Goal: Task Accomplishment & Management: Complete application form

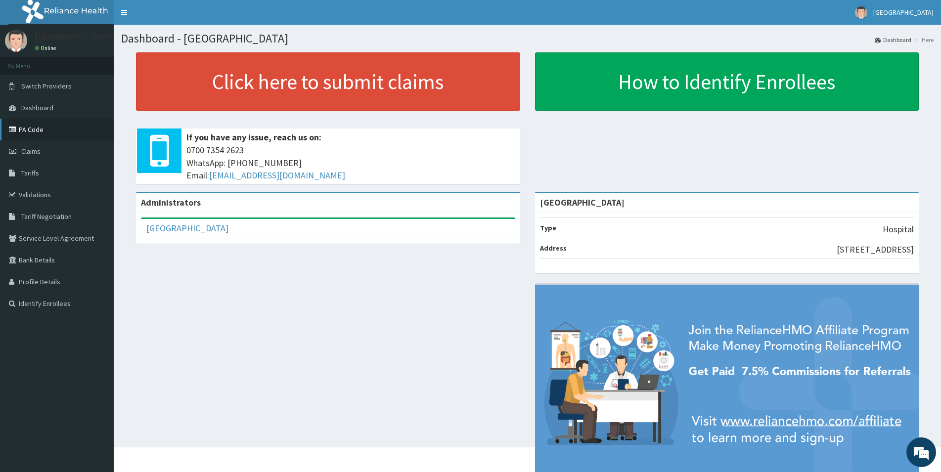
click at [60, 126] on link "PA Code" at bounding box center [57, 130] width 114 height 22
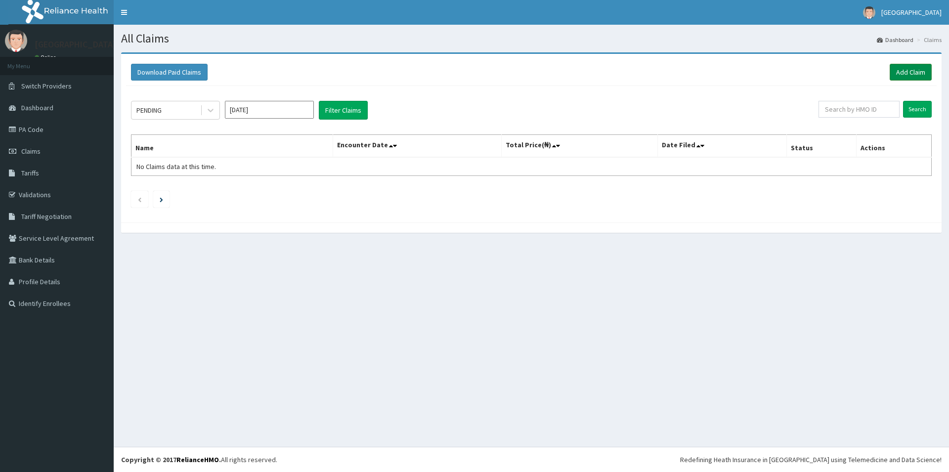
click at [911, 67] on link "Add Claim" at bounding box center [911, 72] width 42 height 17
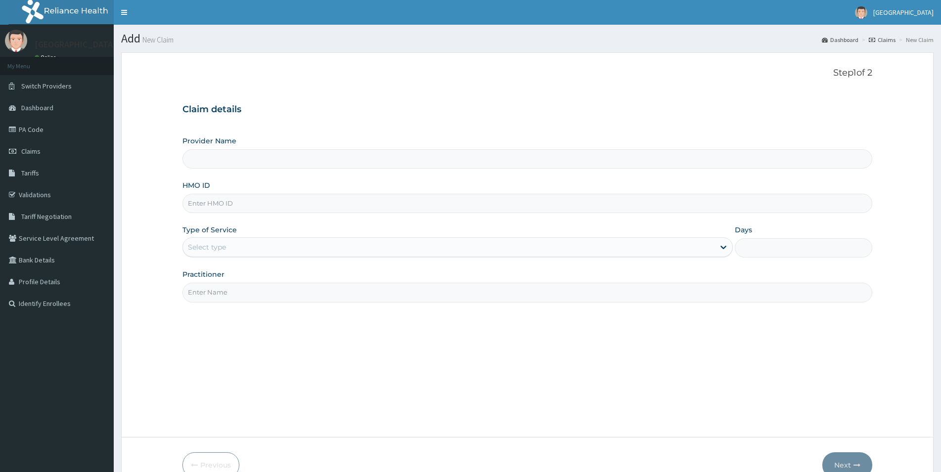
click at [220, 206] on input "HMO ID" at bounding box center [526, 203] width 689 height 19
type input "[GEOGRAPHIC_DATA]"
type input "p"
type input "PBT/10010/D"
click at [386, 247] on div "Select type" at bounding box center [448, 247] width 531 height 16
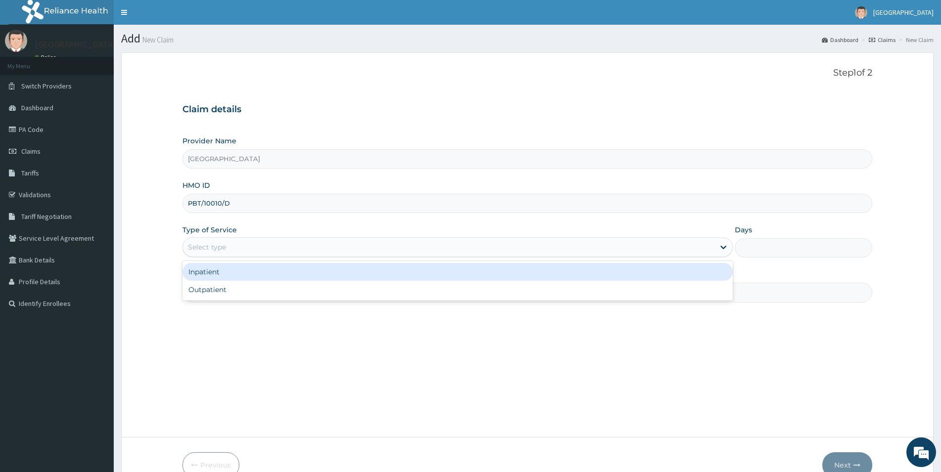
click at [376, 274] on div "Inpatient" at bounding box center [457, 272] width 550 height 18
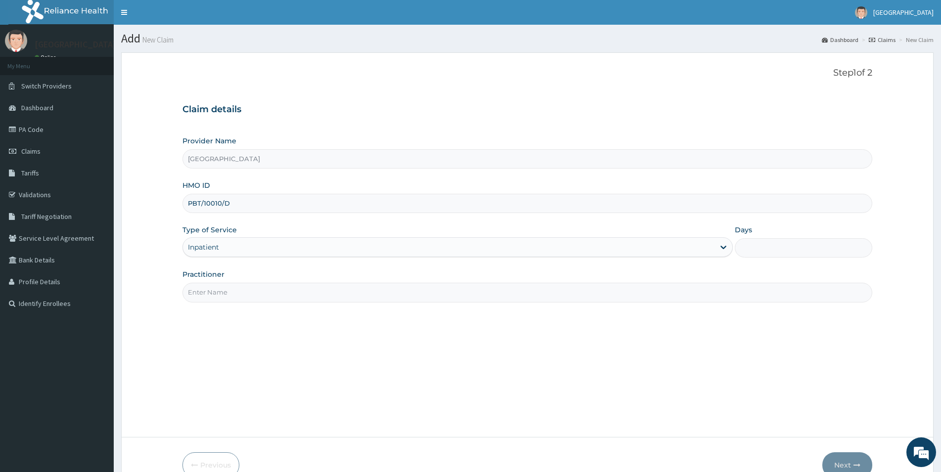
click at [769, 254] on input "Days" at bounding box center [802, 247] width 137 height 19
type input "2"
click at [306, 296] on input "Practitioner" at bounding box center [526, 292] width 689 height 19
type input "DR LUKE"
click at [852, 467] on button "Next" at bounding box center [847, 465] width 50 height 26
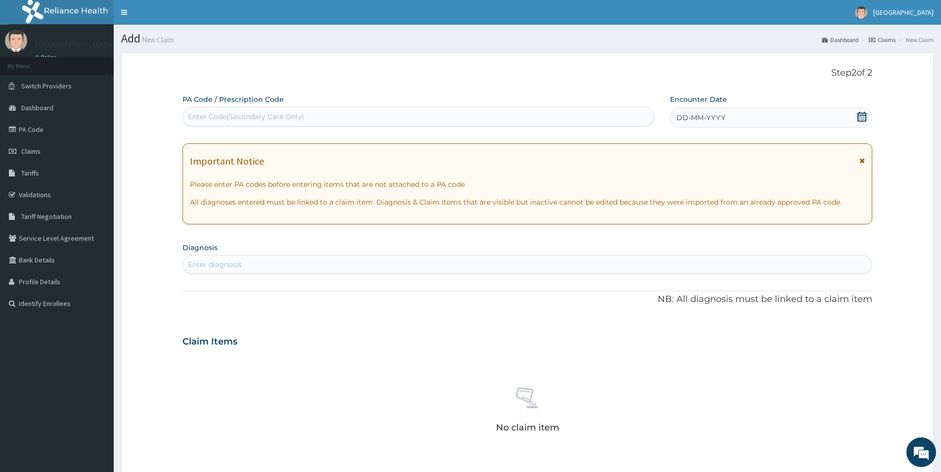
click at [368, 118] on div "Enter Code(Secondary Care Only)" at bounding box center [418, 117] width 471 height 16
type input "PA/720457"
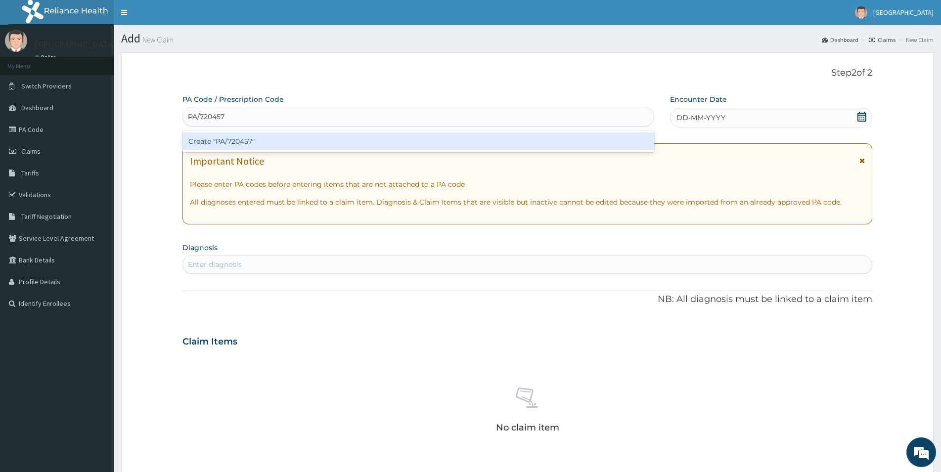
click at [271, 139] on div "Create "PA/720457"" at bounding box center [418, 141] width 472 height 18
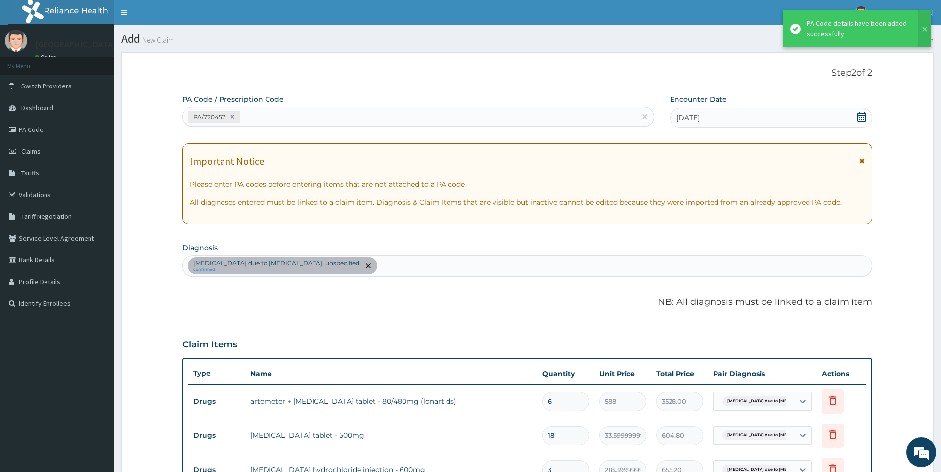
scroll to position [507, 0]
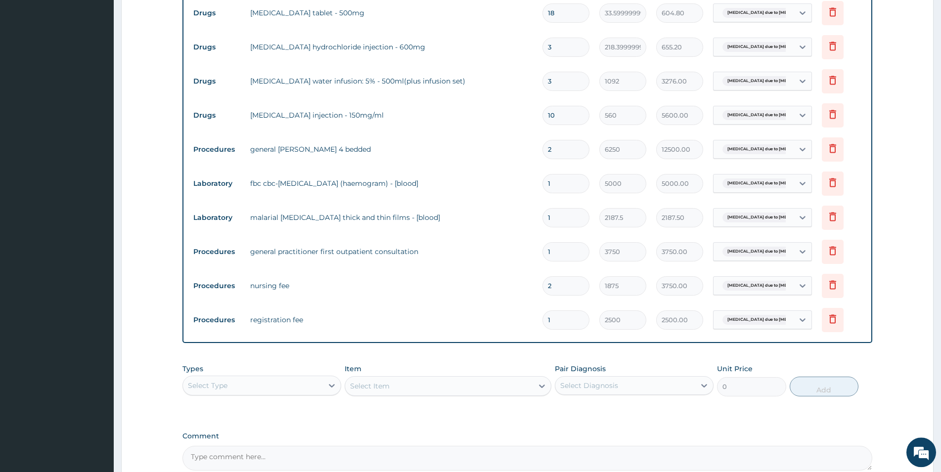
drag, startPoint x: 948, startPoint y: 5, endPoint x: 872, endPoint y: 48, distance: 87.0
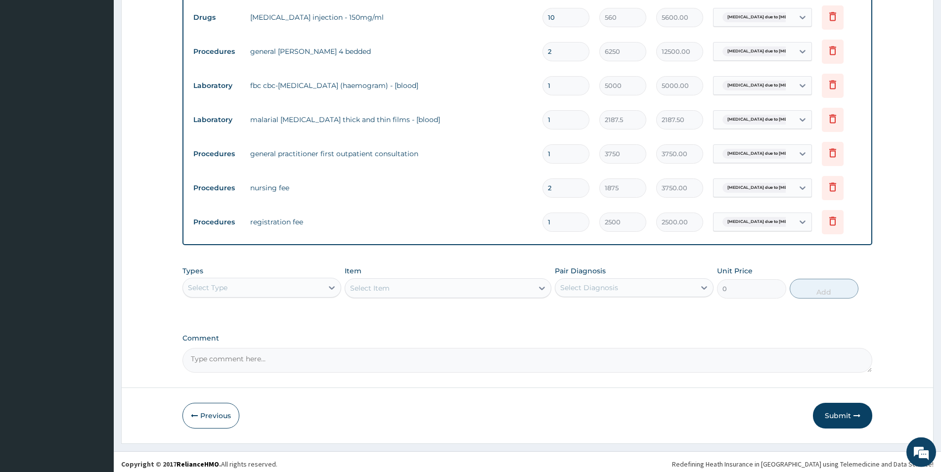
scroll to position [525, 0]
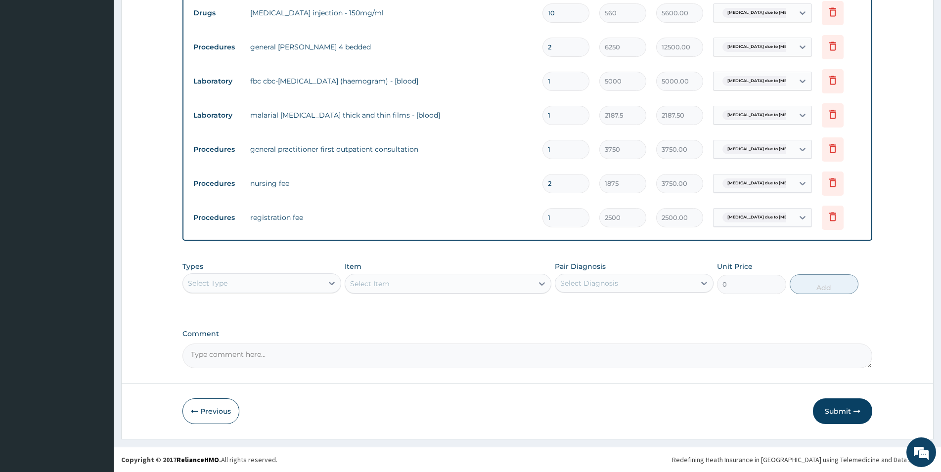
click at [215, 287] on div "Select Type" at bounding box center [253, 283] width 140 height 16
click at [233, 409] on div "Drugs" at bounding box center [261, 415] width 159 height 18
click at [631, 282] on div "Select Diagnosis" at bounding box center [625, 283] width 140 height 16
click at [612, 311] on label "Malaria due to Plasmodium falciparum, unspecified" at bounding box center [639, 312] width 136 height 20
checkbox input "true"
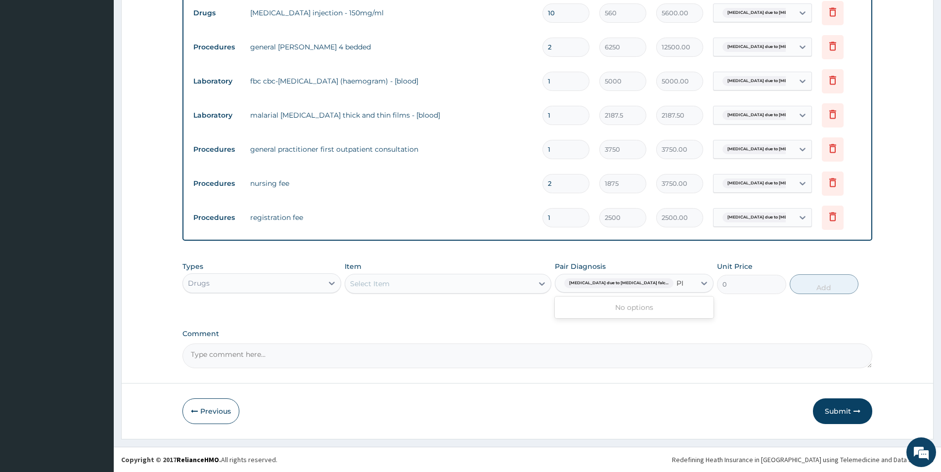
type input "P"
click at [378, 290] on div "Select Item" at bounding box center [439, 284] width 188 height 16
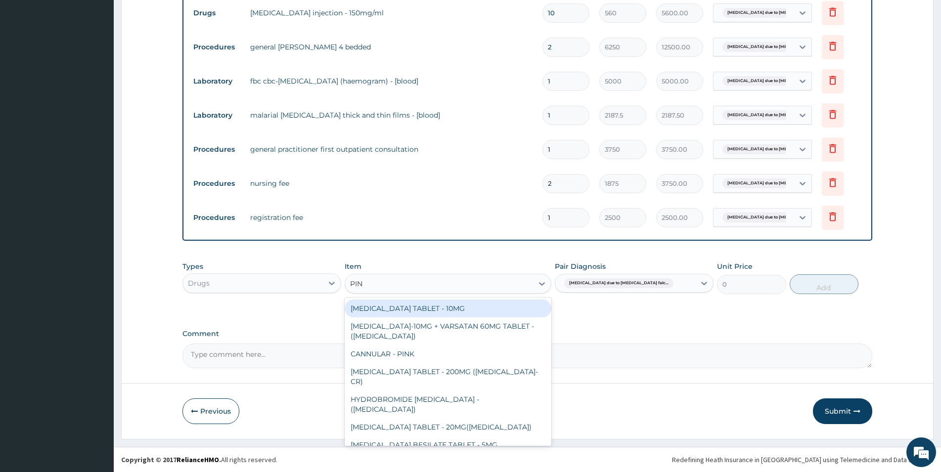
type input "PINK"
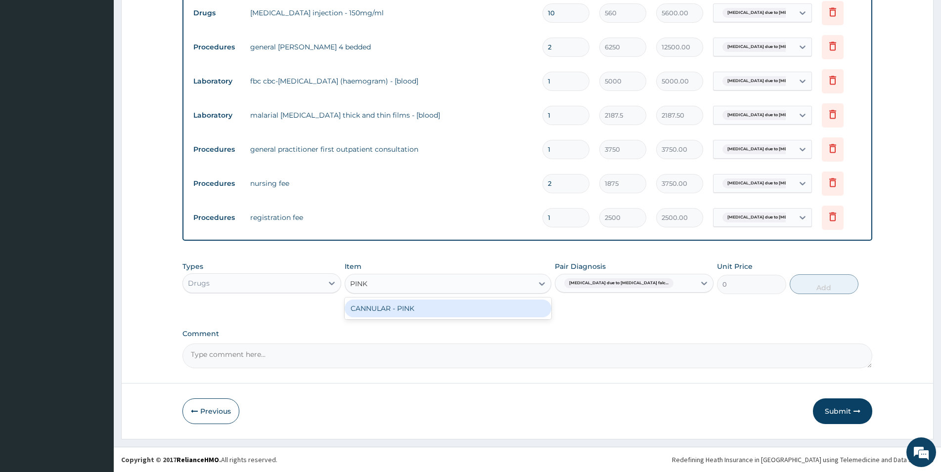
click at [396, 308] on div "CANNULAR - PINK" at bounding box center [448, 309] width 207 height 18
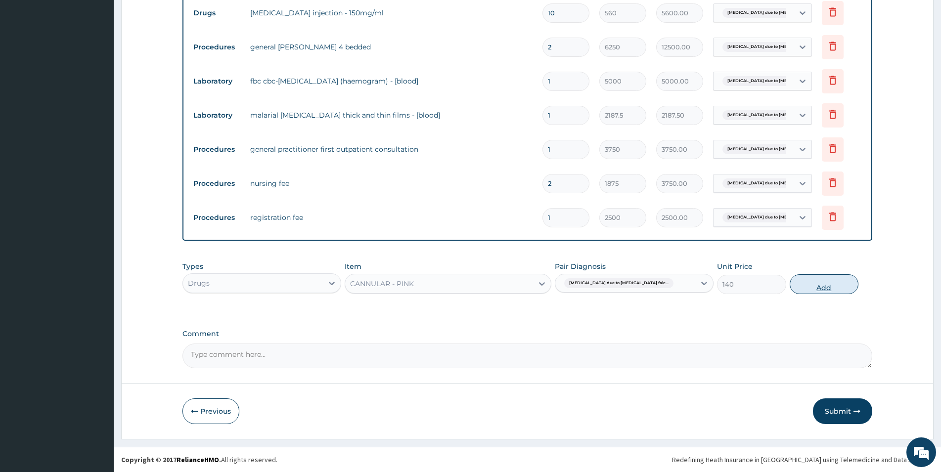
click at [826, 283] on button "Add" at bounding box center [823, 284] width 69 height 20
type input "0"
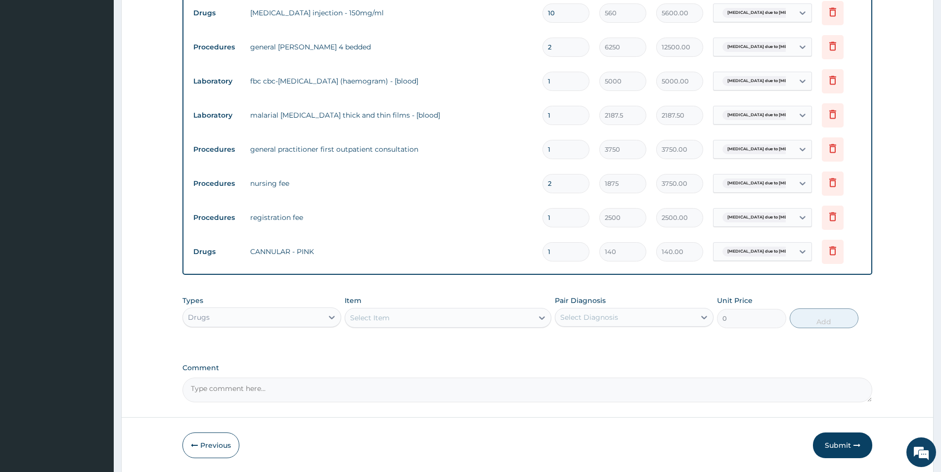
click at [445, 316] on div "Select Item" at bounding box center [439, 318] width 188 height 16
type input "BLUE"
click at [466, 342] on div "CANNULAR - BLUE" at bounding box center [448, 343] width 207 height 18
type input "140"
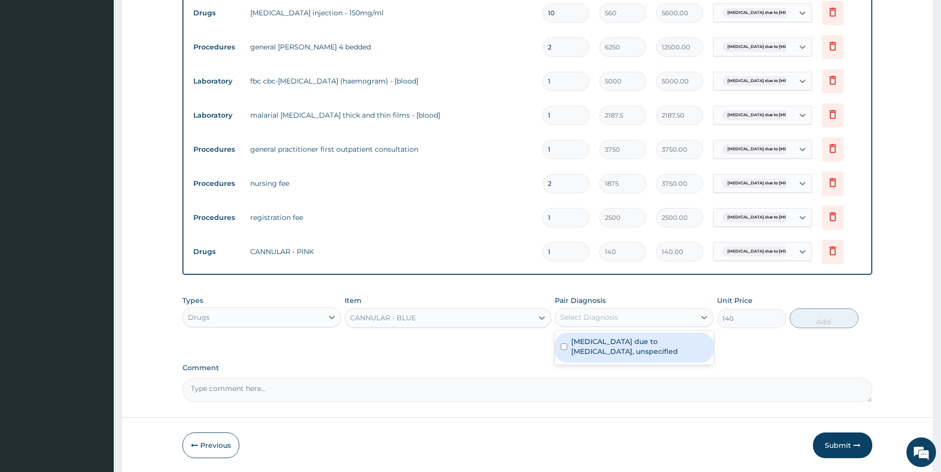
click at [574, 323] on div "Select Diagnosis" at bounding box center [625, 317] width 140 height 16
click at [579, 349] on label "Malaria due to Plasmodium falciparum, unspecified" at bounding box center [639, 347] width 136 height 20
checkbox input "true"
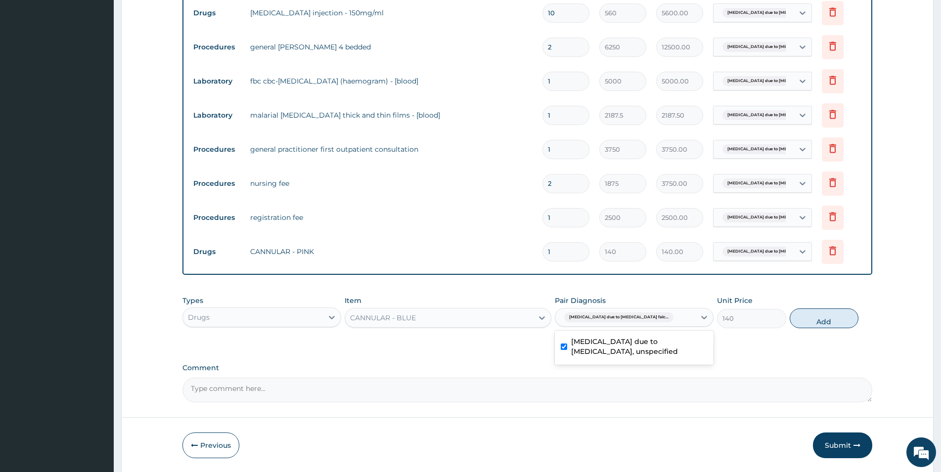
click at [827, 325] on button "Add" at bounding box center [823, 318] width 69 height 20
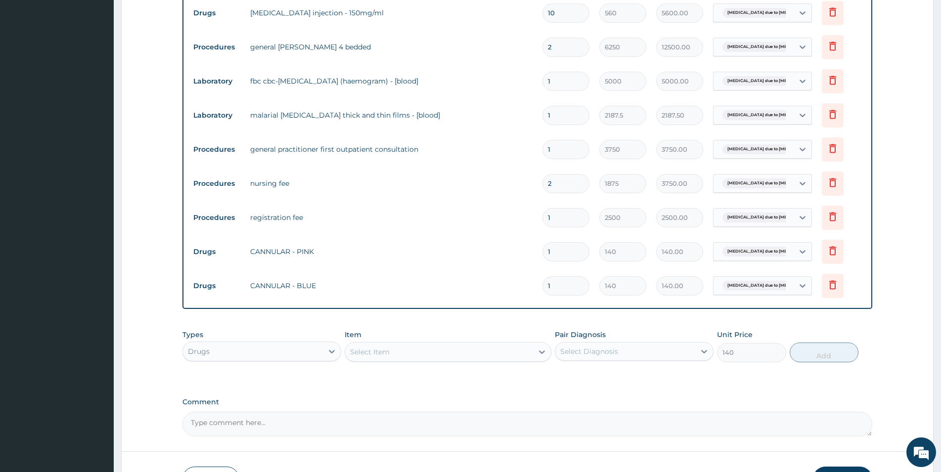
type input "0"
click at [355, 354] on div "Select Item" at bounding box center [370, 352] width 40 height 10
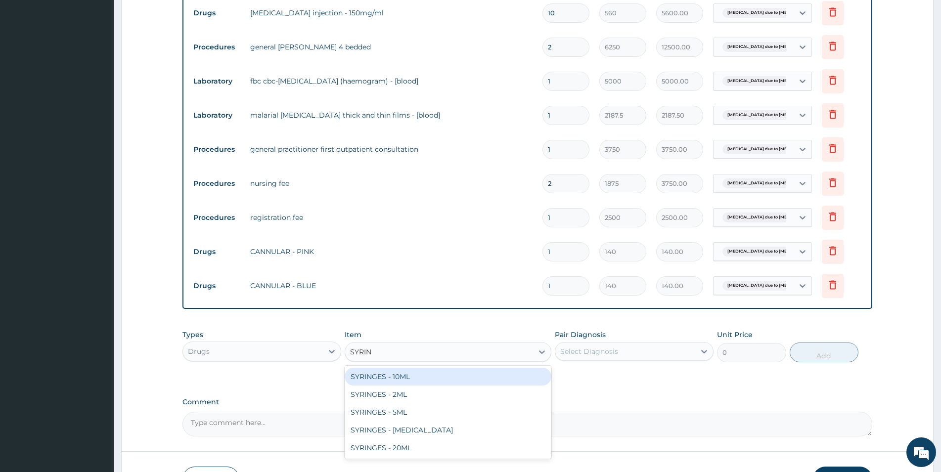
type input "SYRING"
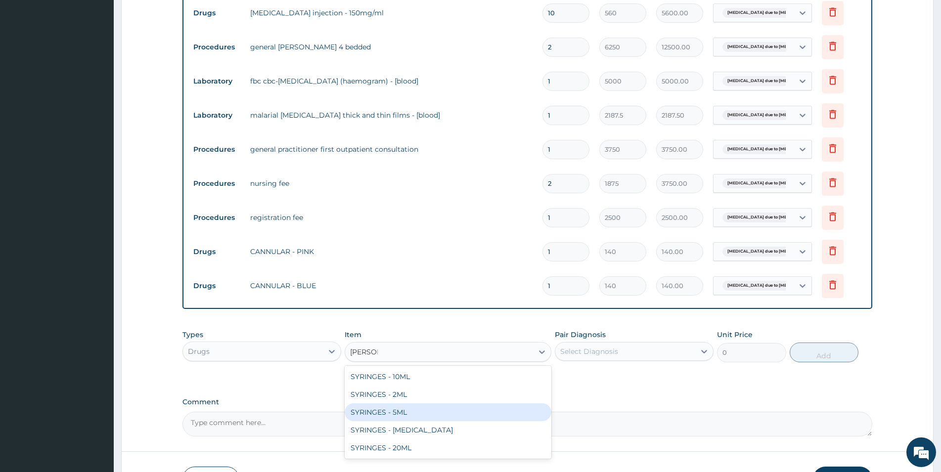
click at [401, 412] on div "SYRINGES - 5ML" at bounding box center [448, 412] width 207 height 18
type input "42"
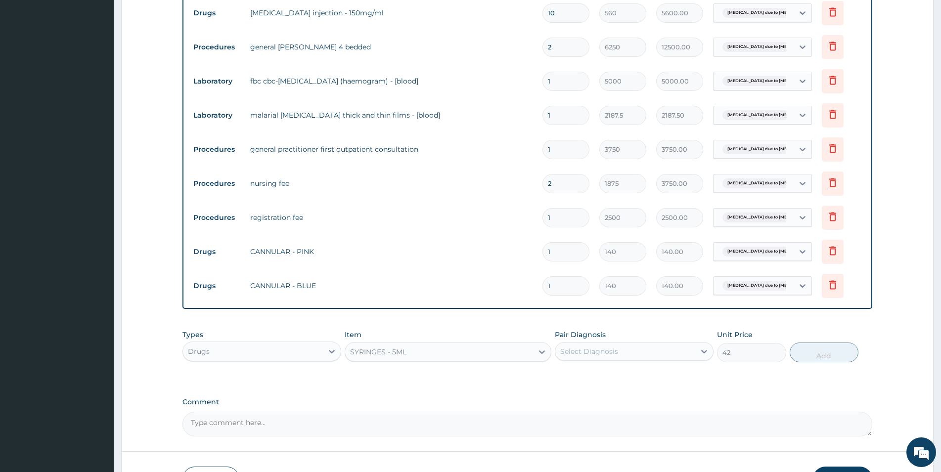
click at [647, 351] on div "Select Diagnosis" at bounding box center [625, 352] width 140 height 16
click at [636, 384] on label "Malaria due to Plasmodium falciparum, unspecified" at bounding box center [639, 381] width 136 height 20
checkbox input "true"
click at [834, 352] on button "Add" at bounding box center [823, 353] width 69 height 20
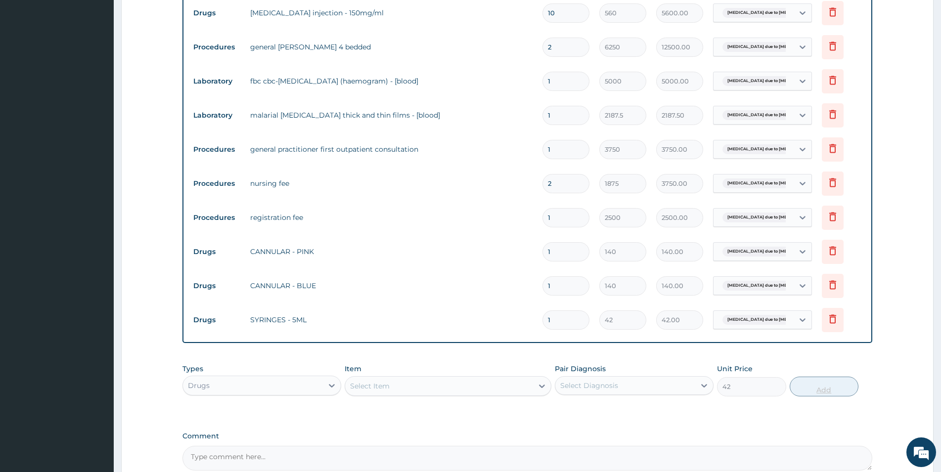
type input "0"
type input "0.00"
type input "2"
type input "84.00"
type input "2"
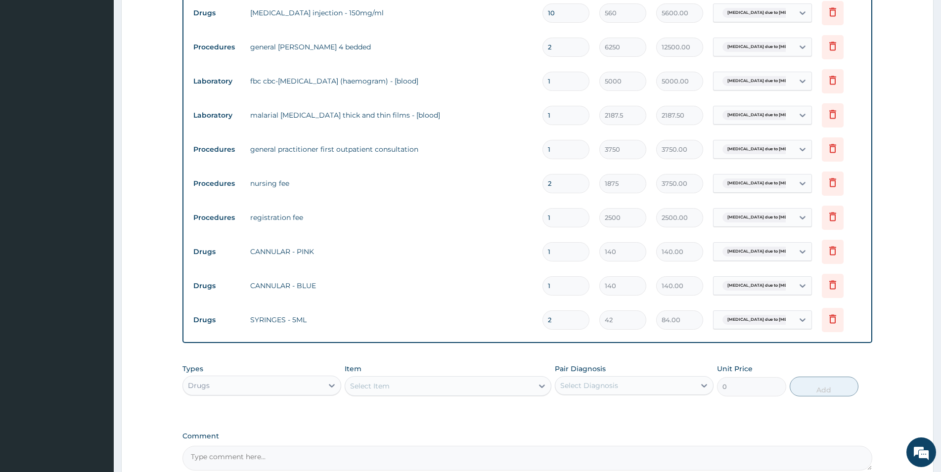
click at [358, 384] on div "Select Item" at bounding box center [370, 386] width 40 height 10
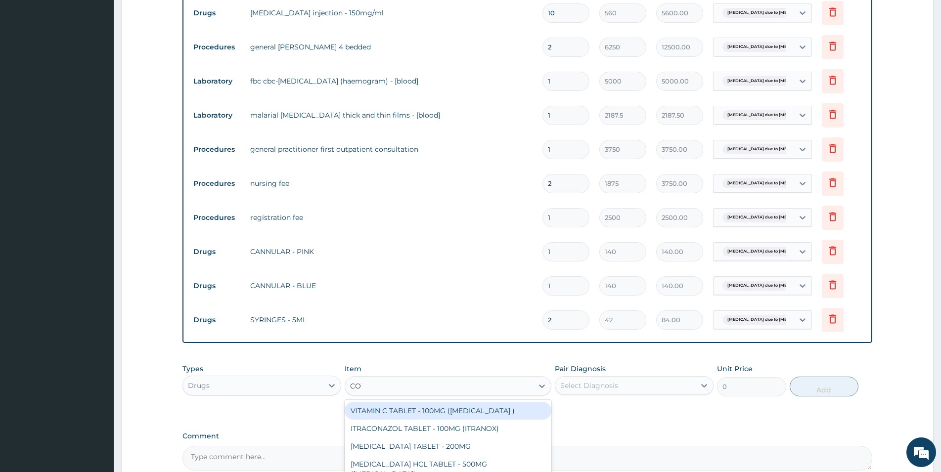
type input "COTT"
click at [380, 408] on div "COTTON WOOL" at bounding box center [448, 411] width 207 height 18
type input "560"
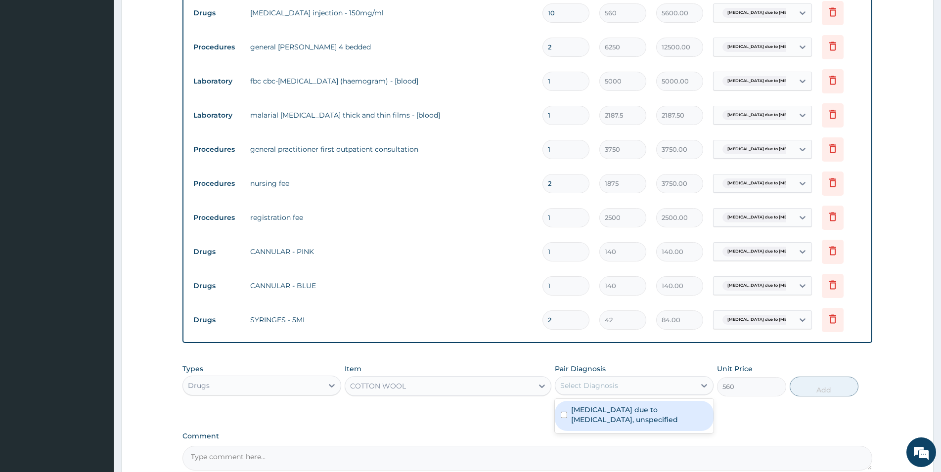
click at [632, 385] on div "Select Diagnosis" at bounding box center [625, 386] width 140 height 16
click at [660, 409] on label "Malaria due to Plasmodium falciparum, unspecified" at bounding box center [639, 415] width 136 height 20
checkbox input "true"
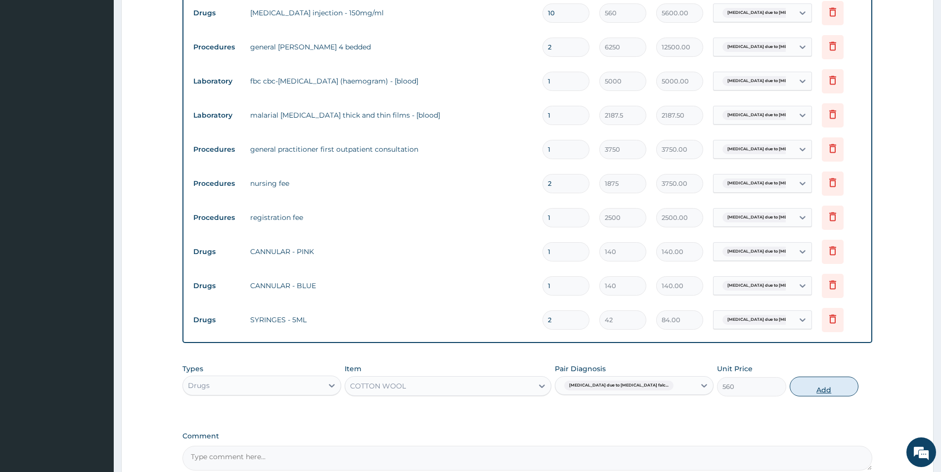
click at [810, 390] on button "Add" at bounding box center [823, 387] width 69 height 20
type input "0"
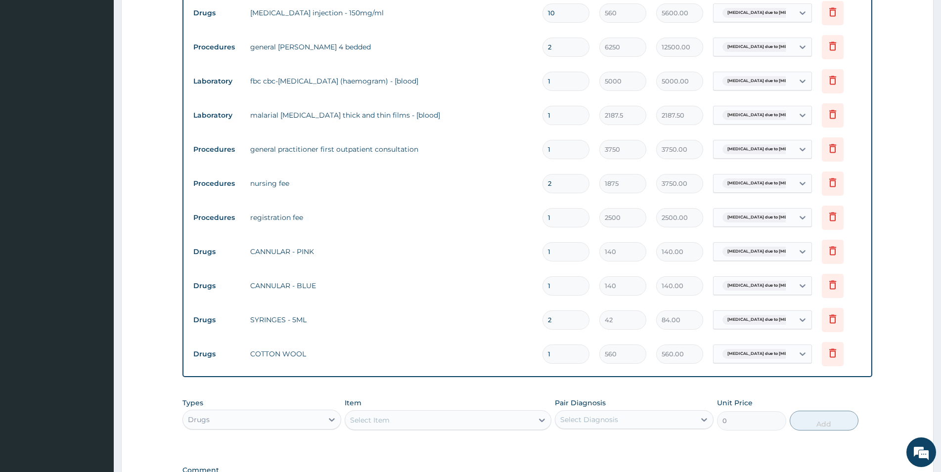
click at [369, 425] on div "Select Item" at bounding box center [439, 420] width 188 height 16
type input "PLASTER"
click at [401, 441] on div "PLASTER" at bounding box center [448, 445] width 207 height 18
type input "532"
click at [644, 423] on div "Select Diagnosis" at bounding box center [625, 420] width 140 height 16
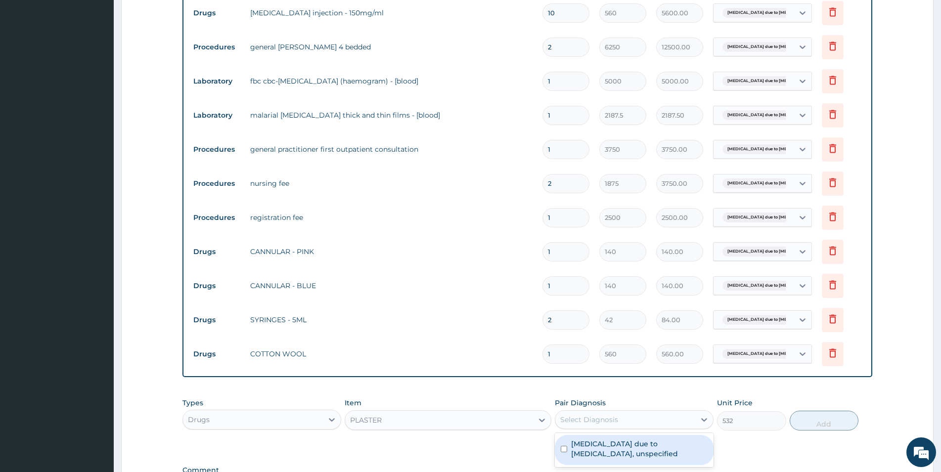
click at [639, 449] on label "Malaria due to Plasmodium falciparum, unspecified" at bounding box center [639, 449] width 136 height 20
checkbox input "true"
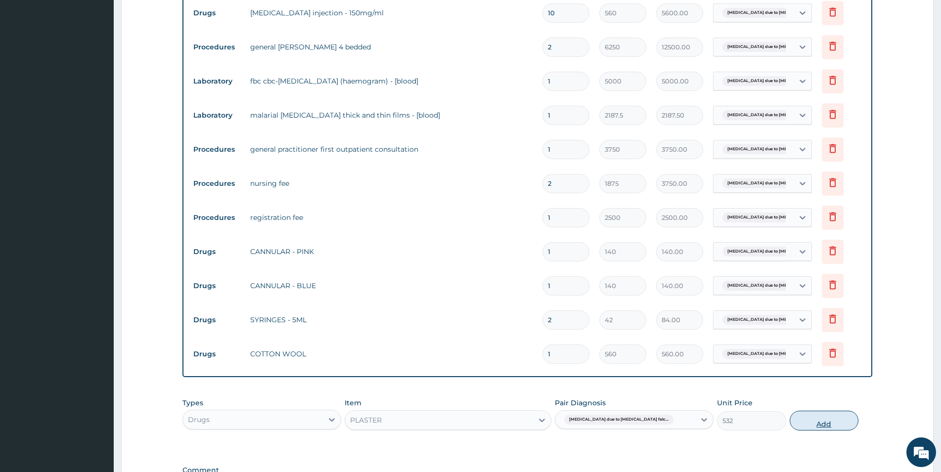
click at [828, 424] on button "Add" at bounding box center [823, 421] width 69 height 20
type input "0"
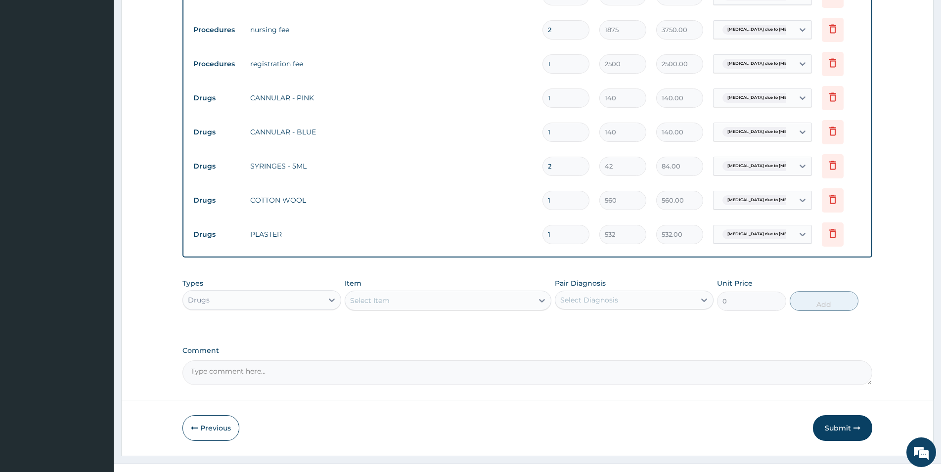
scroll to position [695, 0]
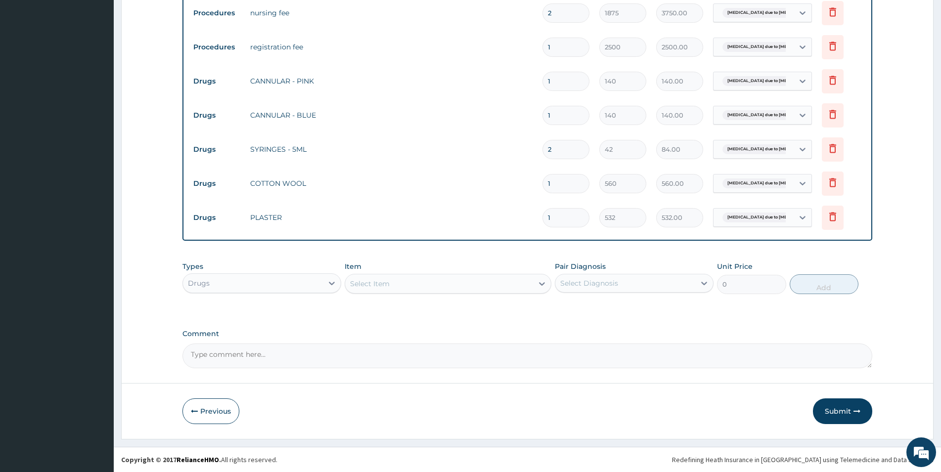
click at [365, 285] on div "Select Item" at bounding box center [370, 284] width 40 height 10
type input "METHYLATE"
click at [426, 308] on div "METHYLATED SPIRIT - (4LITRES)" at bounding box center [448, 309] width 207 height 18
type input "700"
click at [631, 287] on div "Select Diagnosis" at bounding box center [625, 283] width 140 height 16
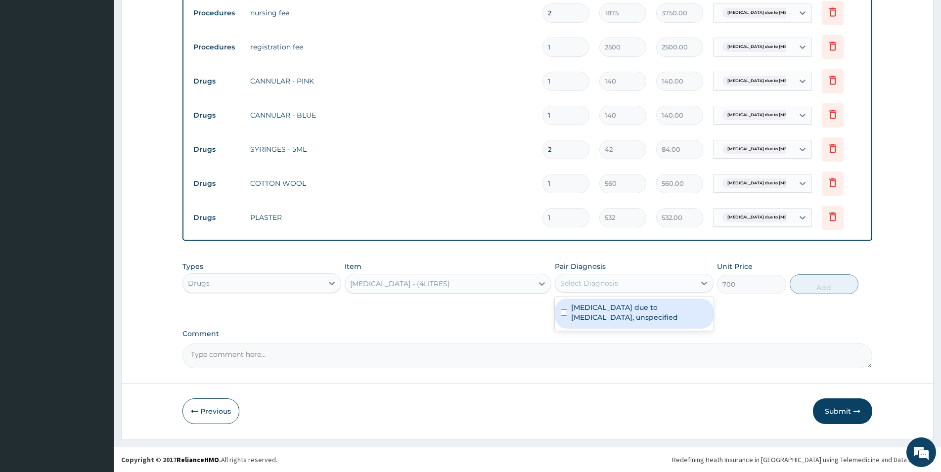
click at [628, 311] on label "Malaria due to Plasmodium falciparum, unspecified" at bounding box center [639, 312] width 136 height 20
checkbox input "true"
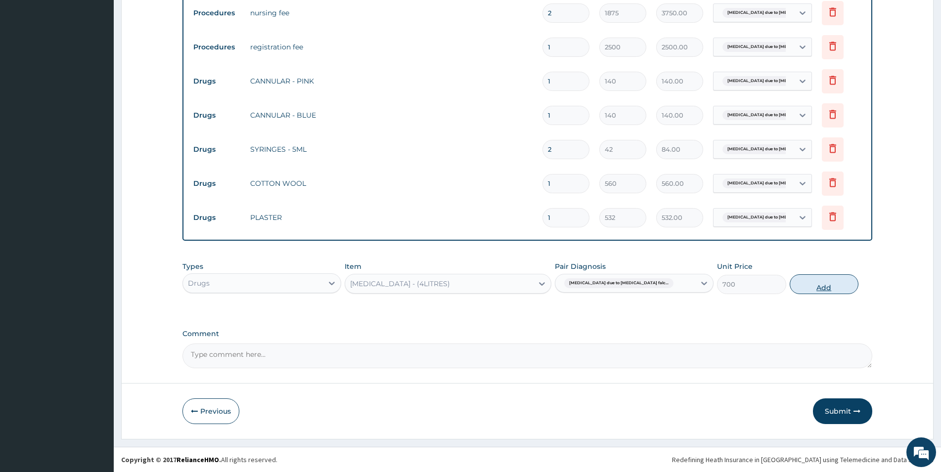
click at [831, 282] on button "Add" at bounding box center [823, 284] width 69 height 20
type input "0"
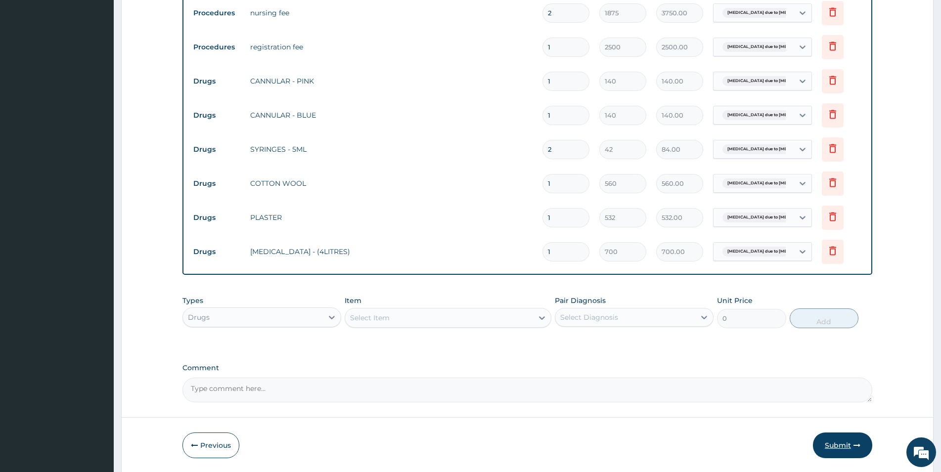
click at [855, 447] on icon "button" at bounding box center [856, 445] width 7 height 7
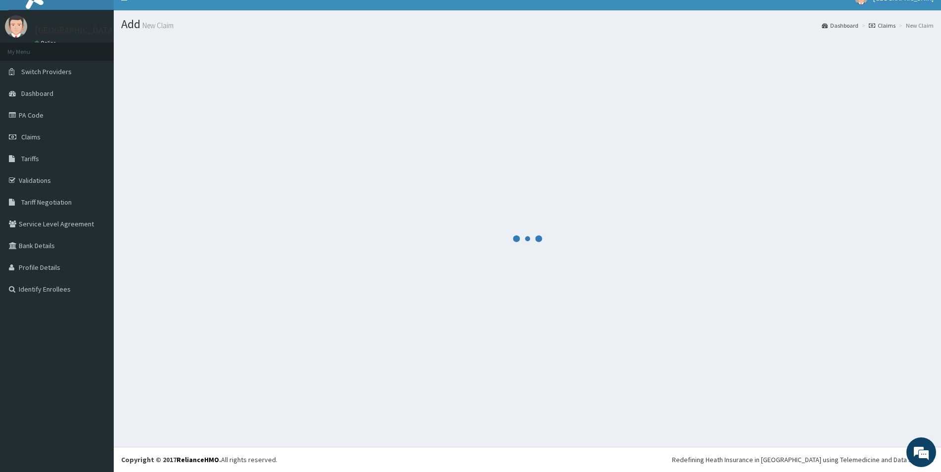
scroll to position [14, 0]
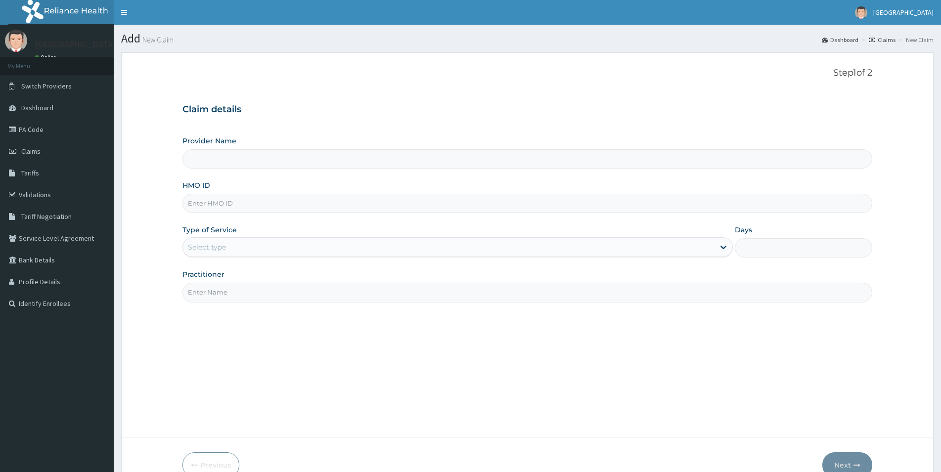
scroll to position [14, 0]
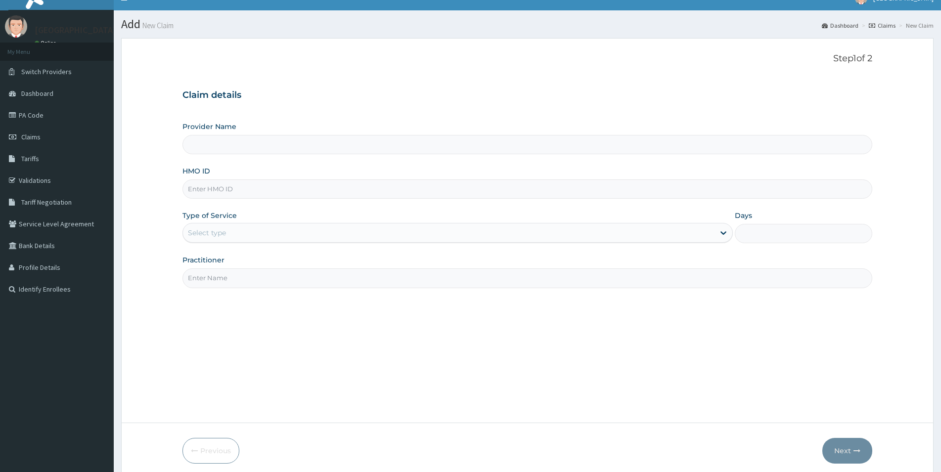
click at [216, 190] on input "HMO ID" at bounding box center [526, 188] width 689 height 19
type input "[GEOGRAPHIC_DATA]"
click at [227, 188] on input "PBT/10010/B" at bounding box center [526, 188] width 689 height 19
type input "P"
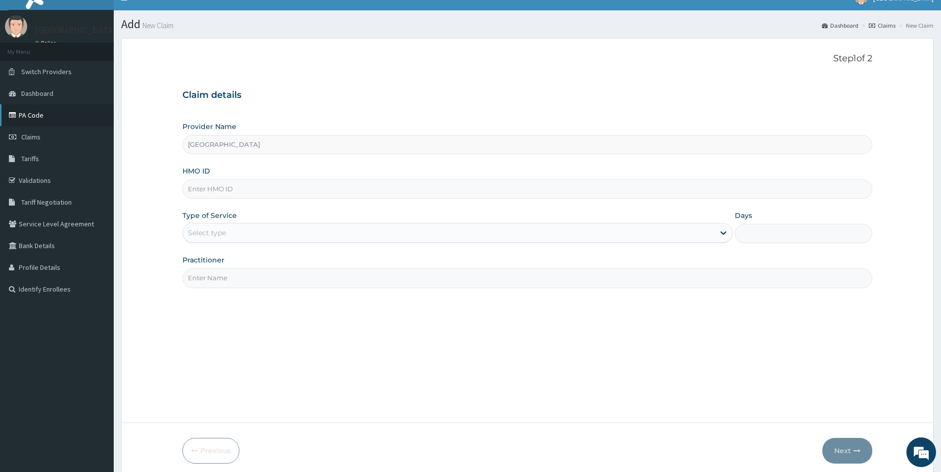
click at [45, 109] on link "PA Code" at bounding box center [57, 115] width 114 height 22
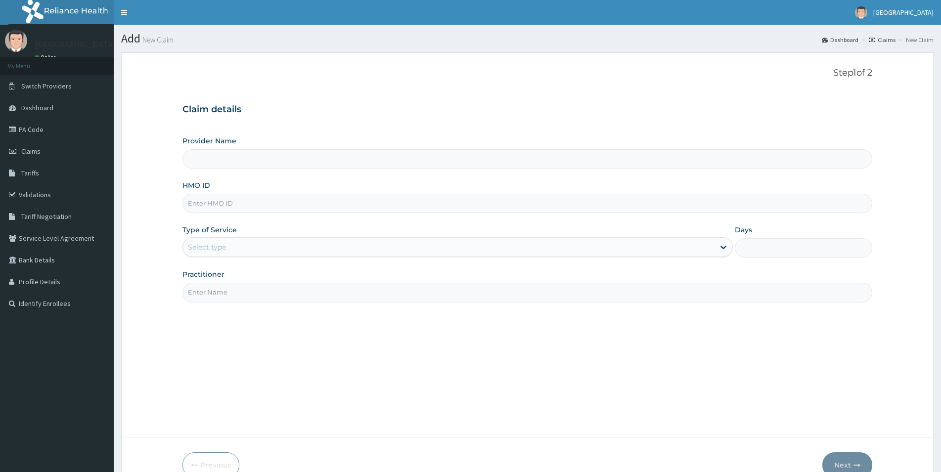
click at [194, 204] on input "HMO ID" at bounding box center [526, 203] width 689 height 19
type input "[GEOGRAPHIC_DATA]"
type input "PBT/10010/B"
click at [752, 244] on input "Days" at bounding box center [802, 247] width 137 height 19
type input "2"
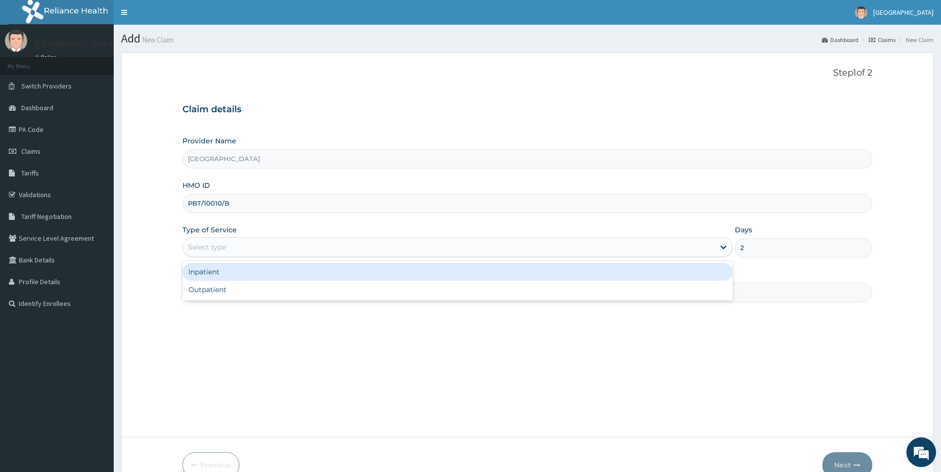
click at [225, 238] on div "Select type" at bounding box center [457, 247] width 550 height 20
drag, startPoint x: 235, startPoint y: 264, endPoint x: 237, endPoint y: 270, distance: 5.8
click at [237, 270] on div "Inpatient" at bounding box center [457, 272] width 550 height 18
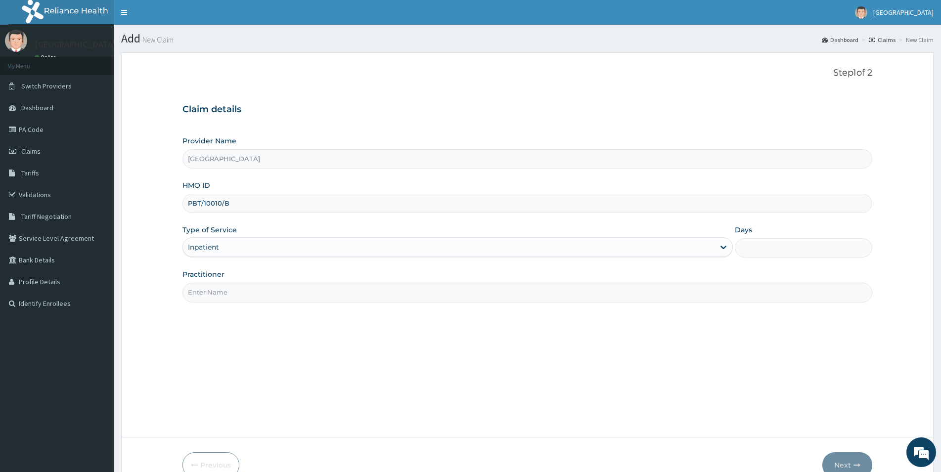
click at [212, 300] on input "Practitioner" at bounding box center [526, 292] width 689 height 19
type input "L"
type input "DR LUKE"
click at [756, 239] on input "Days" at bounding box center [802, 247] width 137 height 19
drag, startPoint x: 718, startPoint y: 271, endPoint x: 743, endPoint y: 241, distance: 39.0
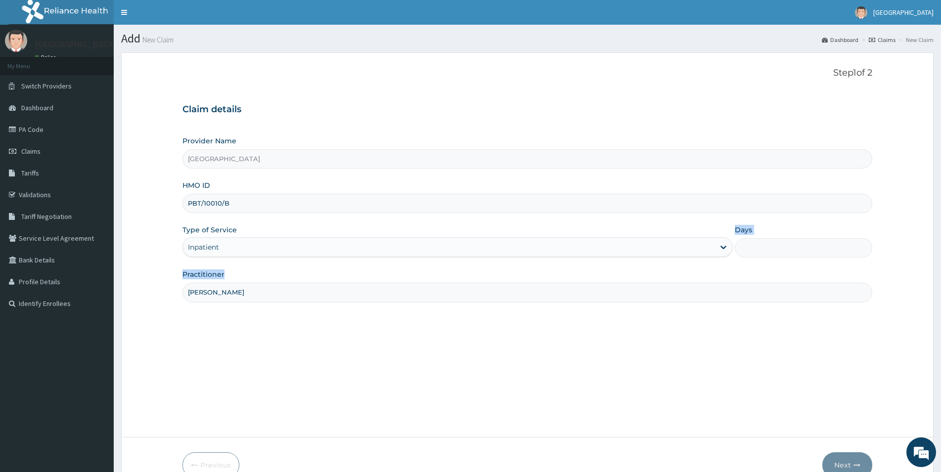
click at [743, 241] on div "Provider Name Spring Height Hospital HMO ID PBT/10010/B Type of Service Inpatie…" at bounding box center [526, 219] width 689 height 166
click at [746, 246] on input "Days" at bounding box center [802, 247] width 137 height 19
type input "2"
drag, startPoint x: 781, startPoint y: 437, endPoint x: 785, endPoint y: 442, distance: 5.6
click at [784, 441] on form "Step 1 of 2 Claim details Provider Name Spring Height Hospital HMO ID PBT/10010…" at bounding box center [527, 272] width 812 height 440
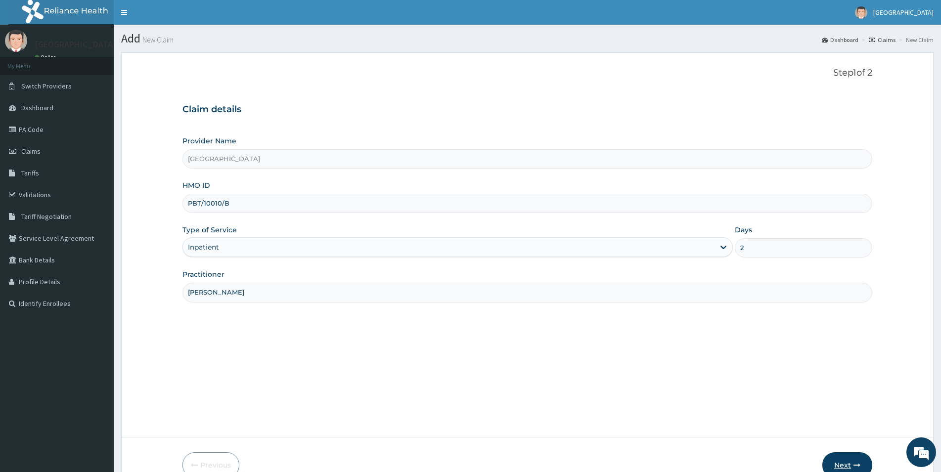
click at [848, 468] on button "Next" at bounding box center [847, 465] width 50 height 26
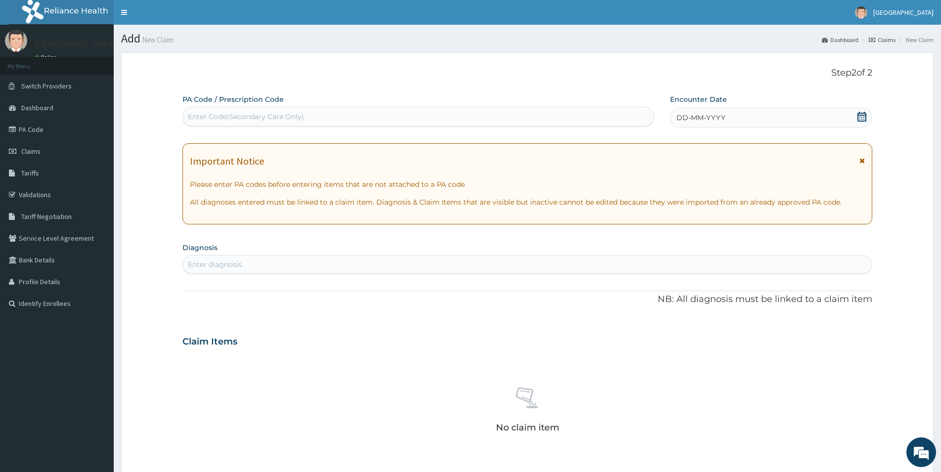
click at [201, 119] on div "Enter Code(Secondary Care Only)" at bounding box center [246, 117] width 116 height 10
click at [53, 125] on link "PA Code" at bounding box center [57, 130] width 114 height 22
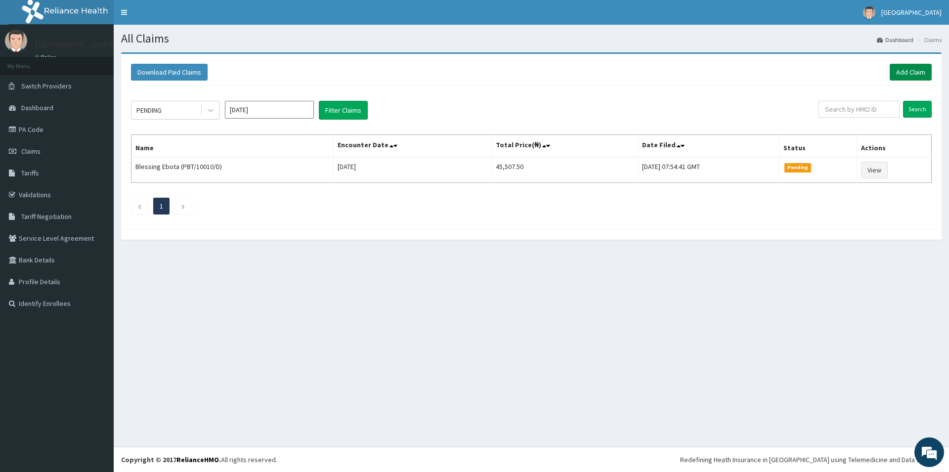
click at [915, 65] on link "Add Claim" at bounding box center [911, 72] width 42 height 17
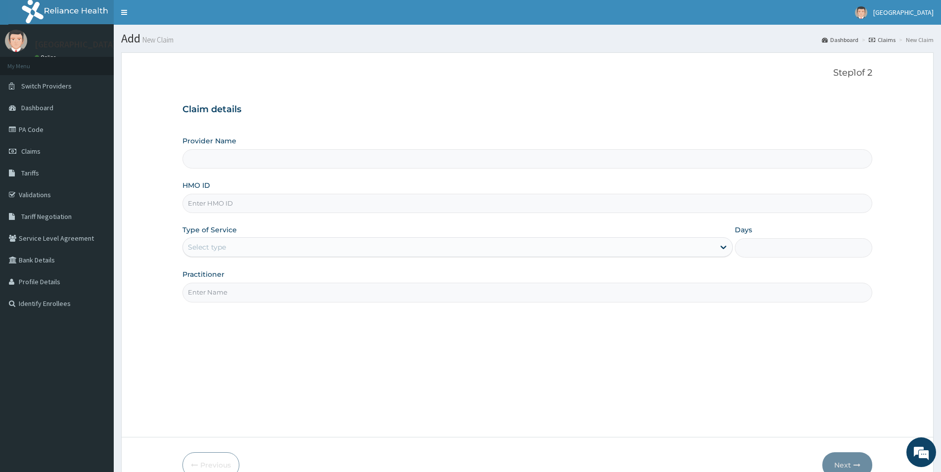
type input "P"
type input "[GEOGRAPHIC_DATA]"
type input "PBT/10010/B"
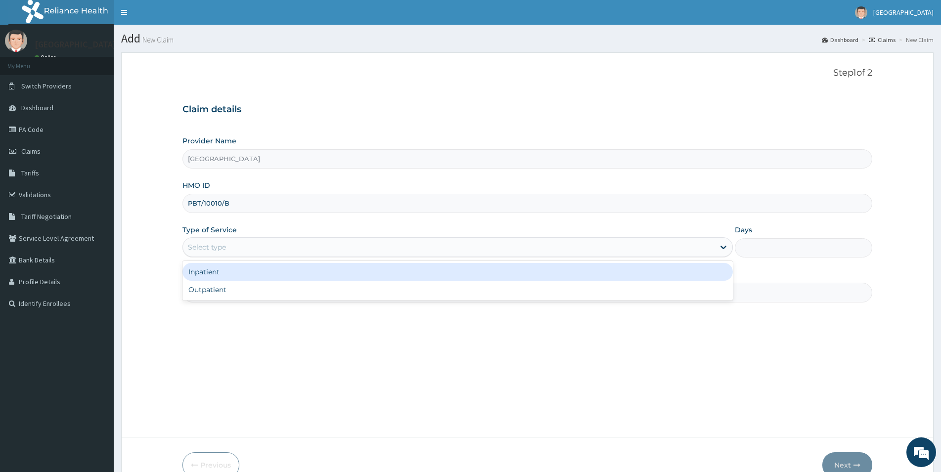
click at [242, 245] on div "Select type" at bounding box center [448, 247] width 531 height 16
click at [237, 268] on div "Inpatient" at bounding box center [457, 272] width 550 height 18
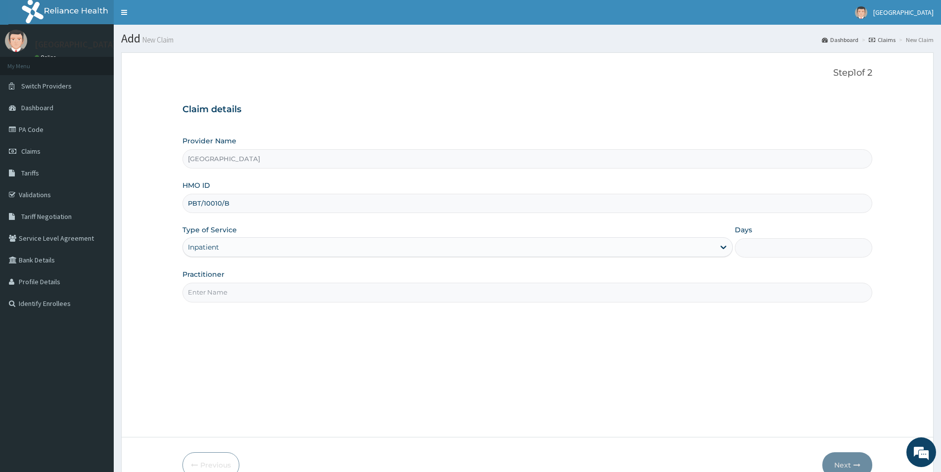
click at [758, 244] on input "Days" at bounding box center [802, 247] width 137 height 19
type input "2"
click at [197, 291] on input "Practitioner" at bounding box center [526, 292] width 689 height 19
type input "DR LUKE"
click at [856, 456] on button "Next" at bounding box center [847, 465] width 50 height 26
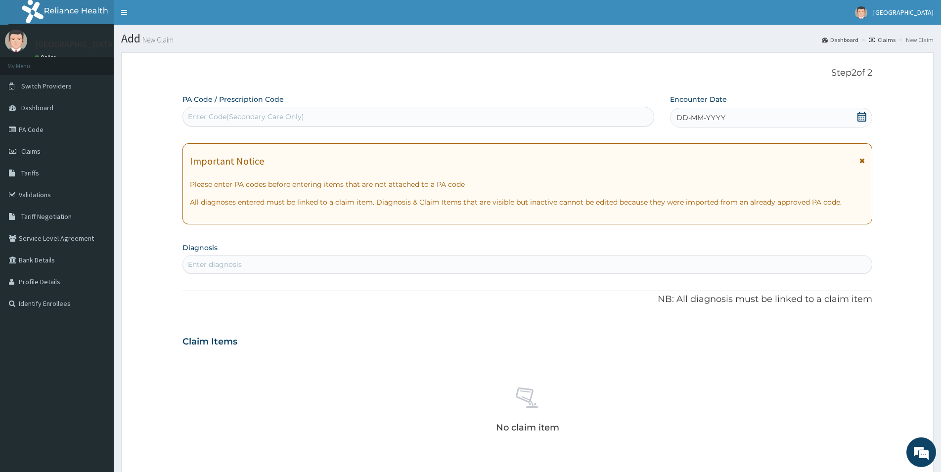
drag, startPoint x: 211, startPoint y: 116, endPoint x: 208, endPoint y: 104, distance: 11.7
click at [211, 114] on div "Enter Code(Secondary Care Only)" at bounding box center [246, 117] width 116 height 10
type input "PA/E35ADD"
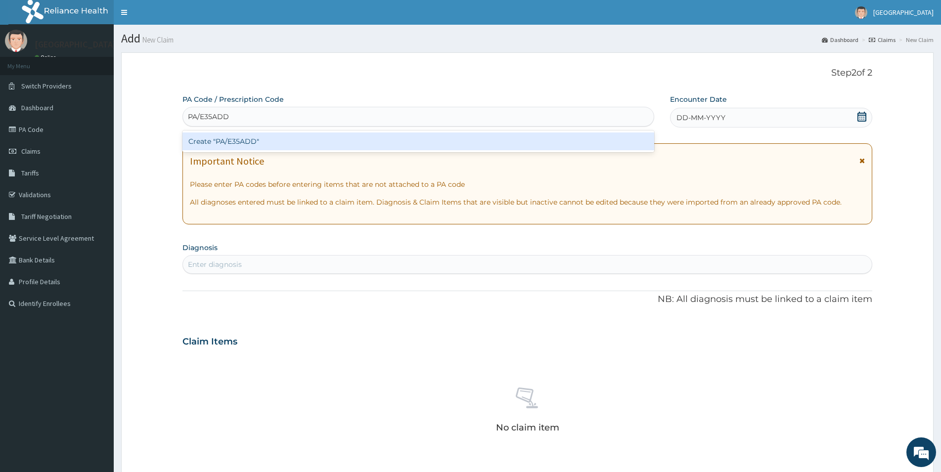
click at [275, 144] on div "Create "PA/E35ADD"" at bounding box center [418, 141] width 472 height 18
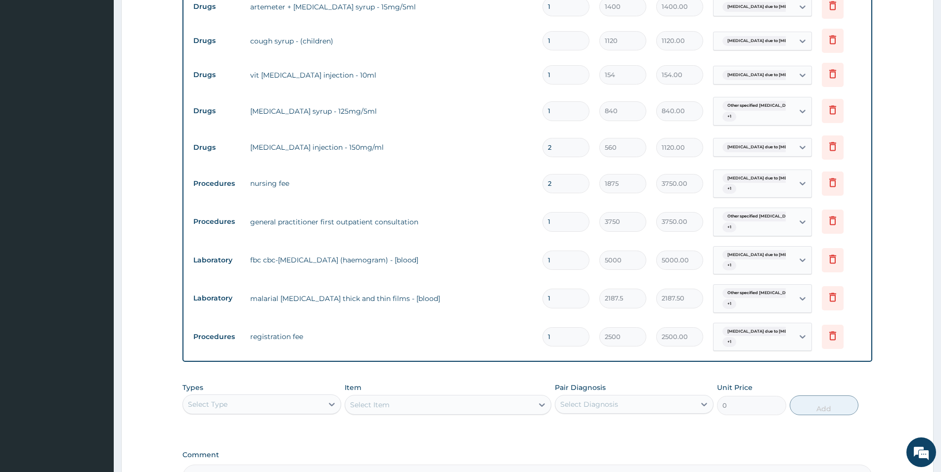
scroll to position [526, 0]
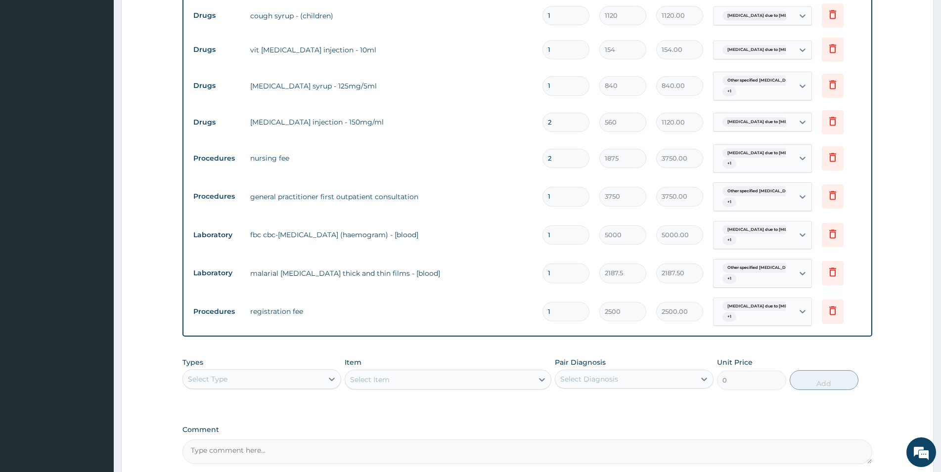
click at [279, 372] on div "Select Type" at bounding box center [253, 379] width 140 height 16
type input "G"
click at [280, 439] on div "Procedures" at bounding box center [261, 440] width 159 height 18
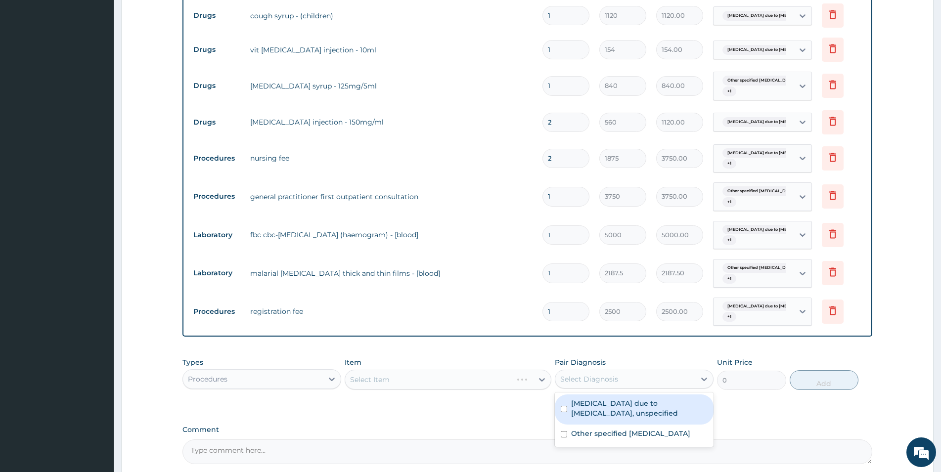
click at [601, 386] on div "Select Diagnosis" at bounding box center [625, 379] width 140 height 16
click at [594, 412] on label "Malaria due to Plasmodium falciparum, unspecified" at bounding box center [639, 408] width 136 height 20
checkbox input "true"
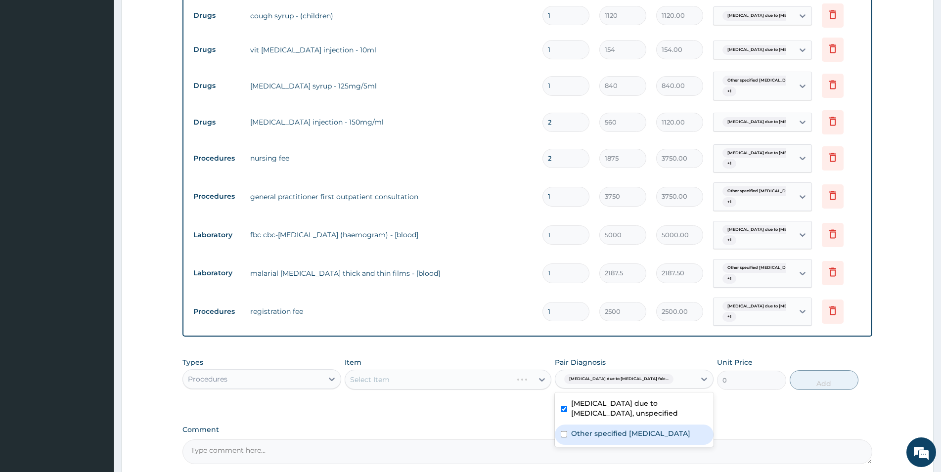
click at [592, 435] on label "Other specified typhoid fever" at bounding box center [630, 434] width 119 height 10
checkbox input "true"
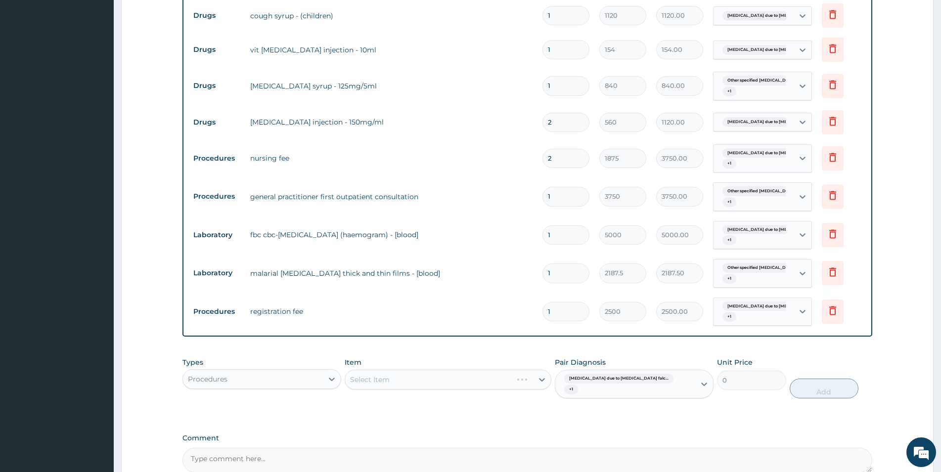
click at [489, 374] on div "Select Item" at bounding box center [448, 380] width 207 height 20
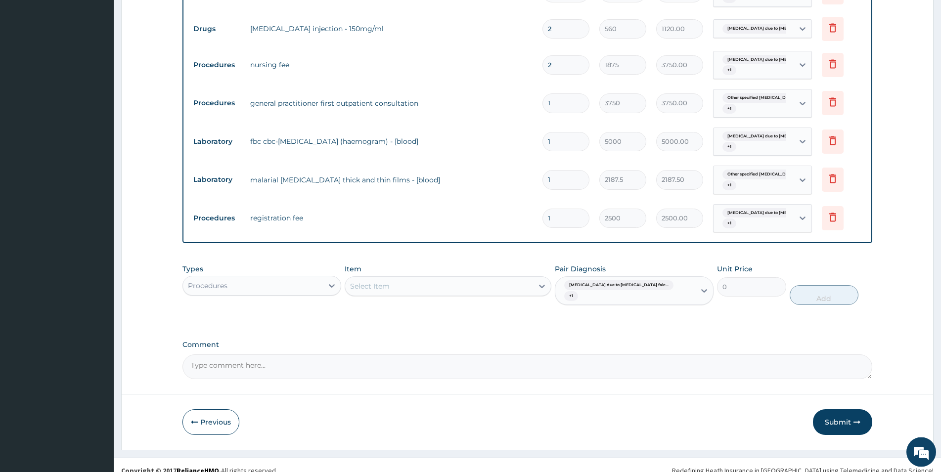
scroll to position [622, 0]
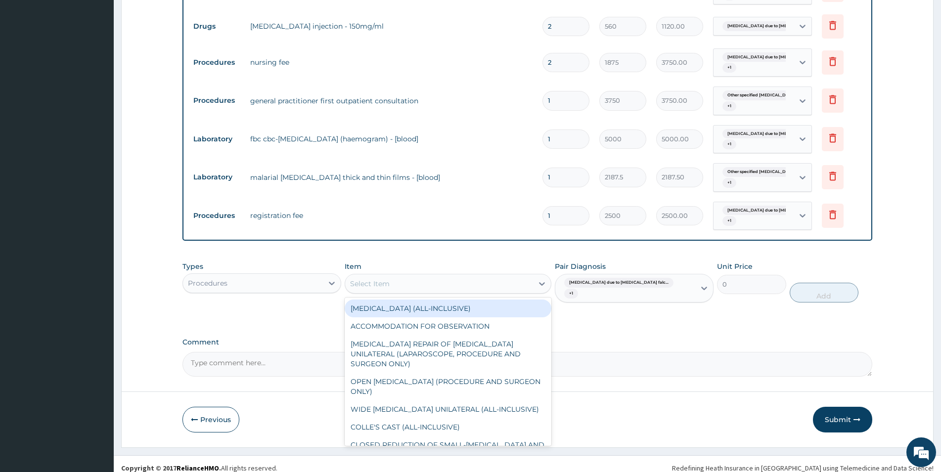
drag, startPoint x: 387, startPoint y: 287, endPoint x: 387, endPoint y: 280, distance: 6.4
click at [387, 280] on div "Select Item" at bounding box center [370, 284] width 40 height 10
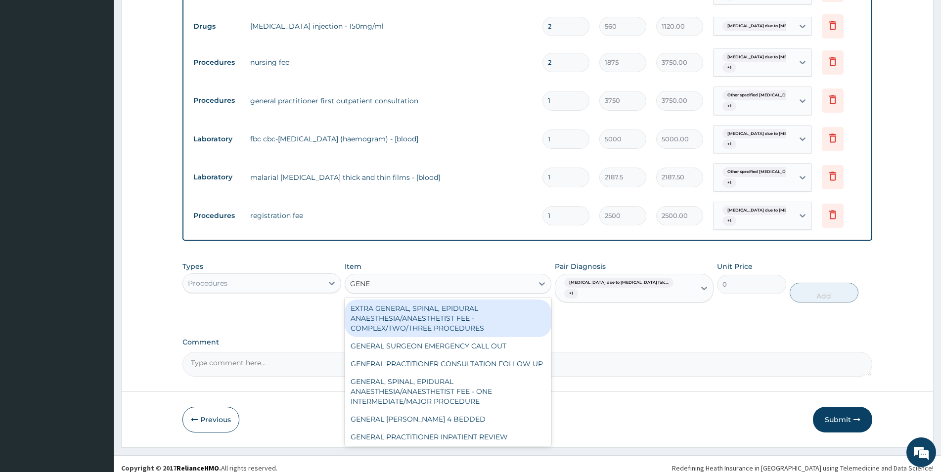
type input "GENER"
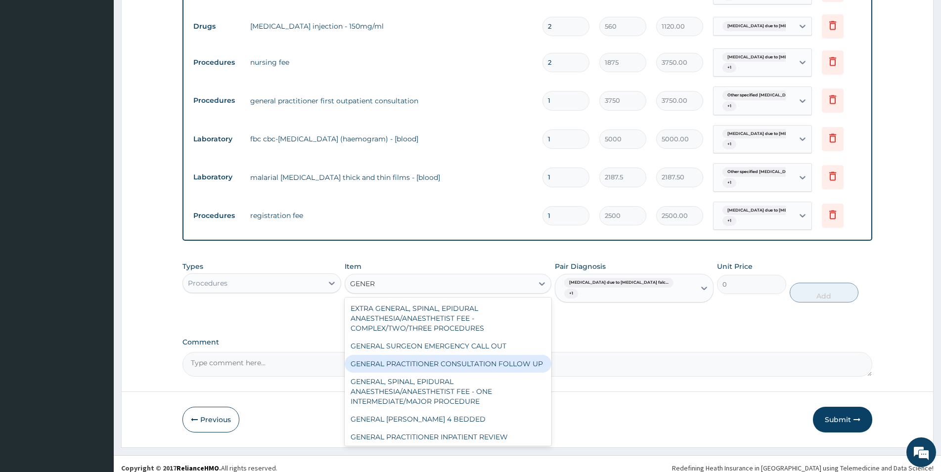
click at [401, 362] on div "GENERAL PRACTITIONER CONSULTATION FOLLOW UP" at bounding box center [448, 364] width 207 height 18
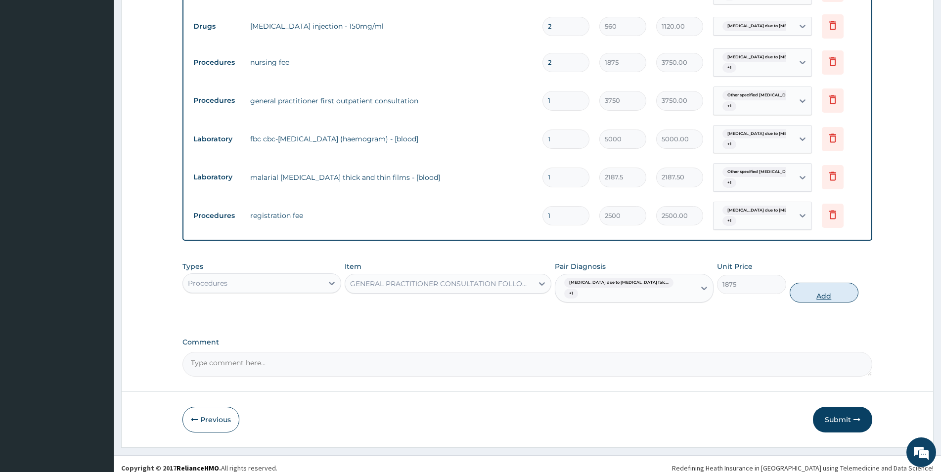
click at [824, 289] on button "Add" at bounding box center [823, 293] width 69 height 20
type input "0"
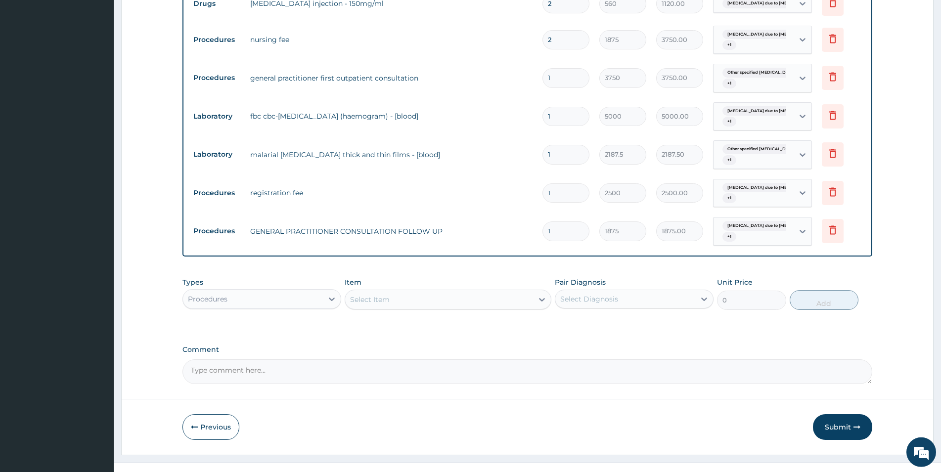
scroll to position [647, 0]
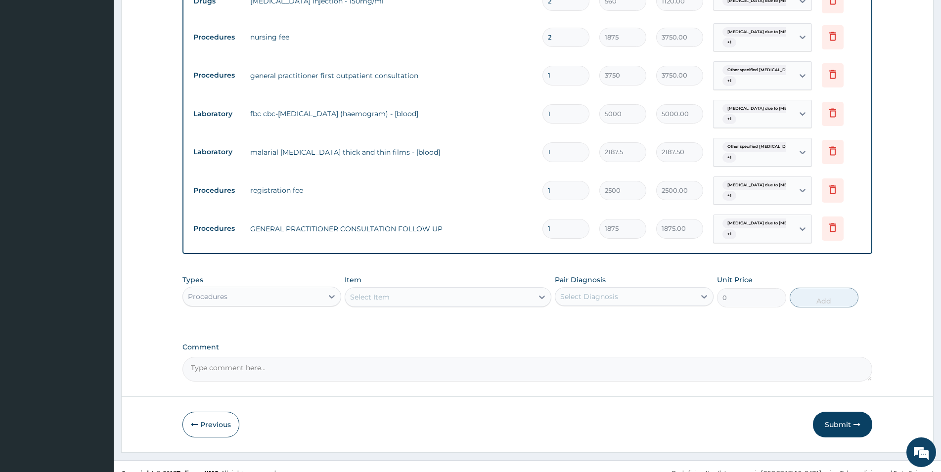
click at [592, 301] on div "Select Diagnosis" at bounding box center [589, 297] width 58 height 10
drag, startPoint x: 574, startPoint y: 345, endPoint x: 574, endPoint y: 332, distance: 13.3
click at [574, 332] on div "Malaria due to Plasmodium falciparum, unspecified Other specified typhoid fever" at bounding box center [634, 337] width 159 height 54
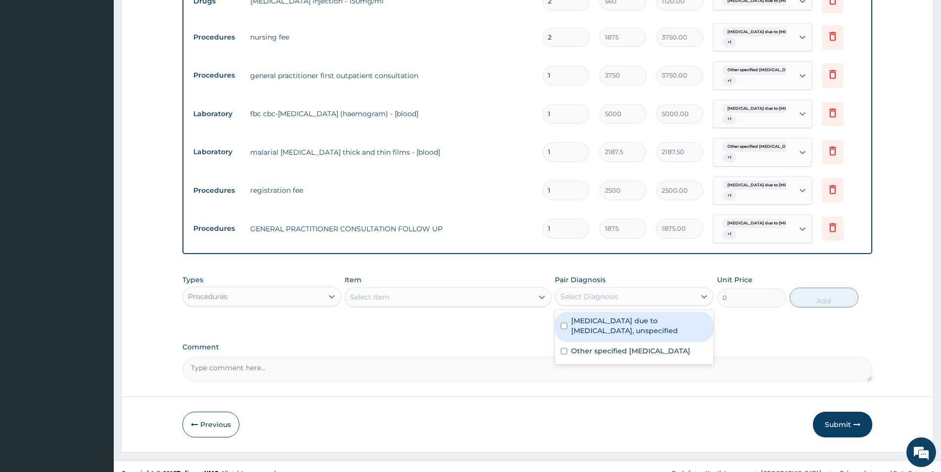
click at [574, 329] on label "Malaria due to Plasmodium falciparum, unspecified" at bounding box center [639, 326] width 136 height 20
checkbox input "true"
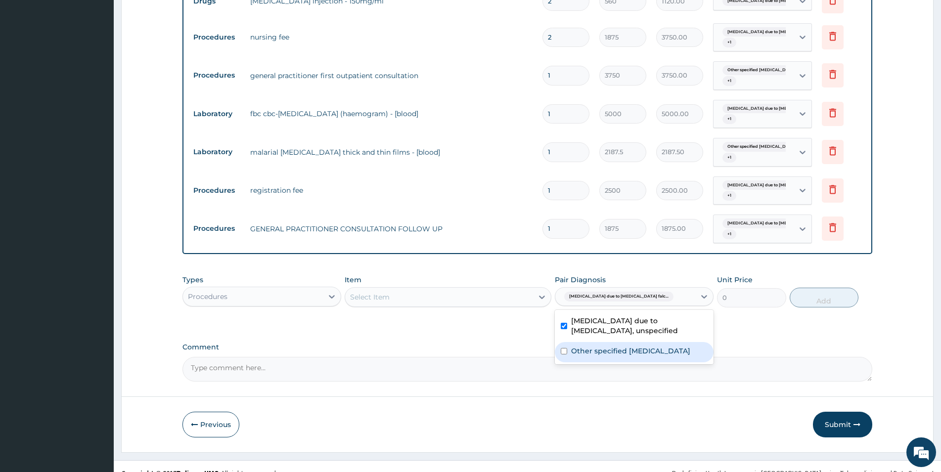
click at [573, 344] on div "Other specified typhoid fever" at bounding box center [634, 352] width 159 height 20
checkbox input "true"
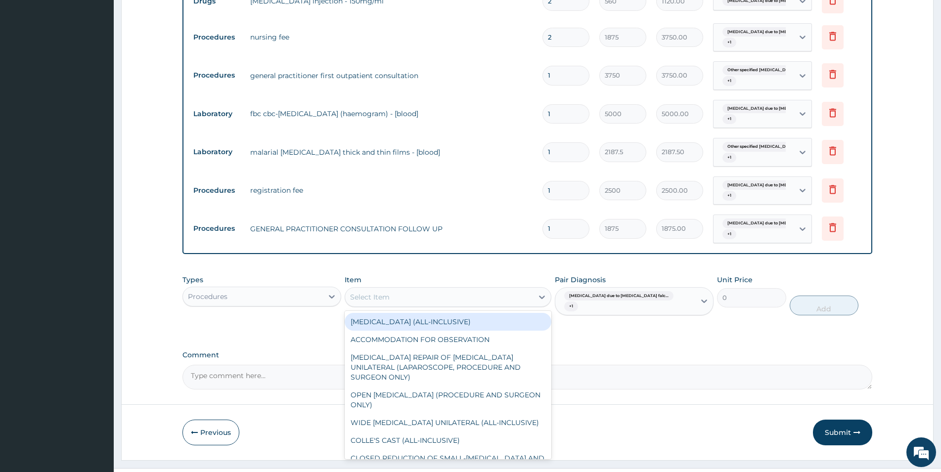
click at [405, 301] on div "Select Item" at bounding box center [439, 297] width 188 height 16
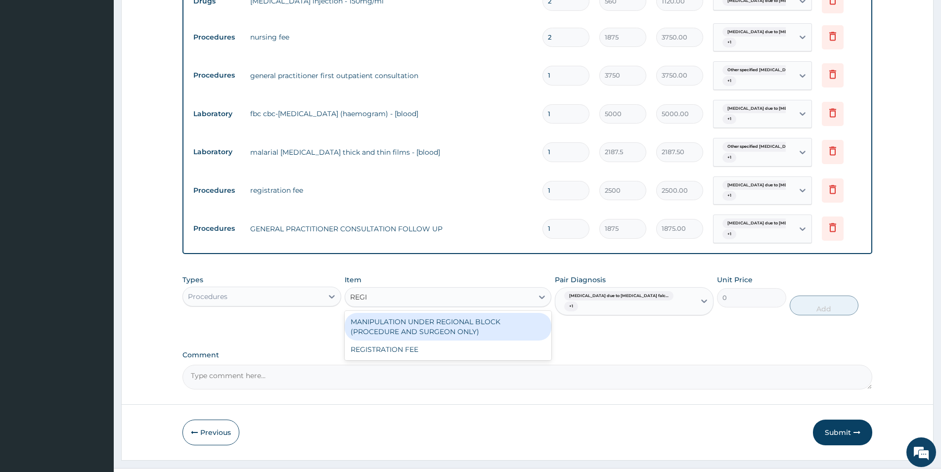
type input "REGIS"
click at [383, 331] on div "REGISTRATION FEE" at bounding box center [448, 322] width 207 height 22
click at [386, 319] on div "REGISTRATION FEE" at bounding box center [448, 322] width 207 height 18
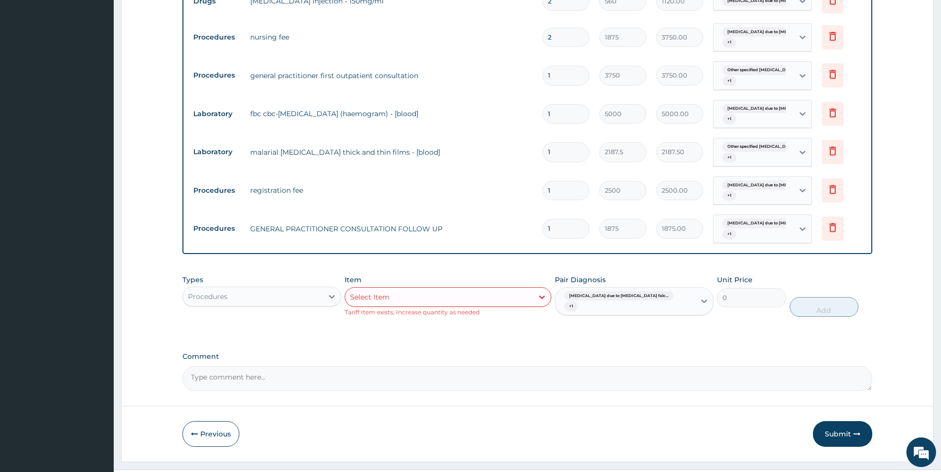
click at [372, 294] on div "Select Item" at bounding box center [370, 297] width 40 height 10
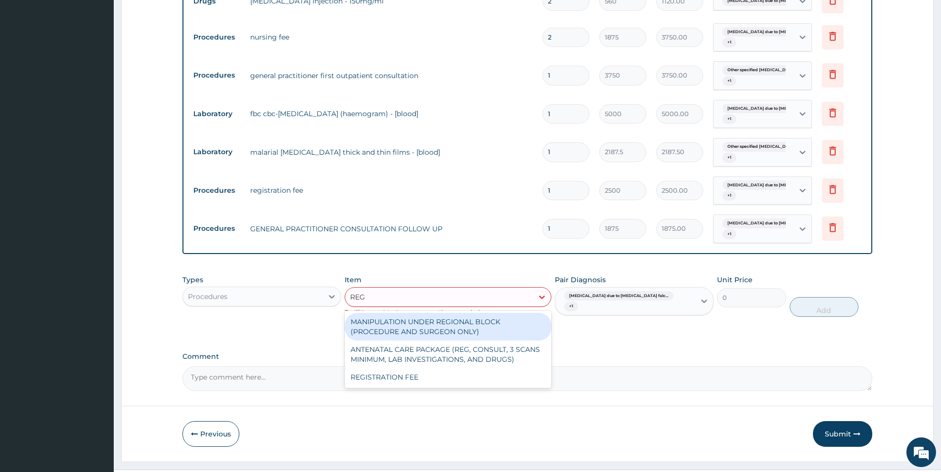
type input "REGI"
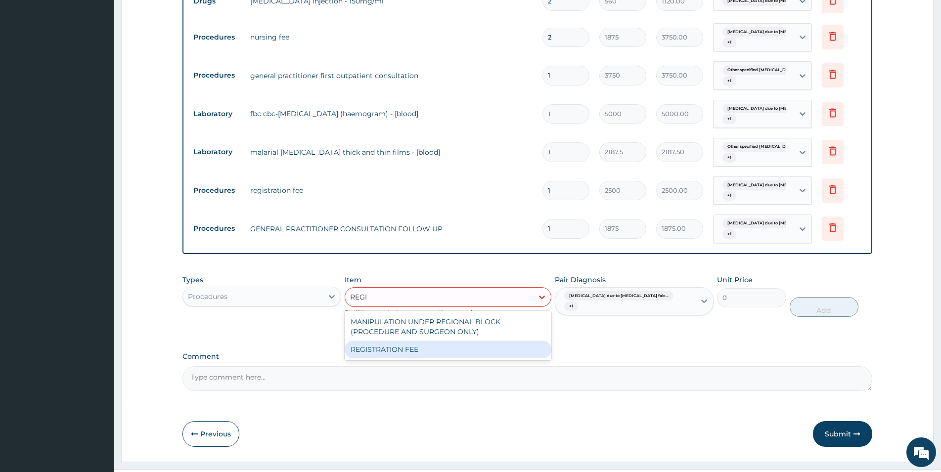
click at [381, 359] on div "MANIPULATION UNDER REGIONAL BLOCK (PROCEDURE AND SURGEON ONLY) REGISTRATION FEE" at bounding box center [448, 335] width 207 height 49
click at [383, 345] on div "REGISTRATION FEE" at bounding box center [448, 350] width 207 height 18
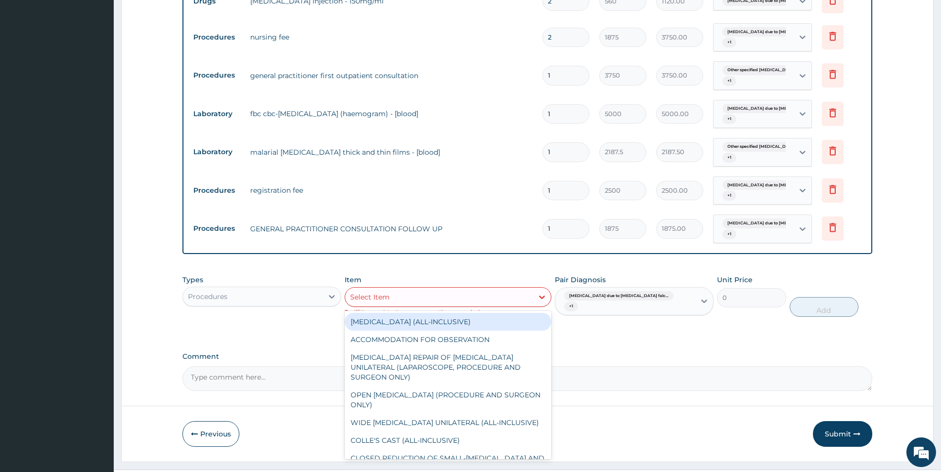
click at [366, 295] on div "Select Item" at bounding box center [370, 297] width 40 height 10
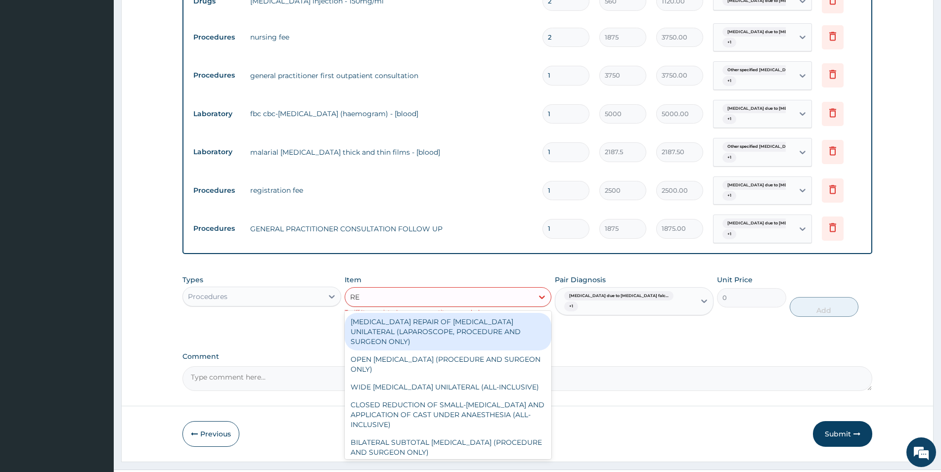
type input "REG"
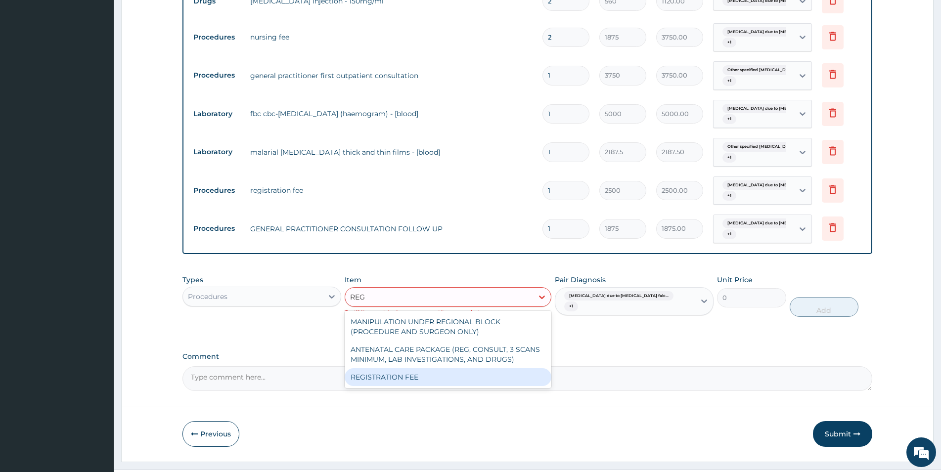
click at [374, 378] on div "REGISTRATION FEE" at bounding box center [448, 377] width 207 height 18
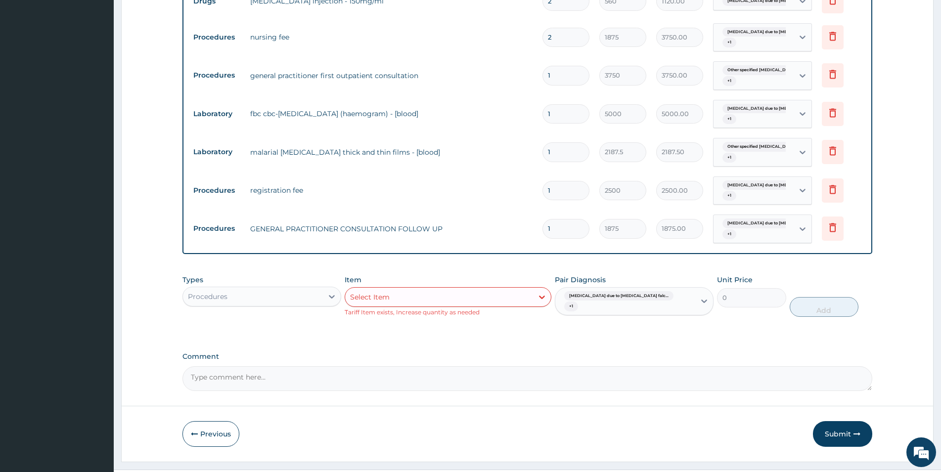
click at [252, 294] on div "Procedures" at bounding box center [253, 297] width 140 height 16
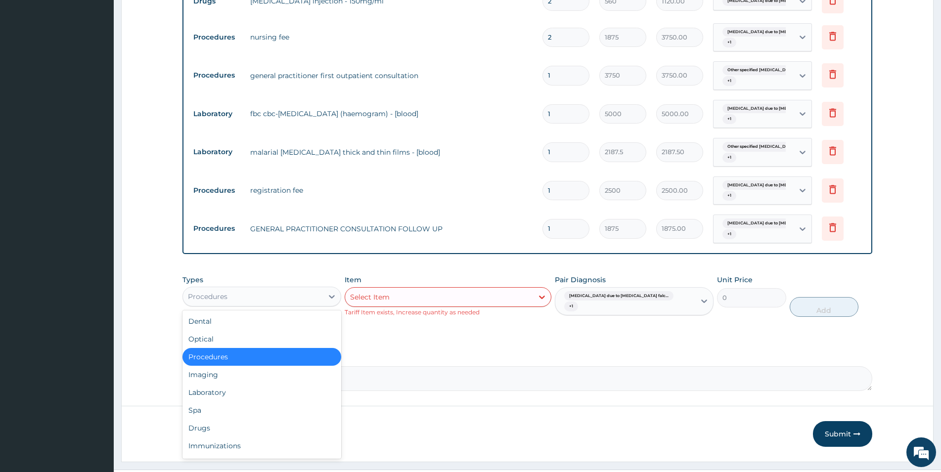
click at [236, 359] on div "Procedures" at bounding box center [261, 357] width 159 height 18
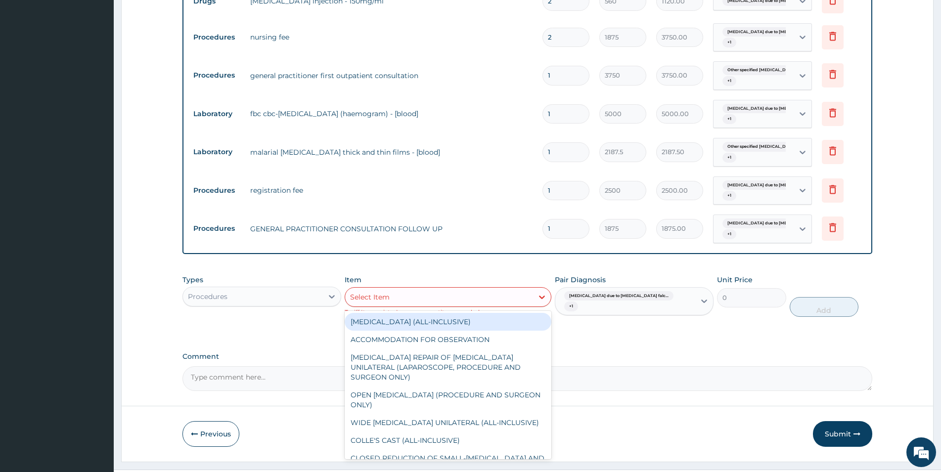
click at [429, 290] on div "Select Item" at bounding box center [439, 297] width 188 height 16
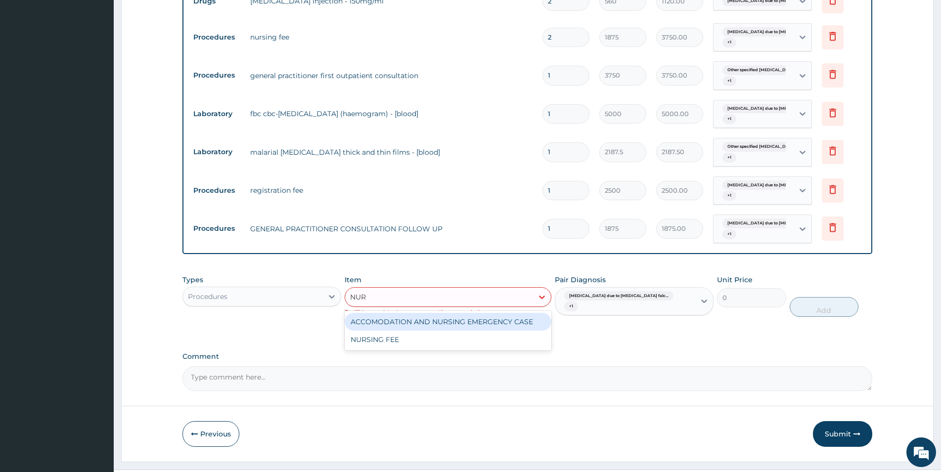
type input "NURS"
click at [374, 341] on div "NURSING FEE" at bounding box center [448, 340] width 207 height 18
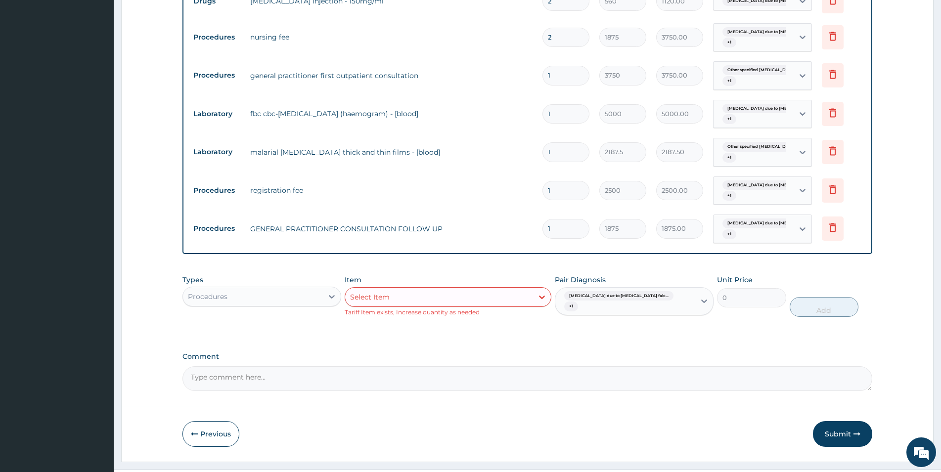
click at [221, 285] on div "Types Procedures" at bounding box center [261, 296] width 159 height 42
click at [414, 292] on div "Select Item" at bounding box center [439, 297] width 188 height 16
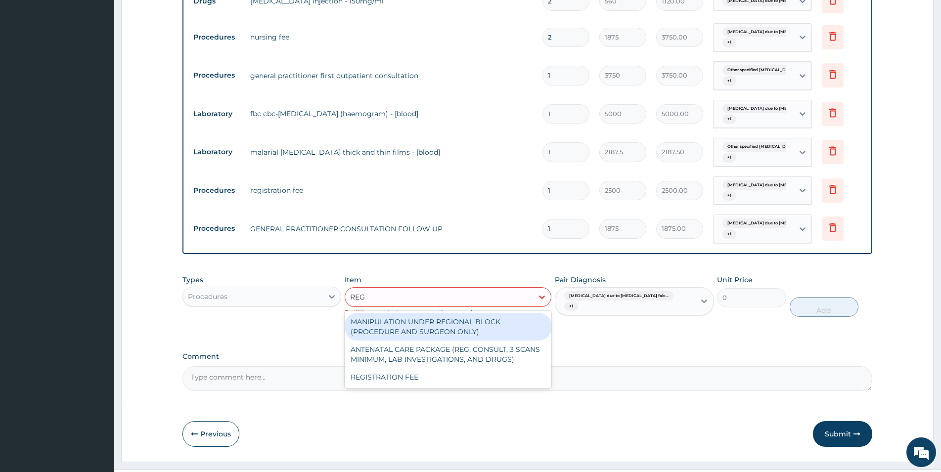
type input "REGI"
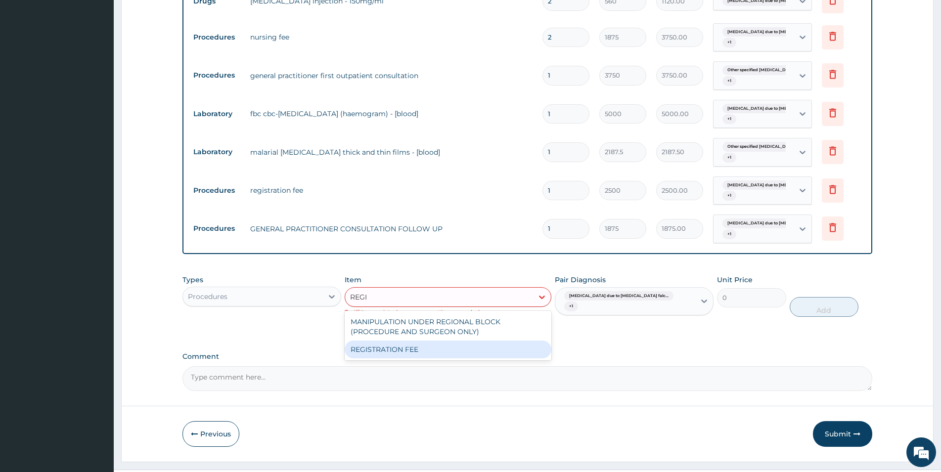
click at [370, 352] on div "REGISTRATION FEE" at bounding box center [448, 350] width 207 height 18
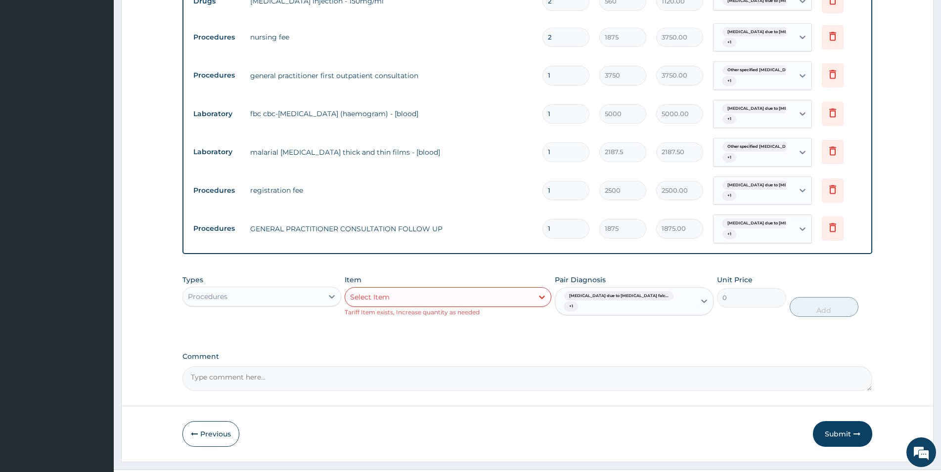
drag, startPoint x: 23, startPoint y: 369, endPoint x: 58, endPoint y: 339, distance: 45.6
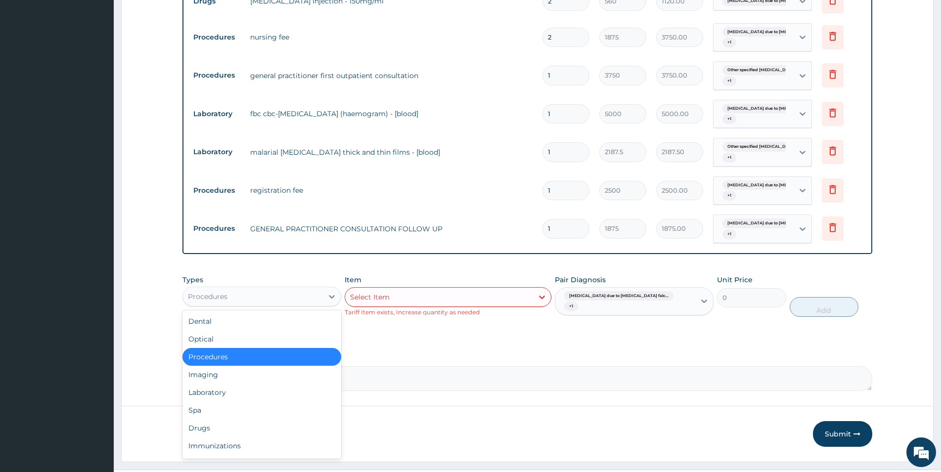
drag, startPoint x: 215, startPoint y: 298, endPoint x: 210, endPoint y: 285, distance: 13.3
click at [211, 286] on div "Types option Procedures, selected. option Procedures selected, 3 of 10. 10 resu…" at bounding box center [261, 296] width 159 height 42
click at [212, 356] on div "Procedures" at bounding box center [261, 357] width 159 height 18
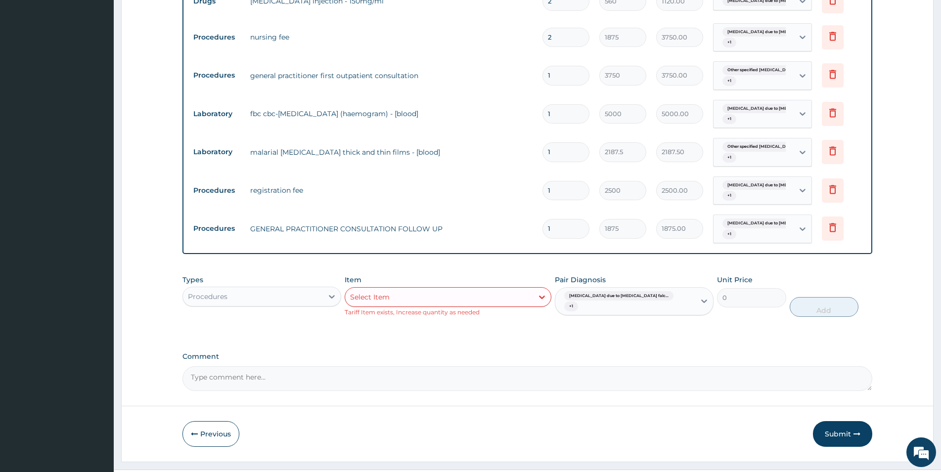
click at [426, 306] on div "Select Item" at bounding box center [448, 297] width 207 height 20
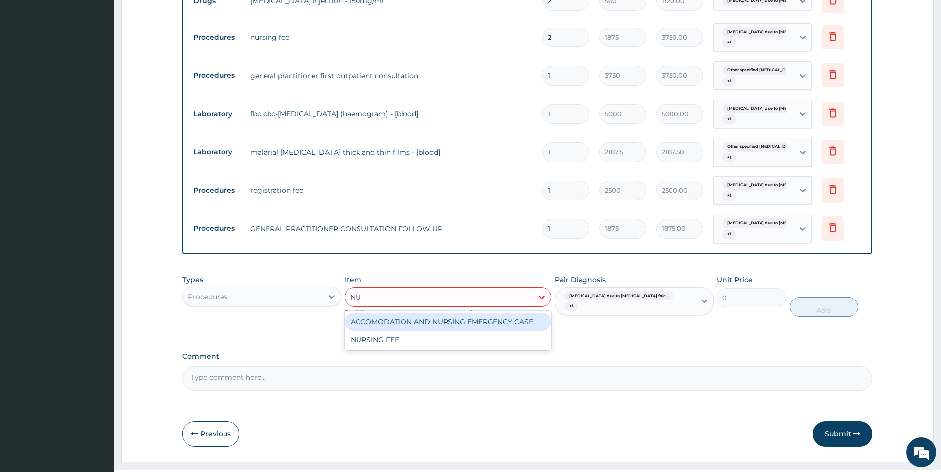
type input "NUR"
click at [415, 319] on div "ACCOMODATION AND NURSING EMERGENCY CASE" at bounding box center [448, 322] width 207 height 18
type input "6250"
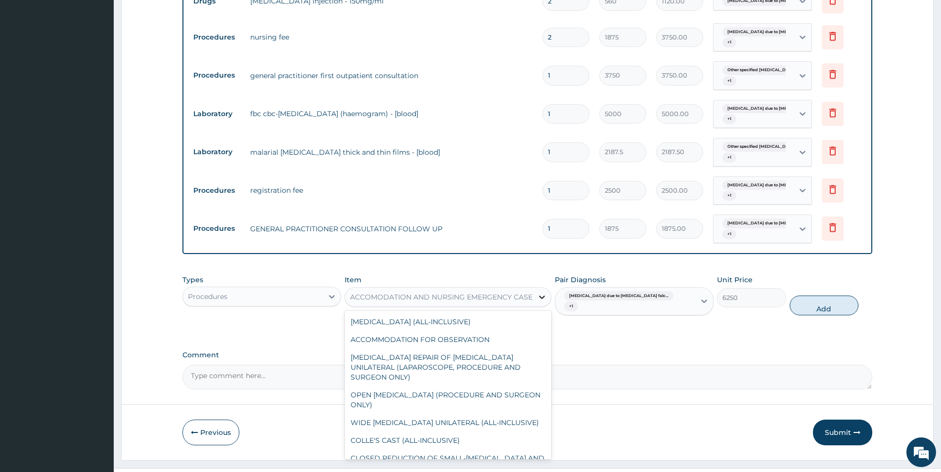
click at [536, 293] on div at bounding box center [542, 297] width 18 height 18
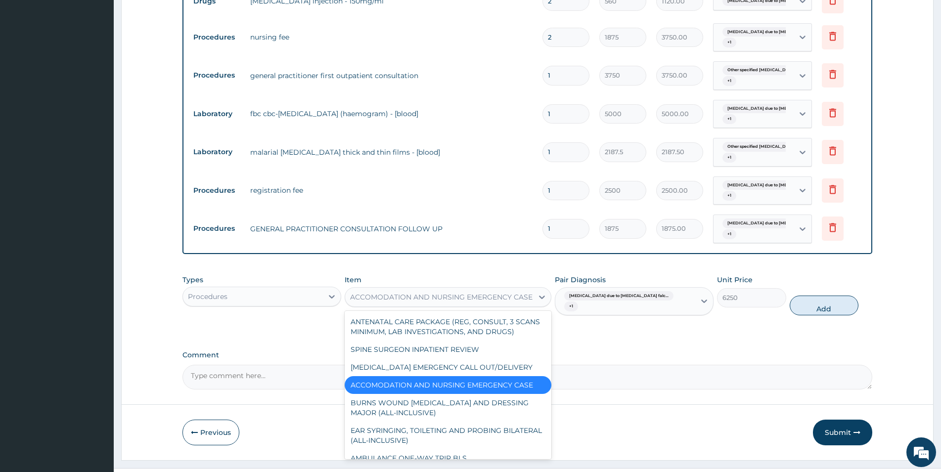
click at [508, 291] on div "ACCOMODATION AND NURSING EMERGENCY CASE" at bounding box center [439, 297] width 188 height 16
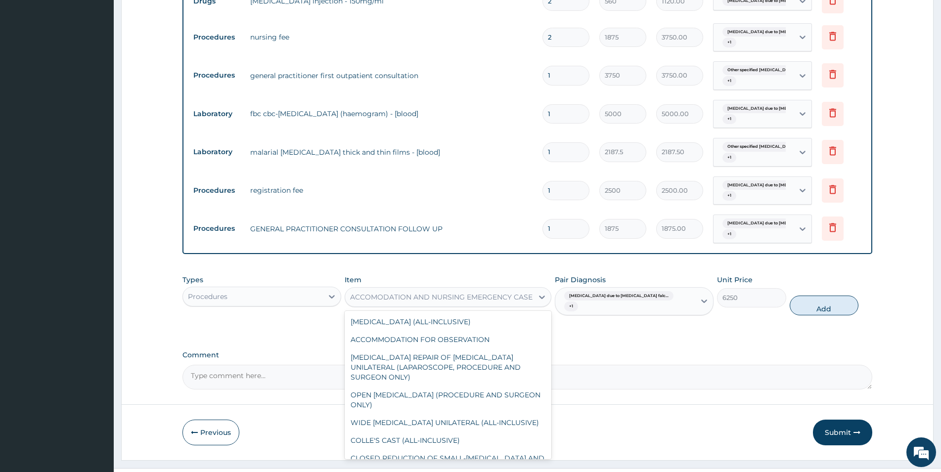
click at [532, 290] on div "ACCOMODATION AND NURSING EMERGENCY CASE" at bounding box center [448, 297] width 207 height 20
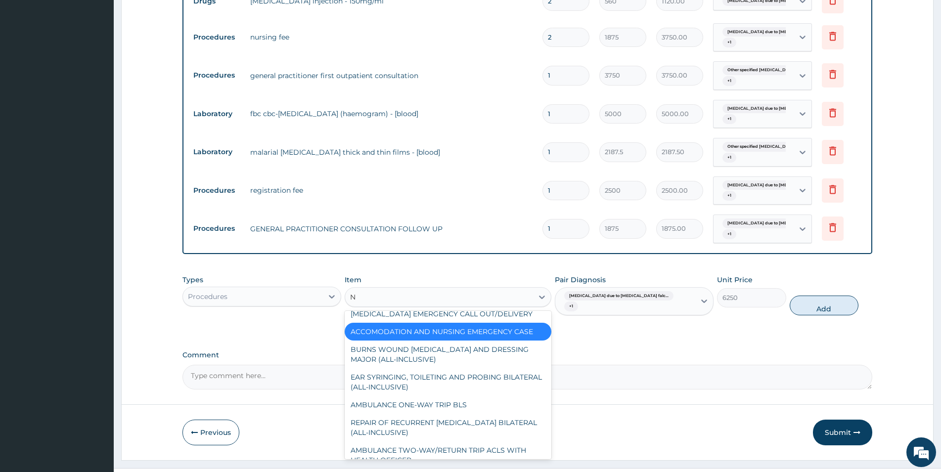
scroll to position [2786, 0]
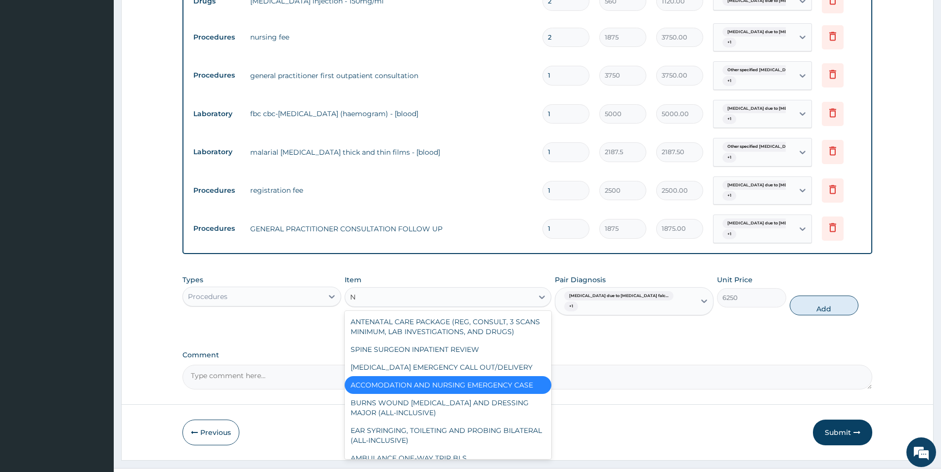
type input "NU"
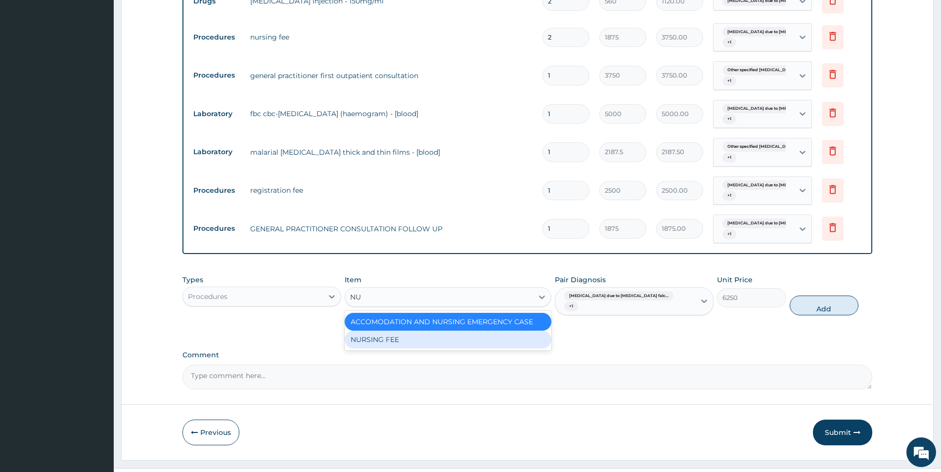
click at [490, 348] on div "NURSING FEE" at bounding box center [448, 340] width 207 height 18
type input "0"
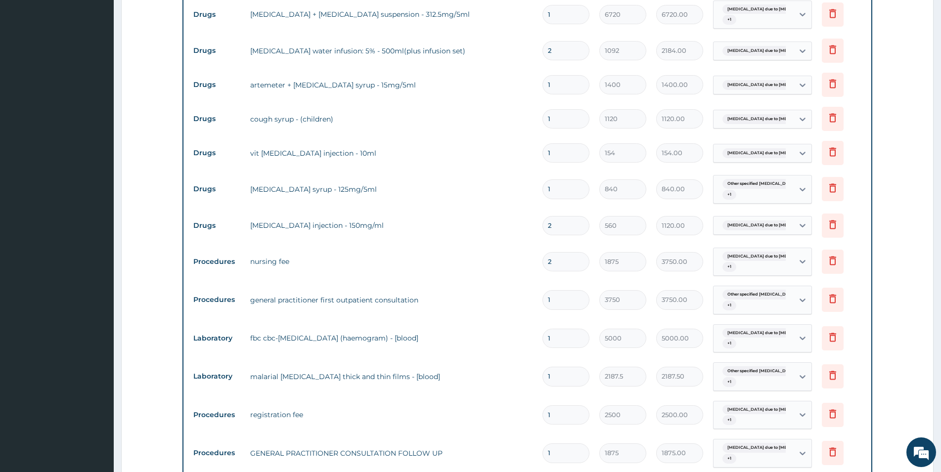
scroll to position [421, 0]
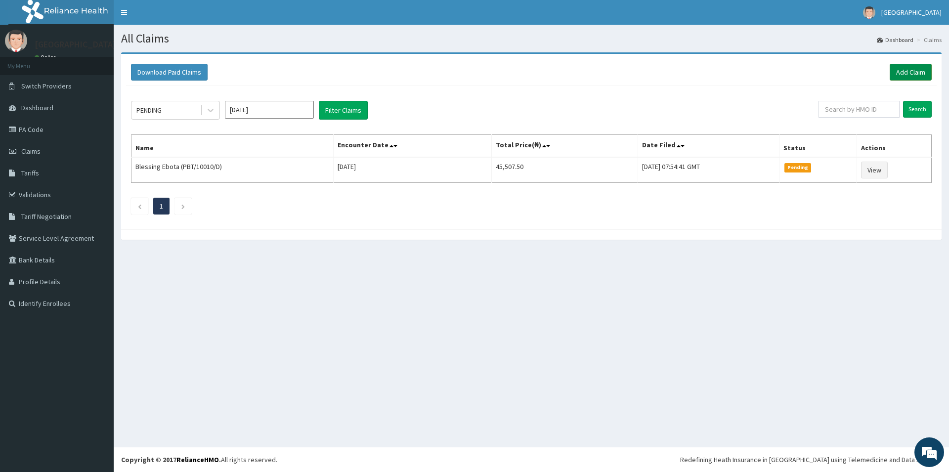
click at [914, 72] on link "Add Claim" at bounding box center [911, 72] width 42 height 17
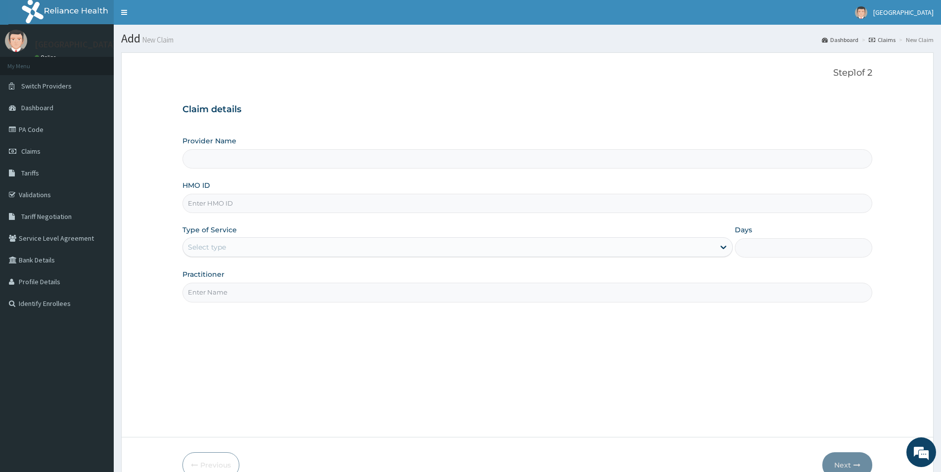
type input "[GEOGRAPHIC_DATA]"
drag, startPoint x: 209, startPoint y: 204, endPoint x: 209, endPoint y: 210, distance: 5.4
click at [209, 210] on input "HMO ID" at bounding box center [526, 203] width 689 height 19
type input "PBT/10010/B"
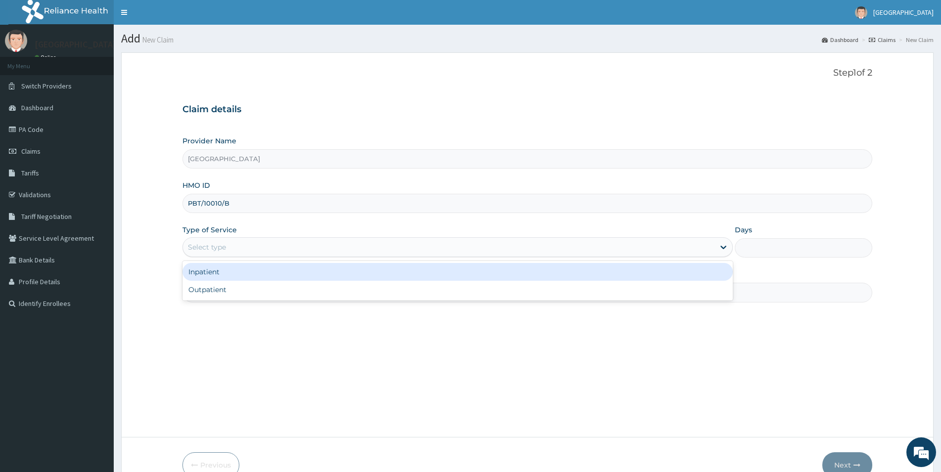
click at [208, 245] on div "Select type" at bounding box center [207, 247] width 38 height 10
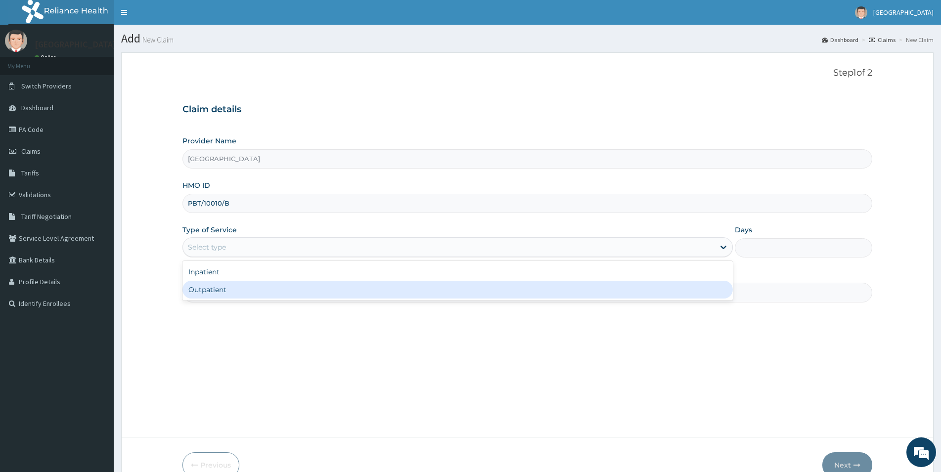
click at [208, 286] on div "Outpatient" at bounding box center [457, 290] width 550 height 18
type input "1"
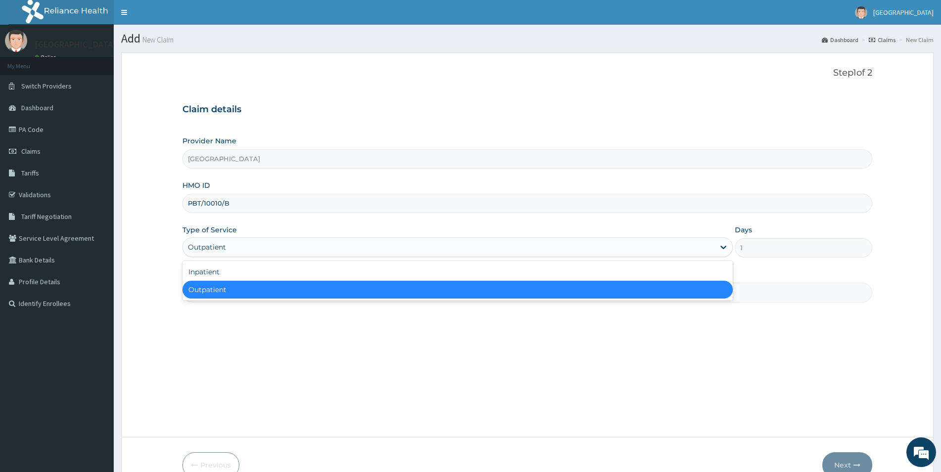
click at [215, 241] on div "Outpatient" at bounding box center [448, 247] width 531 height 16
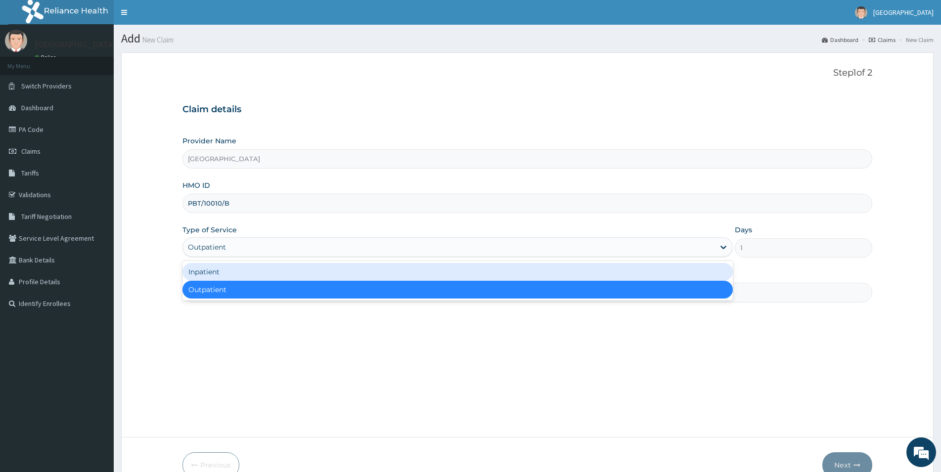
click at [208, 266] on div "Inpatient" at bounding box center [457, 272] width 550 height 18
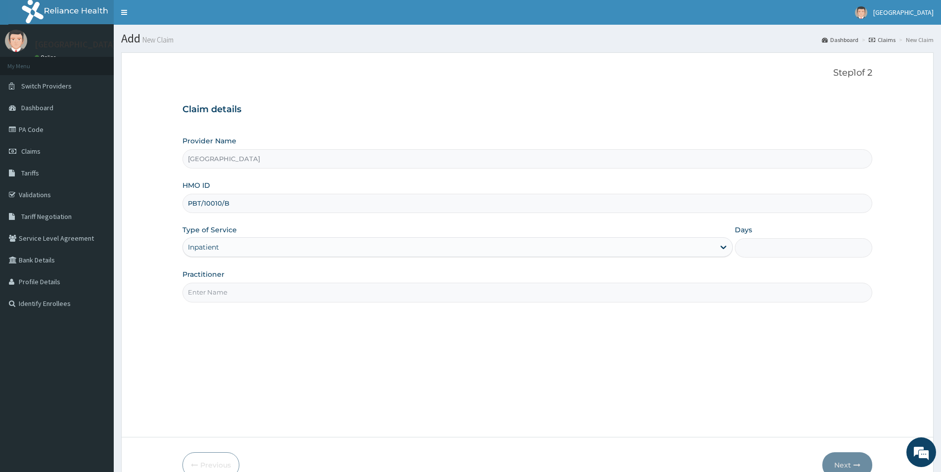
click at [743, 248] on input "Days" at bounding box center [802, 247] width 137 height 19
type input "2"
click at [205, 283] on input "Practitioner" at bounding box center [526, 292] width 689 height 19
type input "DR LUKE"
click at [849, 459] on button "Next" at bounding box center [847, 465] width 50 height 26
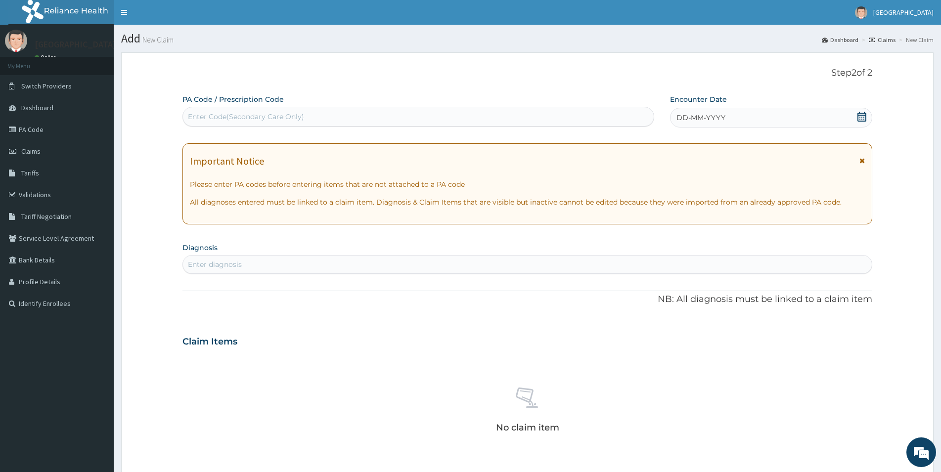
click at [243, 115] on div "Enter Code(Secondary Care Only)" at bounding box center [246, 117] width 116 height 10
type input "PA/E35ADD"
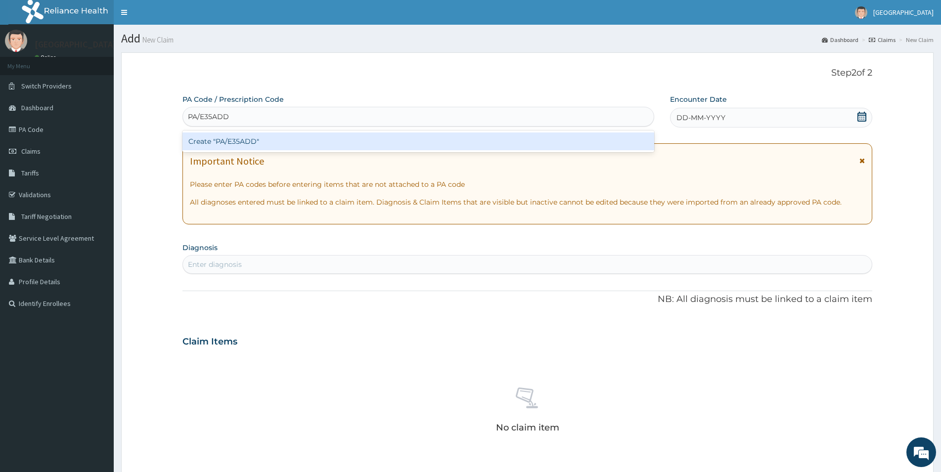
click at [278, 139] on div "Create "PA/E35ADD"" at bounding box center [418, 141] width 472 height 18
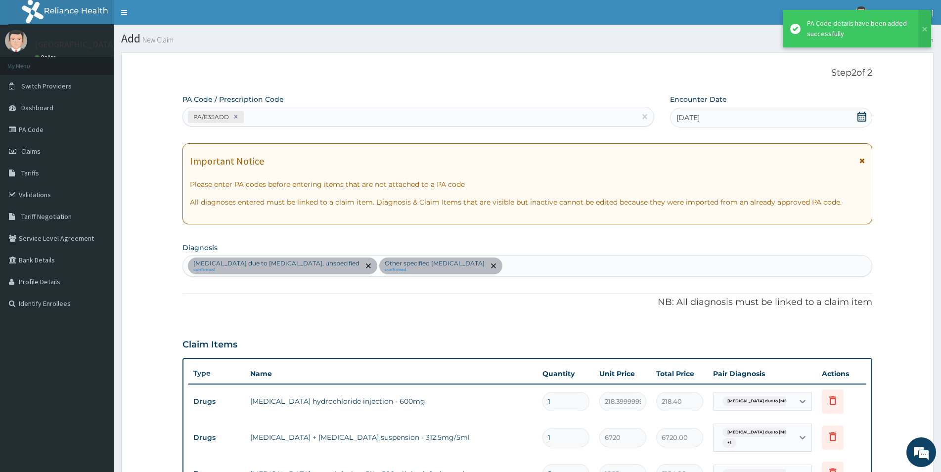
scroll to position [602, 0]
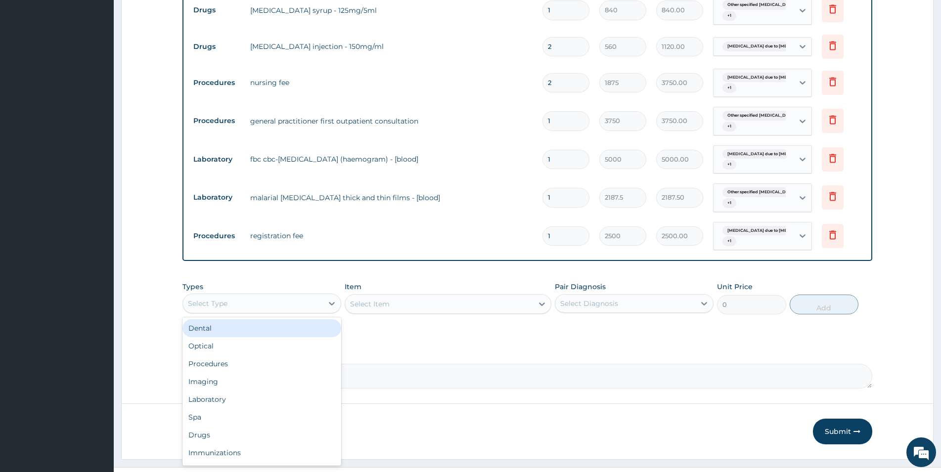
click at [200, 302] on div "Select Type" at bounding box center [208, 304] width 40 height 10
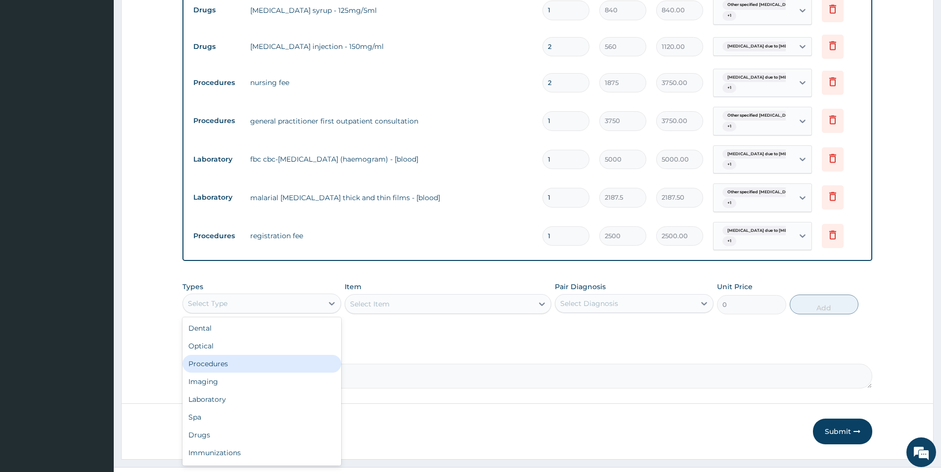
click at [233, 367] on div "Procedures" at bounding box center [261, 364] width 159 height 18
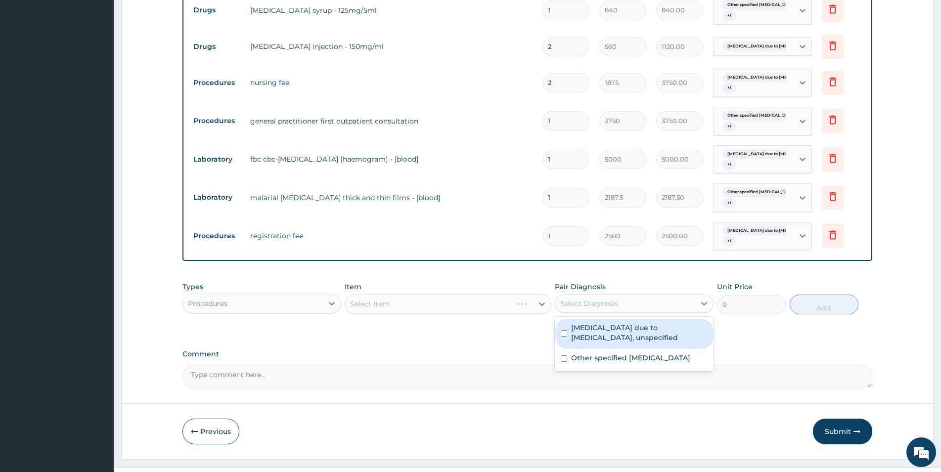
click at [580, 297] on div "Select Diagnosis" at bounding box center [625, 304] width 140 height 16
click at [579, 327] on label "Malaria due to Plasmodium falciparum, unspecified" at bounding box center [639, 333] width 136 height 20
checkbox input "true"
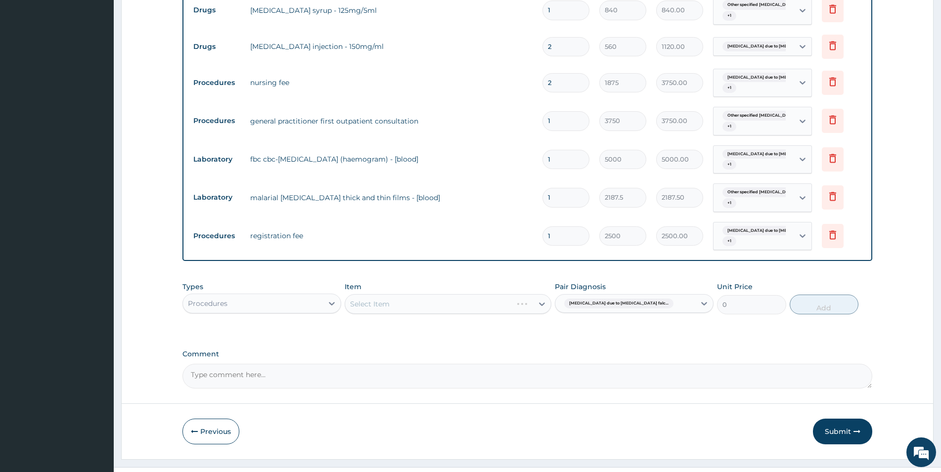
drag, startPoint x: 579, startPoint y: 308, endPoint x: 579, endPoint y: 300, distance: 7.9
click at [579, 300] on span "Malaria due to Plasmodium falc..." at bounding box center [618, 304] width 109 height 10
click at [649, 302] on div "Malaria due to Plasmodium falc..." at bounding box center [625, 303] width 140 height 17
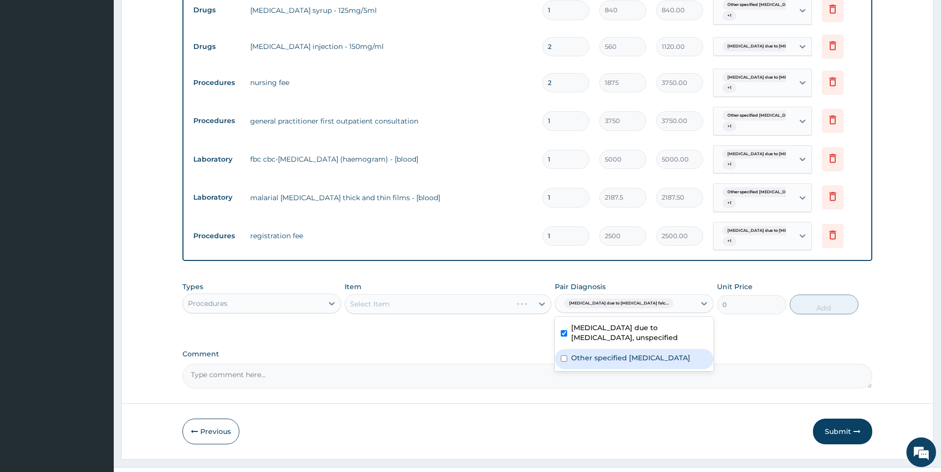
click at [625, 358] on label "Other specified typhoid fever" at bounding box center [630, 358] width 119 height 10
checkbox input "true"
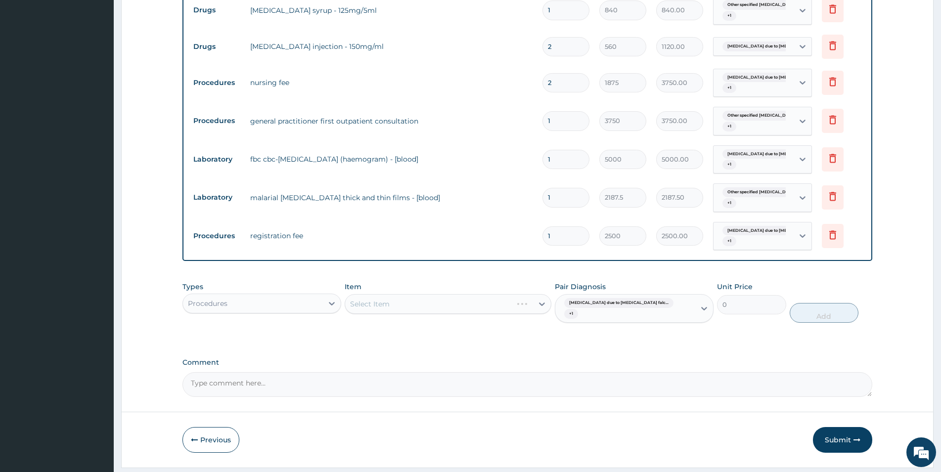
click at [456, 298] on div "Select Item" at bounding box center [448, 304] width 207 height 20
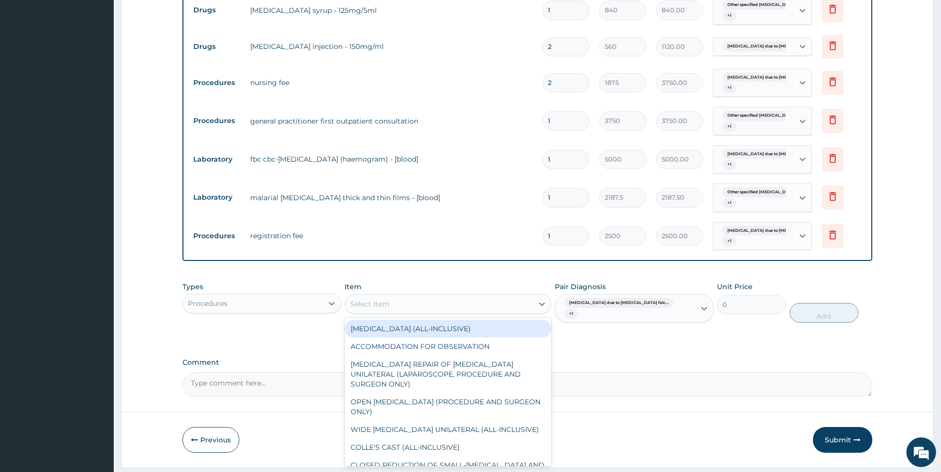
click at [459, 301] on div "Select Item" at bounding box center [439, 304] width 188 height 16
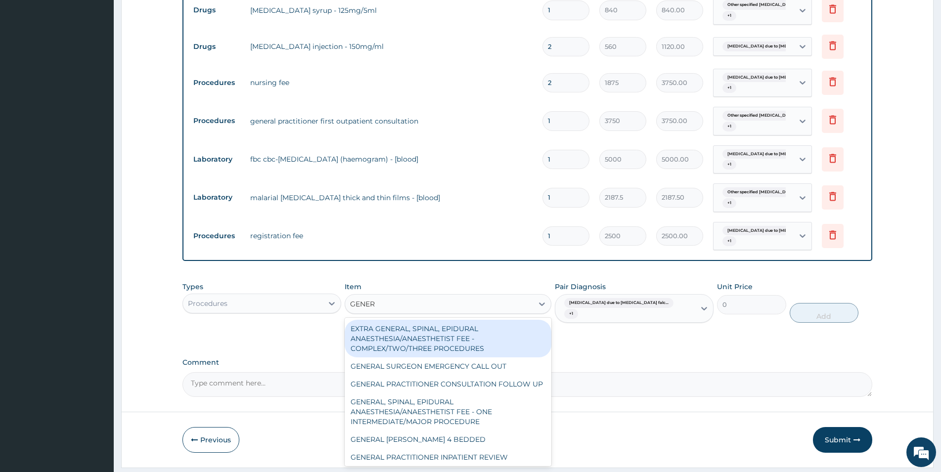
type input "GENERA"
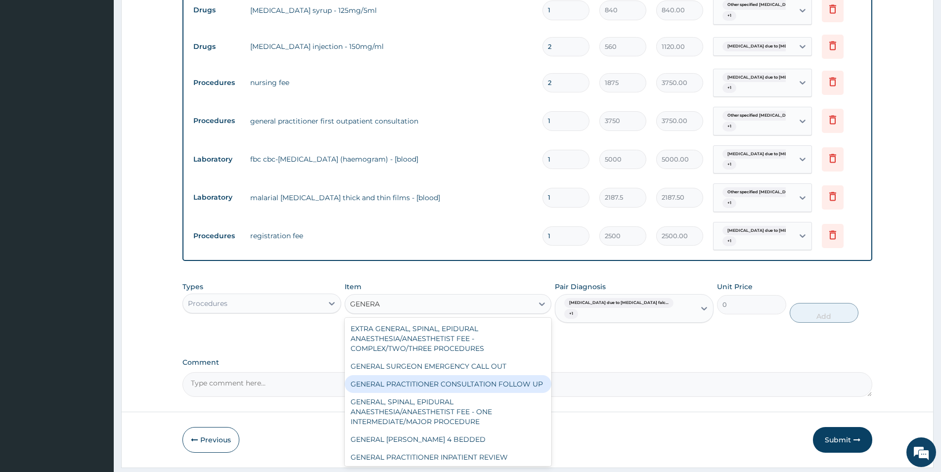
click at [430, 385] on div "GENERAL PRACTITIONER CONSULTATION FOLLOW UP" at bounding box center [448, 384] width 207 height 18
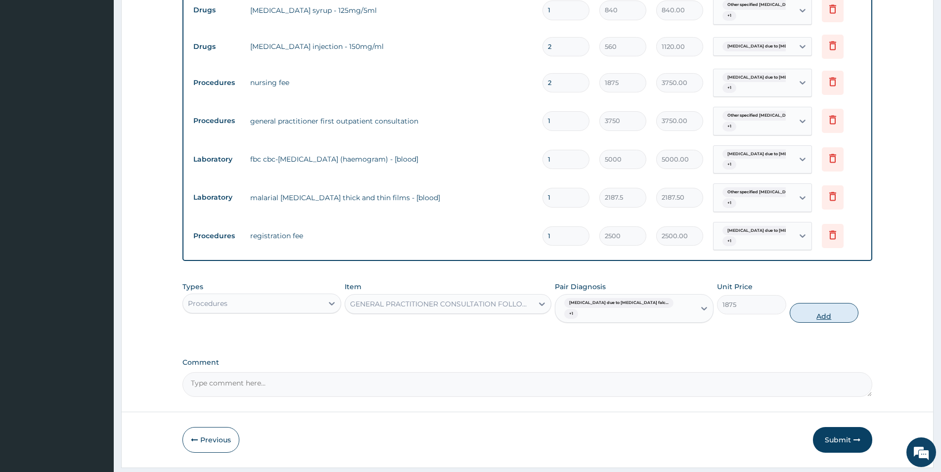
click at [806, 303] on button "Add" at bounding box center [823, 313] width 69 height 20
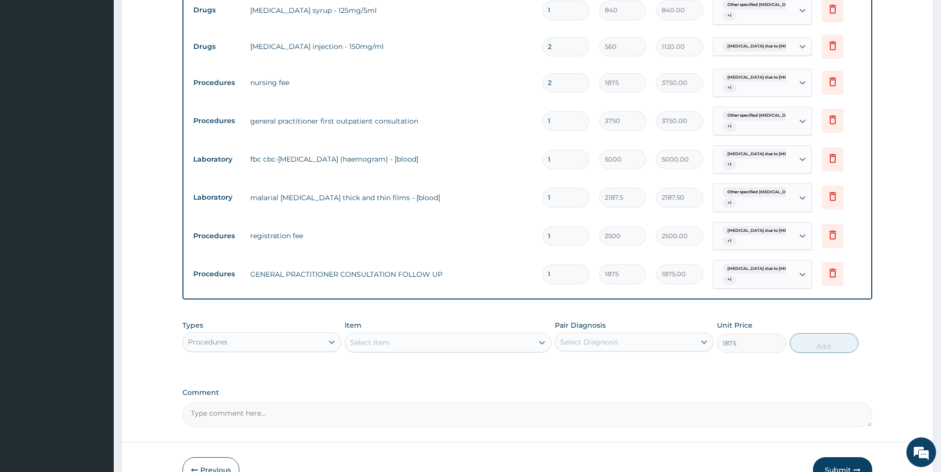
type input "0"
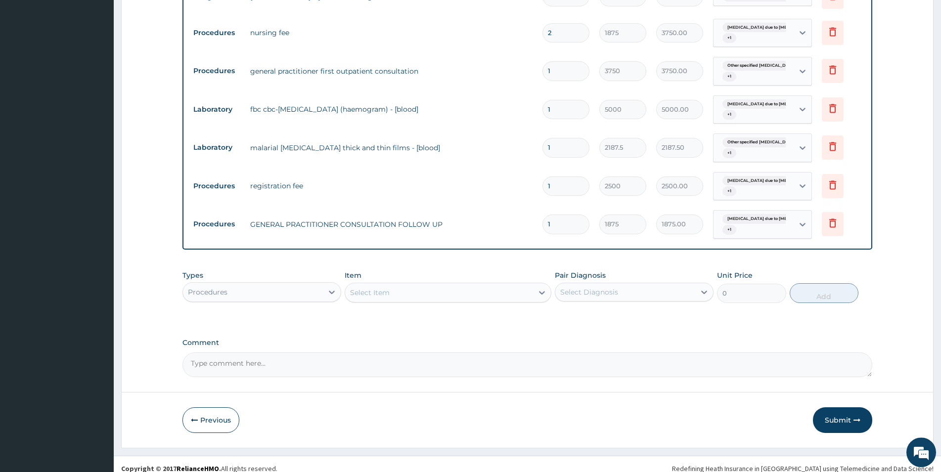
scroll to position [652, 0]
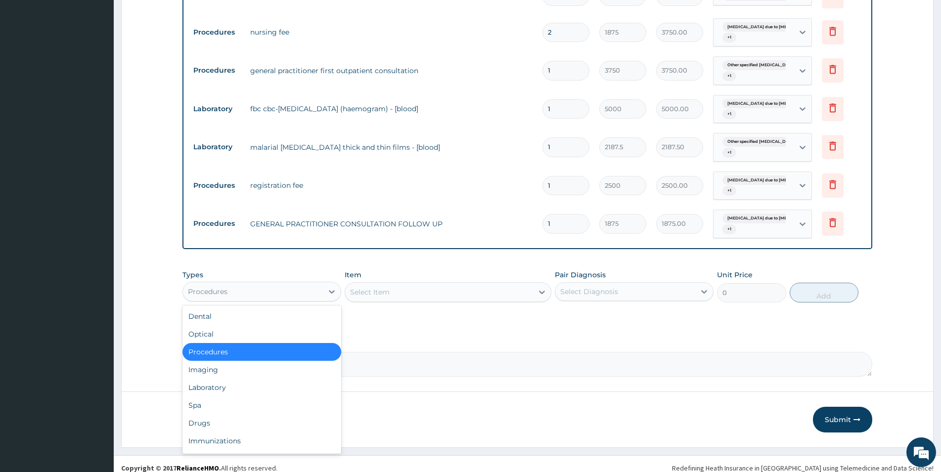
click at [240, 290] on div "Procedures" at bounding box center [253, 292] width 140 height 16
click at [242, 426] on div "Drugs" at bounding box center [261, 423] width 159 height 18
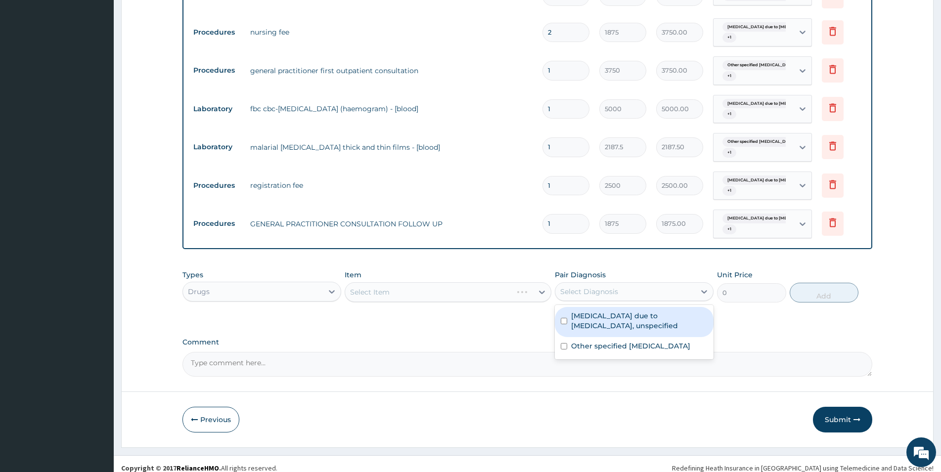
click at [596, 287] on div "Select Diagnosis" at bounding box center [625, 292] width 140 height 16
click at [593, 324] on label "Malaria due to Plasmodium falciparum, unspecified" at bounding box center [639, 321] width 136 height 20
checkbox input "true"
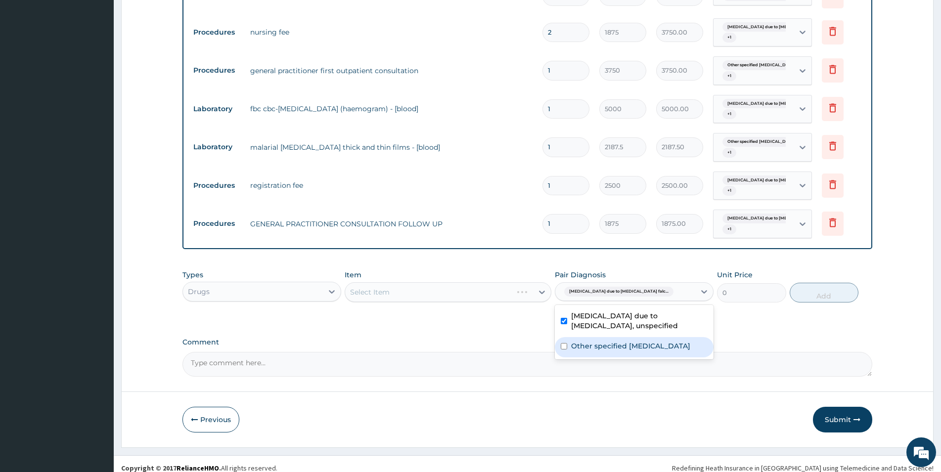
click at [594, 346] on label "Other specified typhoid fever" at bounding box center [630, 346] width 119 height 10
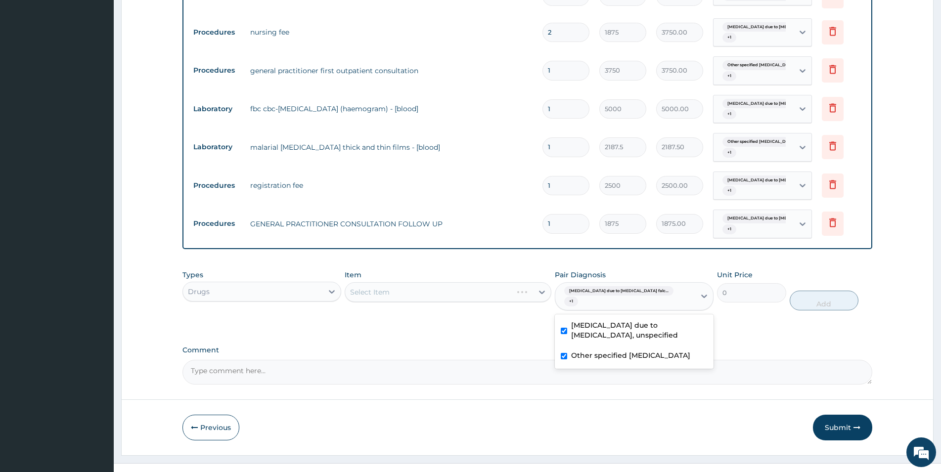
checkbox input "true"
click at [459, 295] on div "Select Item" at bounding box center [448, 292] width 207 height 20
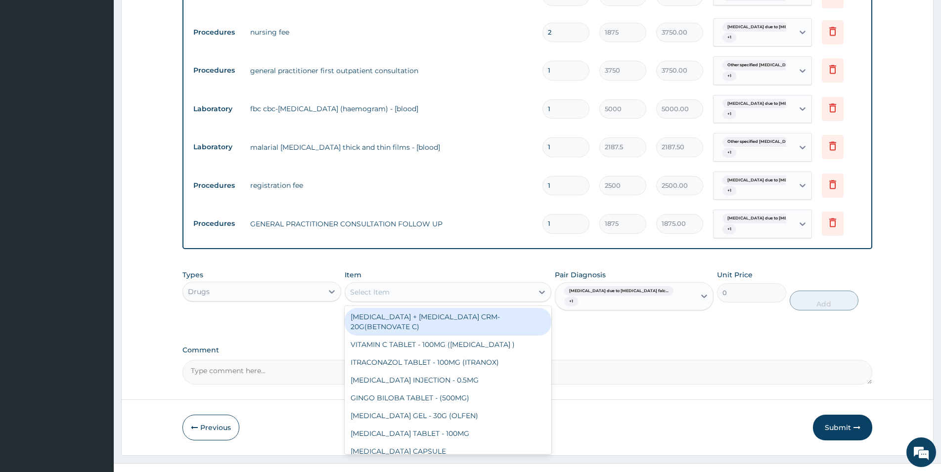
click at [454, 294] on div "Select Item" at bounding box center [439, 292] width 188 height 16
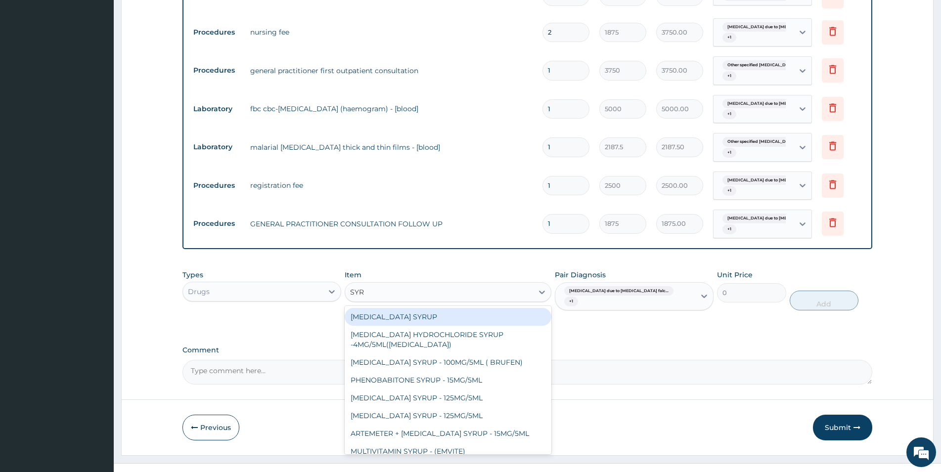
type input "SYRI"
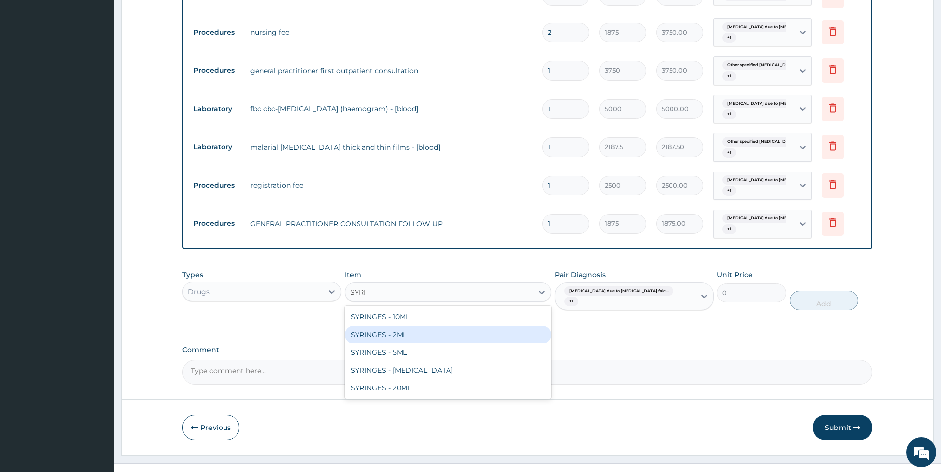
click at [445, 332] on div "SYRINGES - 2ML" at bounding box center [448, 335] width 207 height 18
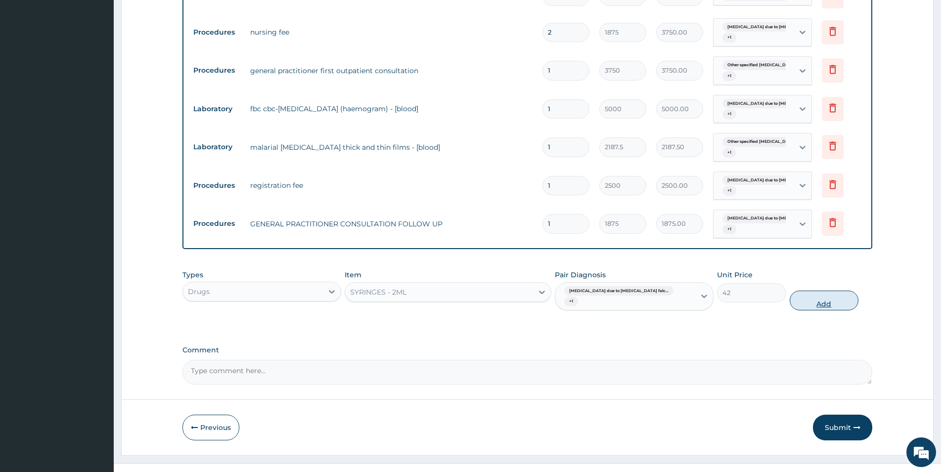
click at [824, 294] on button "Add" at bounding box center [823, 301] width 69 height 20
type input "0"
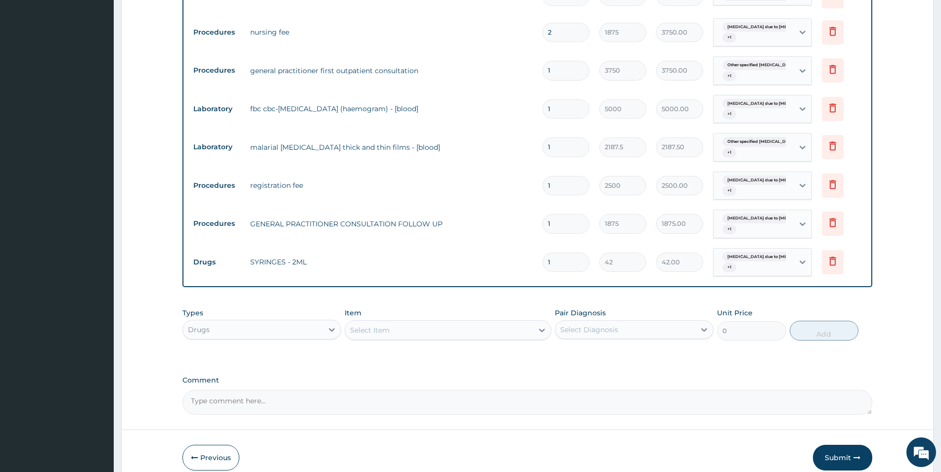
click at [558, 264] on input "1" at bounding box center [565, 262] width 47 height 19
type input "0.00"
type input "2"
type input "84.00"
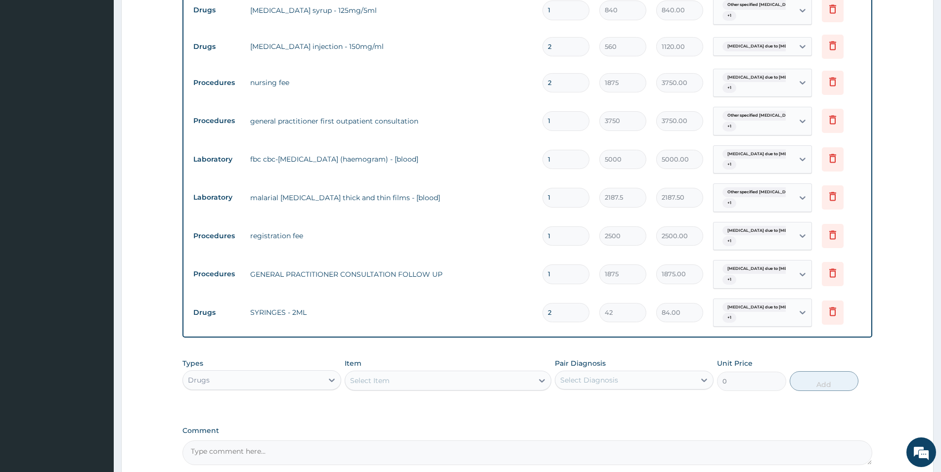
scroll to position [627, 0]
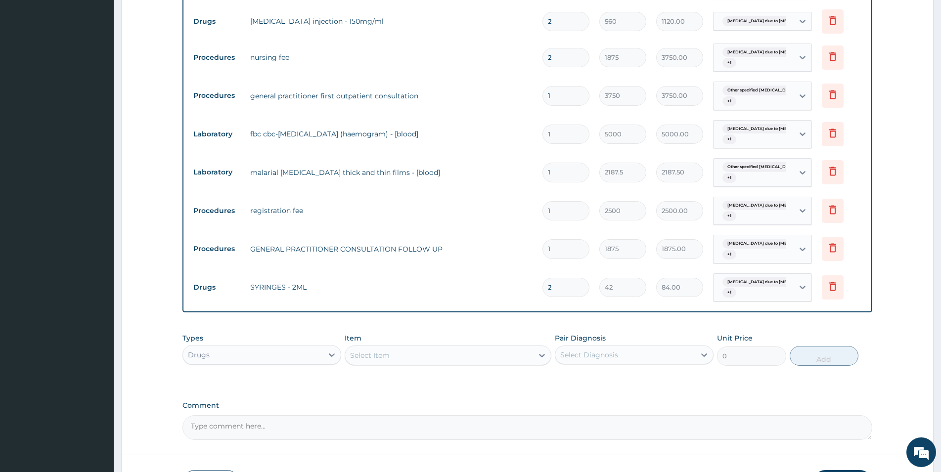
type input "2"
click at [635, 355] on div "Select Diagnosis" at bounding box center [625, 355] width 140 height 16
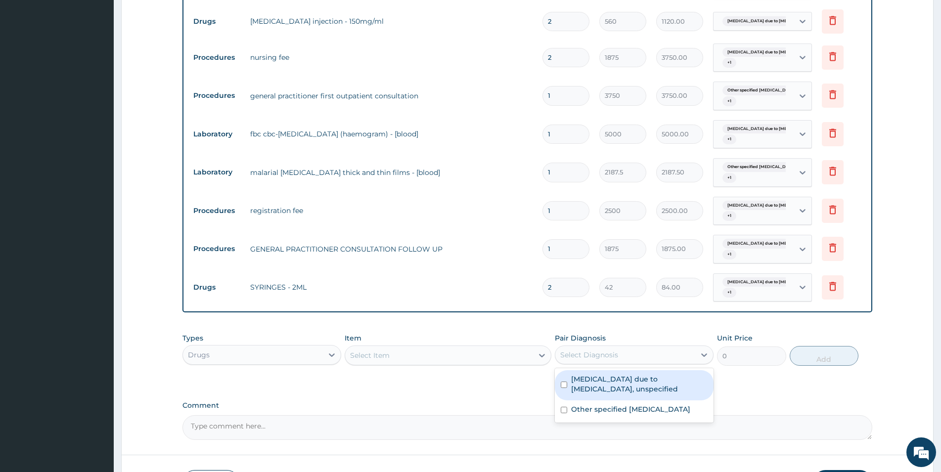
click at [635, 385] on label "Malaria due to Plasmodium falciparum, unspecified" at bounding box center [639, 384] width 136 height 20
checkbox input "true"
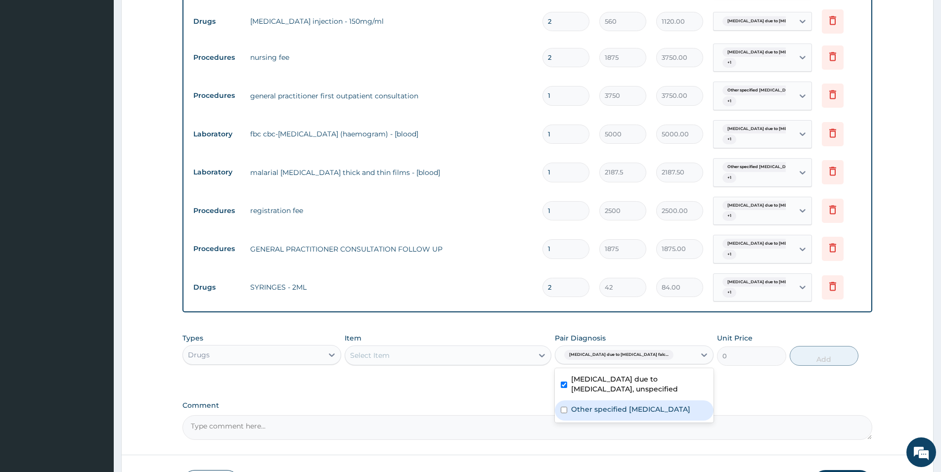
click at [629, 406] on label "Other specified typhoid fever" at bounding box center [630, 409] width 119 height 10
checkbox input "true"
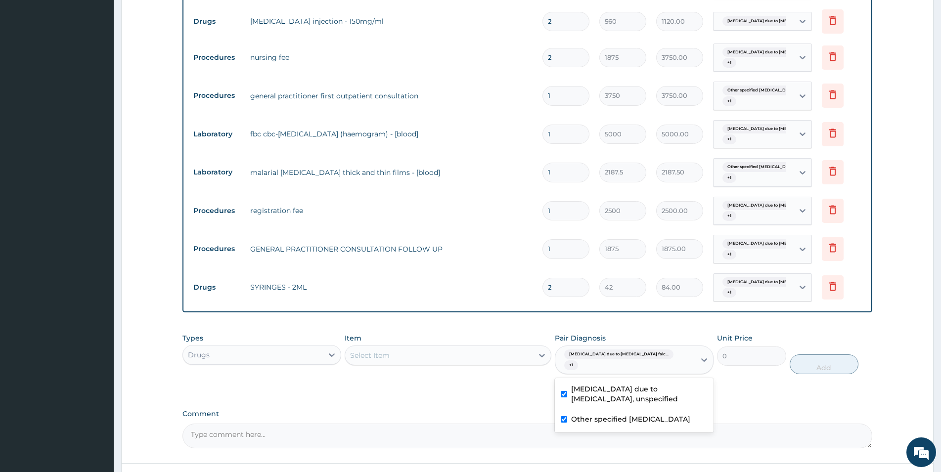
click at [512, 354] on div "Select Item" at bounding box center [439, 355] width 188 height 16
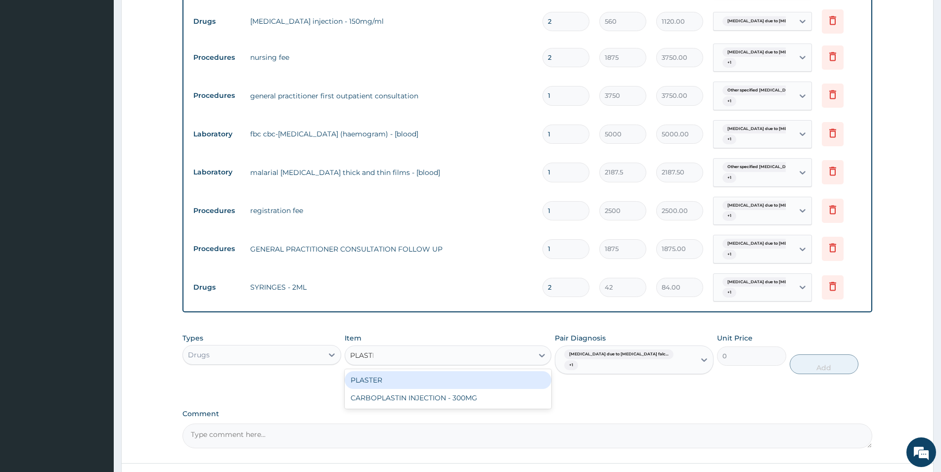
type input "PLASTER"
click at [497, 381] on div "PLASTER" at bounding box center [448, 380] width 207 height 18
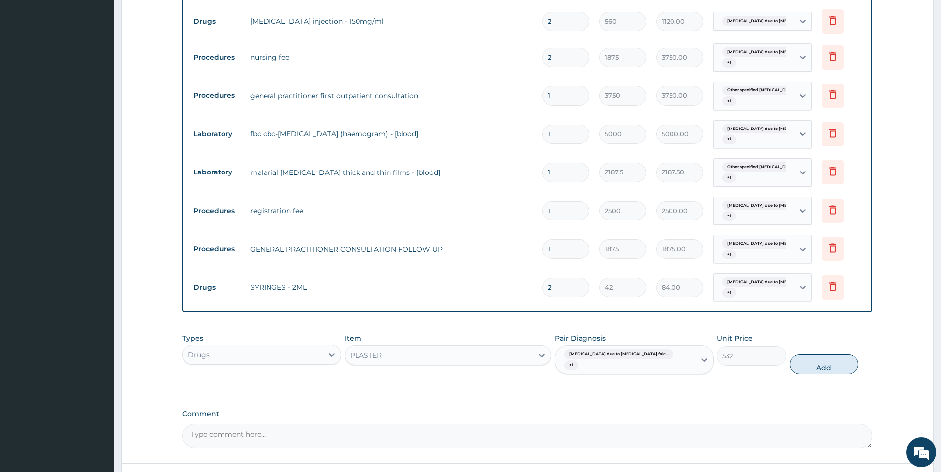
click at [830, 354] on button "Add" at bounding box center [823, 364] width 69 height 20
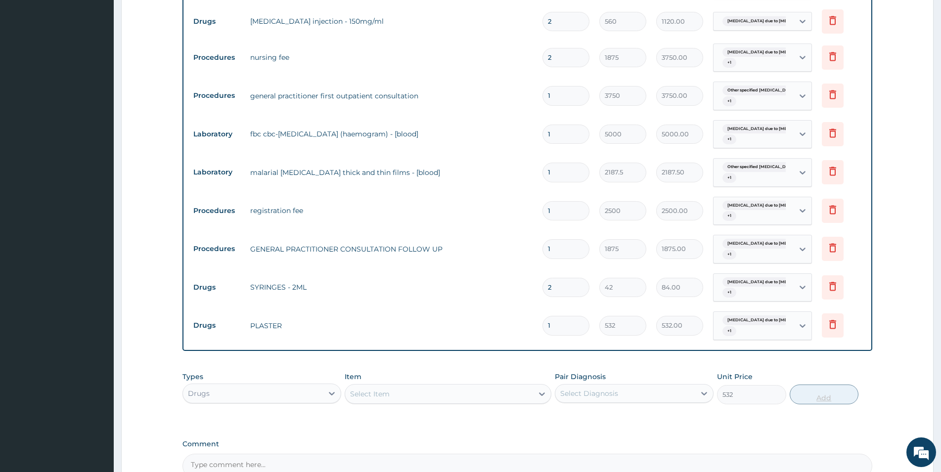
type input "0"
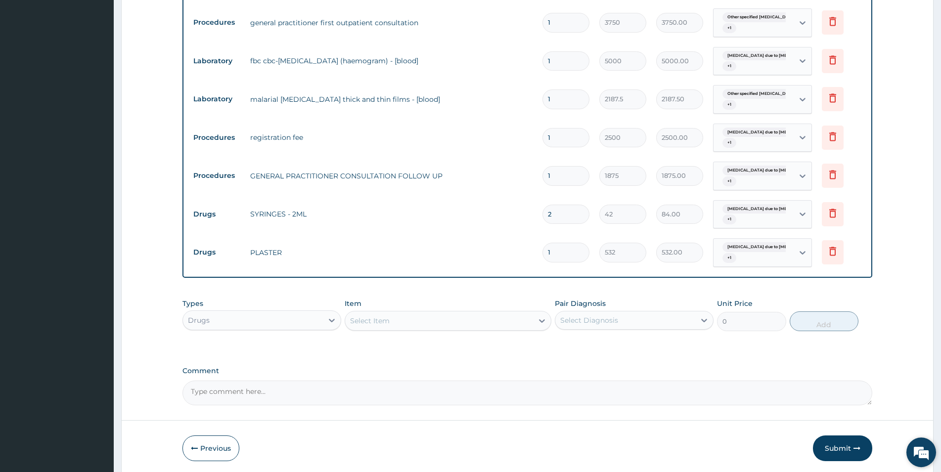
scroll to position [703, 0]
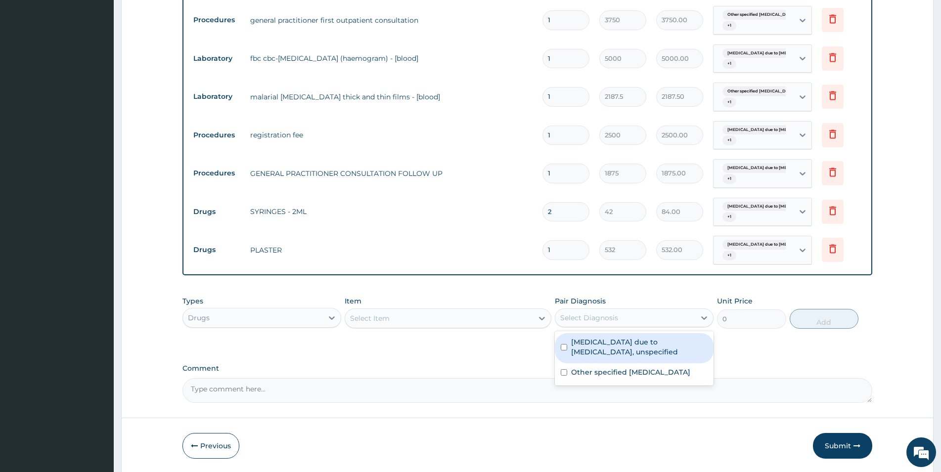
click at [592, 311] on div "Select Diagnosis" at bounding box center [625, 318] width 140 height 16
click at [583, 348] on label "Malaria due to Plasmodium falciparum, unspecified" at bounding box center [639, 347] width 136 height 20
click at [583, 359] on div "Malaria due to Plasmodium falciparum, unspecified" at bounding box center [634, 348] width 159 height 30
click at [583, 335] on div "Malaria due to Plasmodium falciparum, unspecified" at bounding box center [634, 348] width 159 height 30
checkbox input "true"
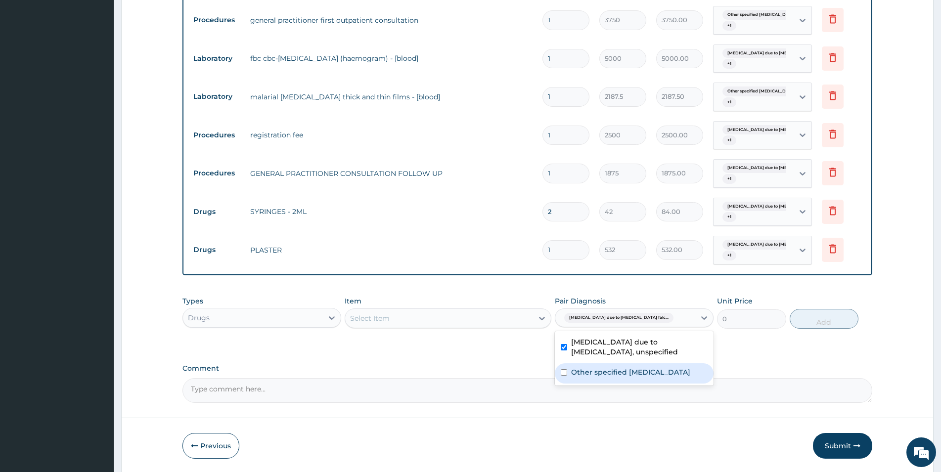
click at [586, 366] on div "Other specified typhoid fever" at bounding box center [634, 373] width 159 height 20
checkbox input "true"
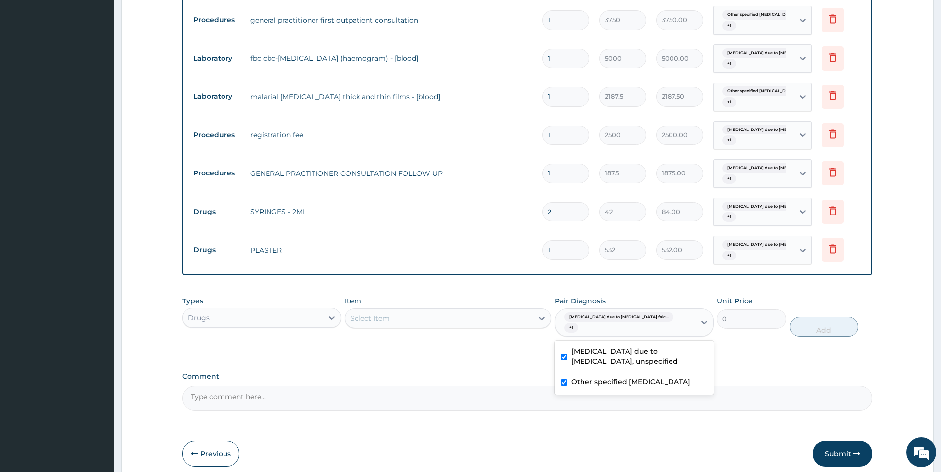
click at [437, 311] on div "Select Item" at bounding box center [448, 318] width 207 height 20
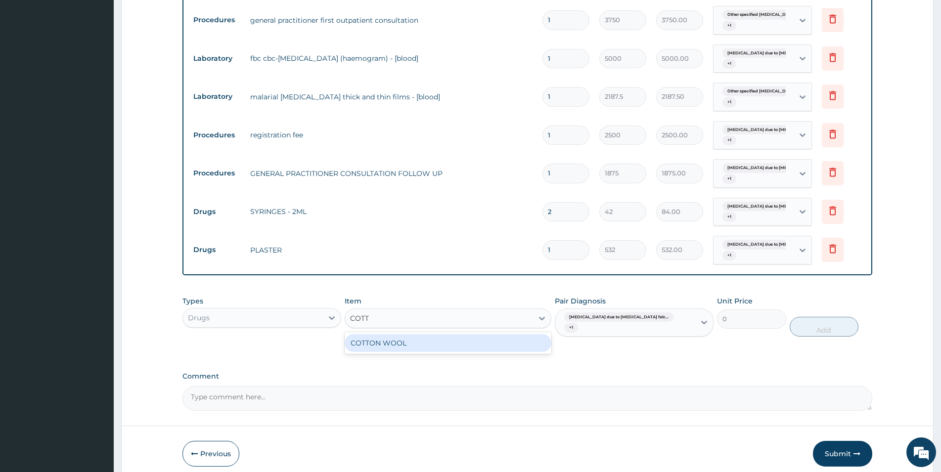
type input "COTTO"
click at [434, 341] on div "COTTON WOOL" at bounding box center [448, 343] width 207 height 18
click at [811, 321] on button "Add" at bounding box center [823, 327] width 69 height 20
type input "0"
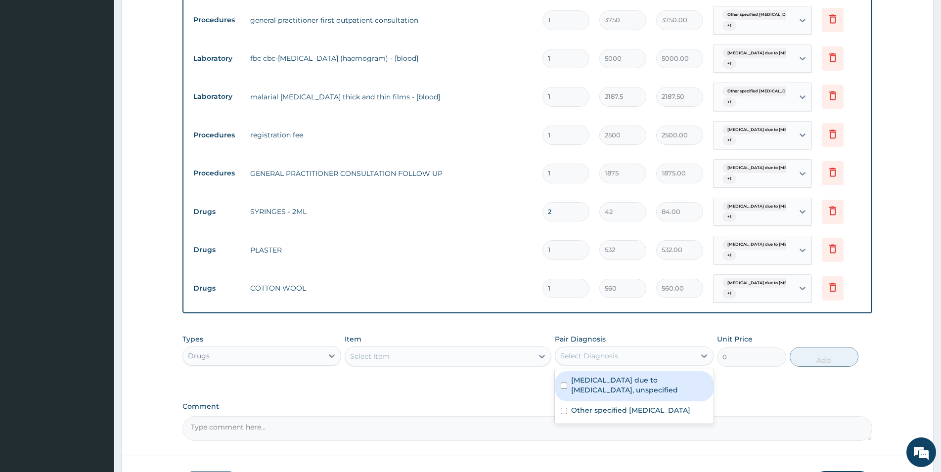
click at [584, 347] on div "Select Diagnosis" at bounding box center [634, 355] width 159 height 19
click at [585, 386] on label "Malaria due to Plasmodium falciparum, unspecified" at bounding box center [639, 385] width 136 height 20
checkbox input "true"
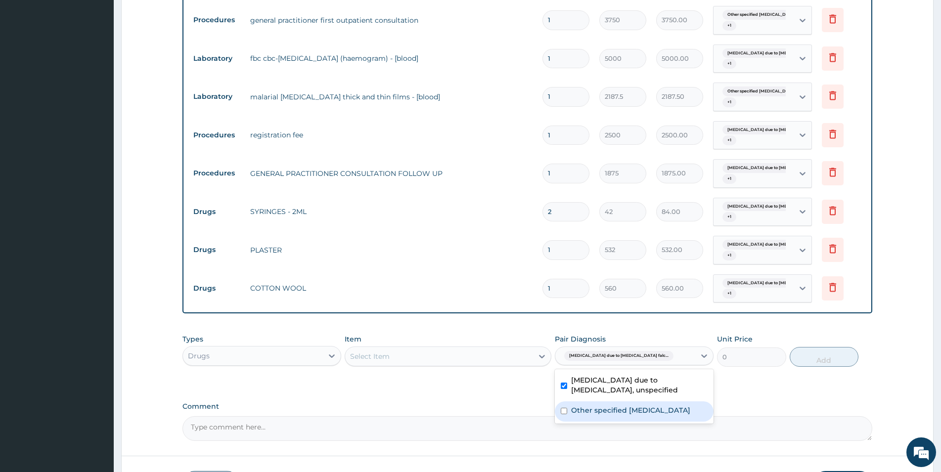
click at [584, 411] on label "Other specified typhoid fever" at bounding box center [630, 410] width 119 height 10
checkbox input "true"
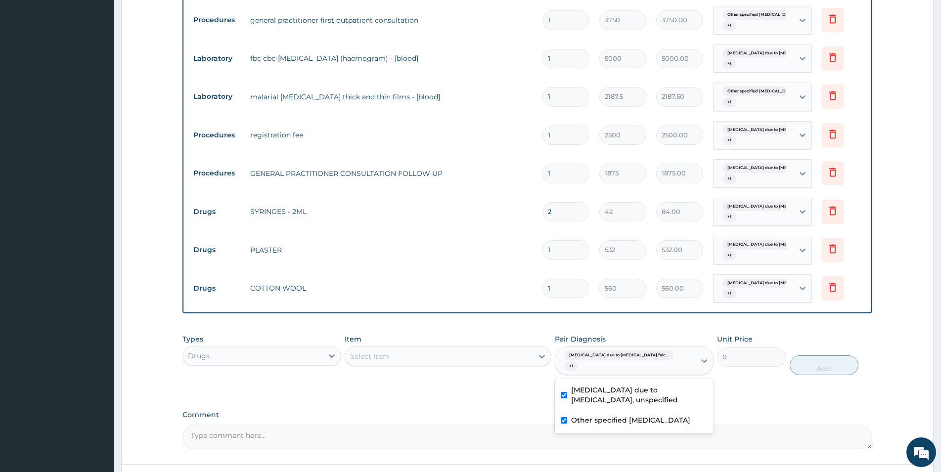
click at [433, 352] on div "Select Item" at bounding box center [439, 356] width 188 height 16
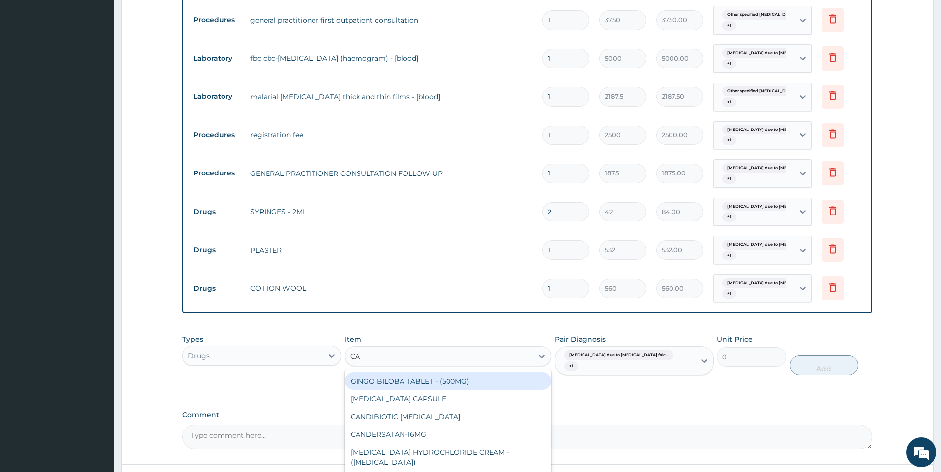
type input "CAN"
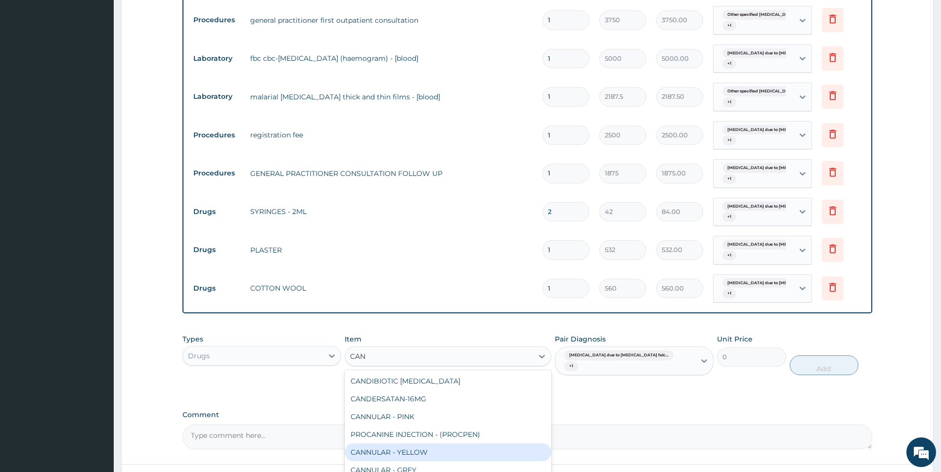
click at [441, 455] on div "CANNULAR - YELLOW" at bounding box center [448, 452] width 207 height 18
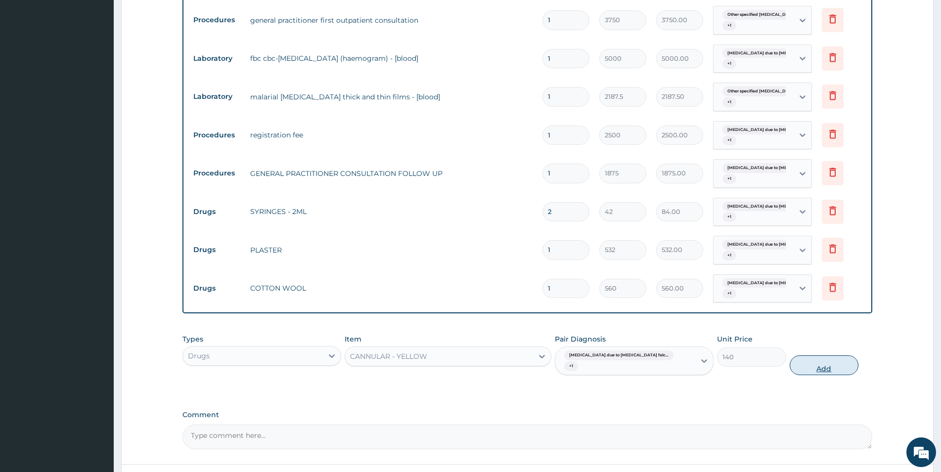
click at [829, 355] on button "Add" at bounding box center [823, 365] width 69 height 20
type input "0"
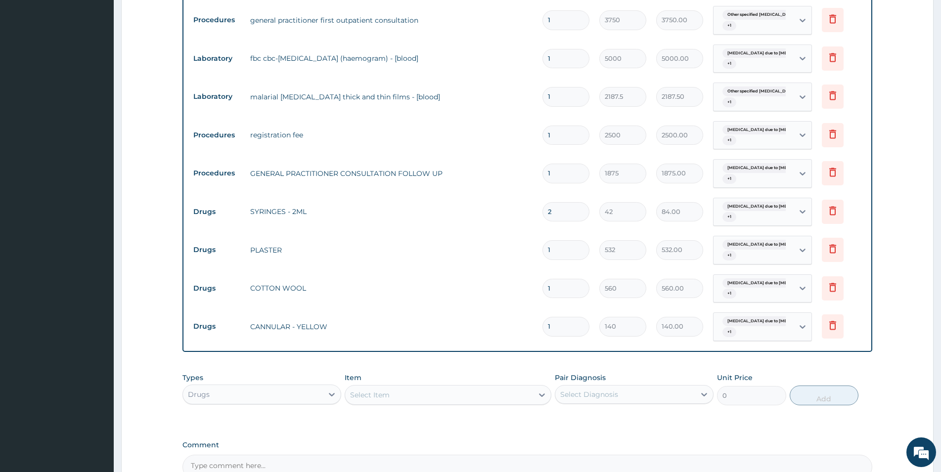
click at [561, 325] on input "1" at bounding box center [565, 326] width 47 height 19
type input "0.00"
type input "2"
type input "280.00"
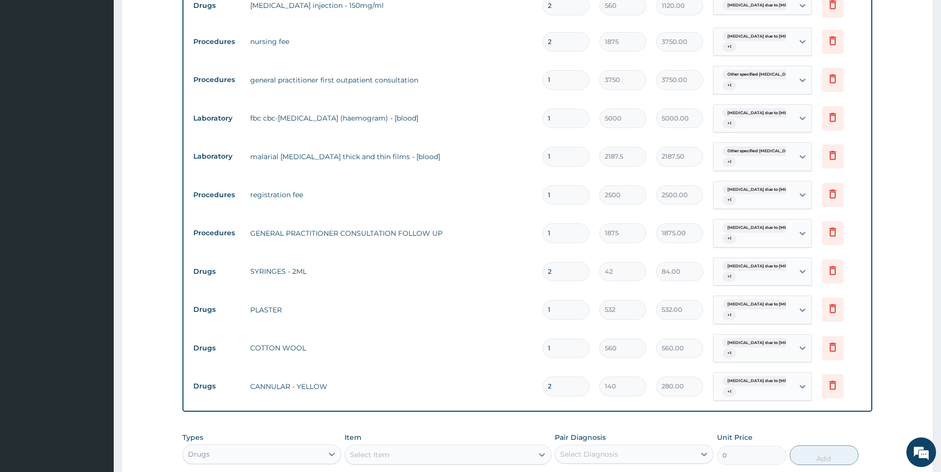
scroll to position [644, 0]
type input "2"
click at [940, 464] on section "Step 2 of 2 PA Code / Prescription Code PA/E35ADD Encounter Date 11-10-2025 Imp…" at bounding box center [527, 8] width 827 height 1215
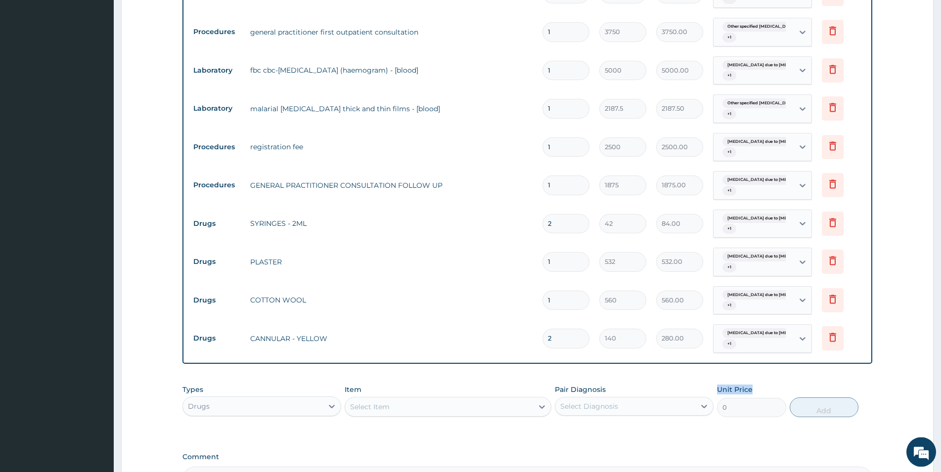
scroll to position [694, 0]
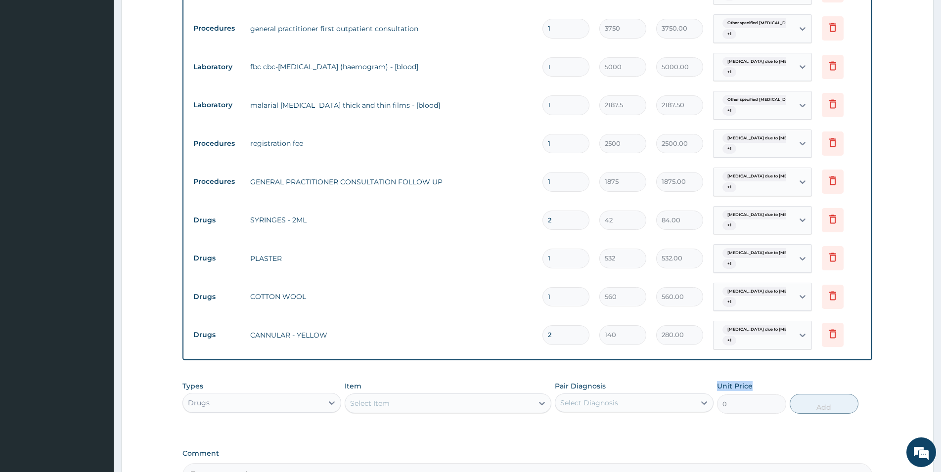
click at [439, 404] on div "Select Item" at bounding box center [439, 403] width 188 height 16
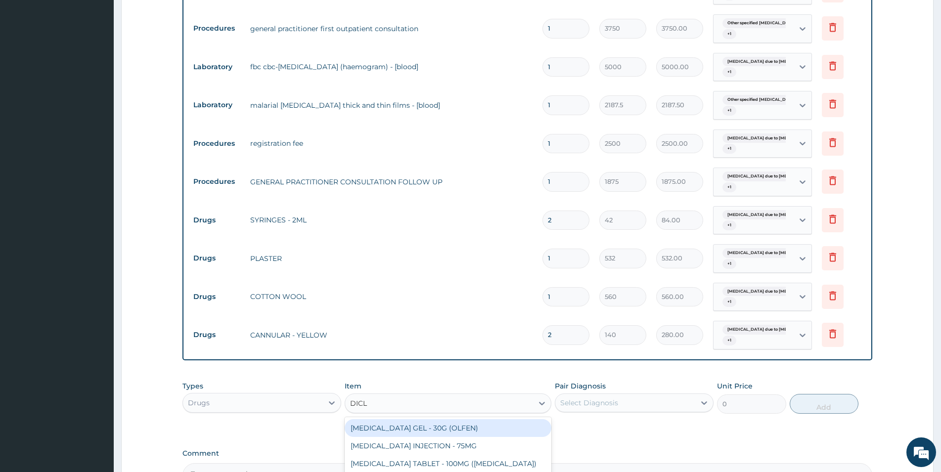
type input "DICLO"
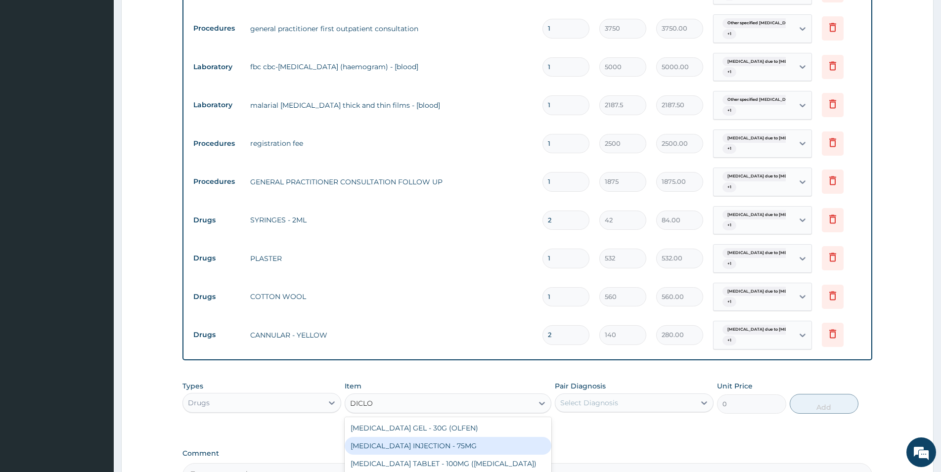
click at [486, 449] on div "DICLOFENAC INJECTION - 75MG" at bounding box center [448, 446] width 207 height 18
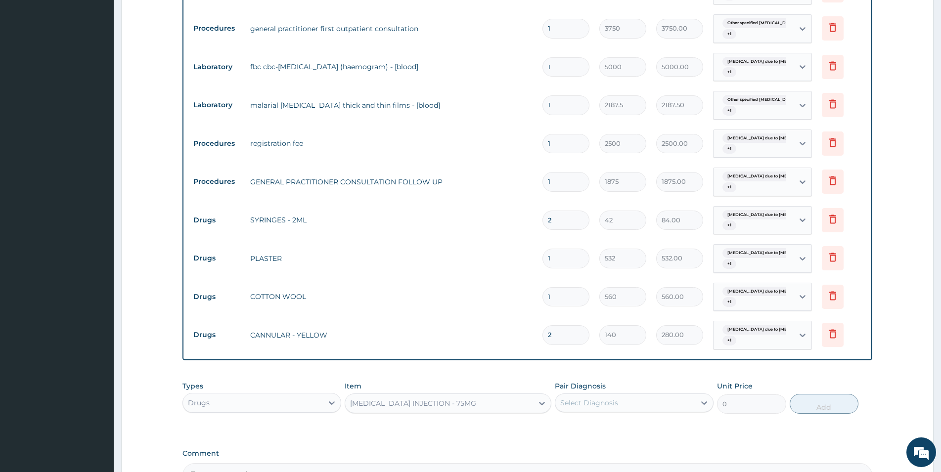
type input "420"
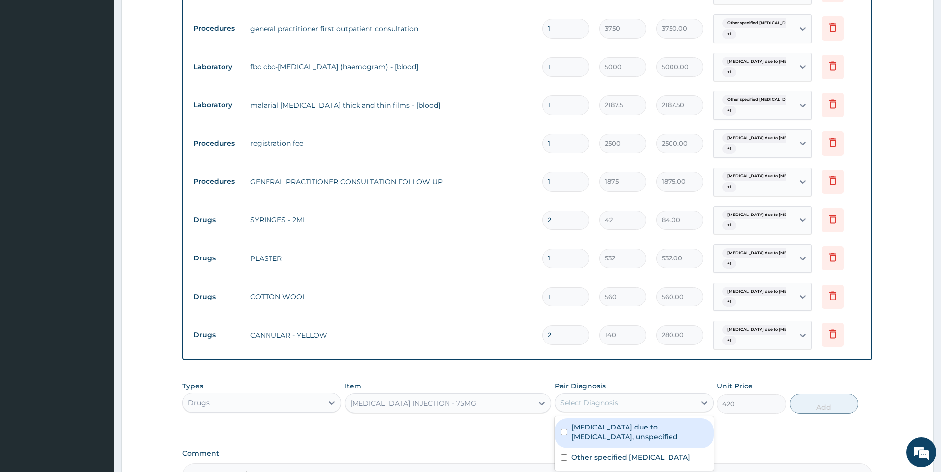
click at [662, 409] on div "Select Diagnosis" at bounding box center [625, 403] width 140 height 16
click at [656, 425] on label "Malaria due to Plasmodium falciparum, unspecified" at bounding box center [639, 432] width 136 height 20
checkbox input "true"
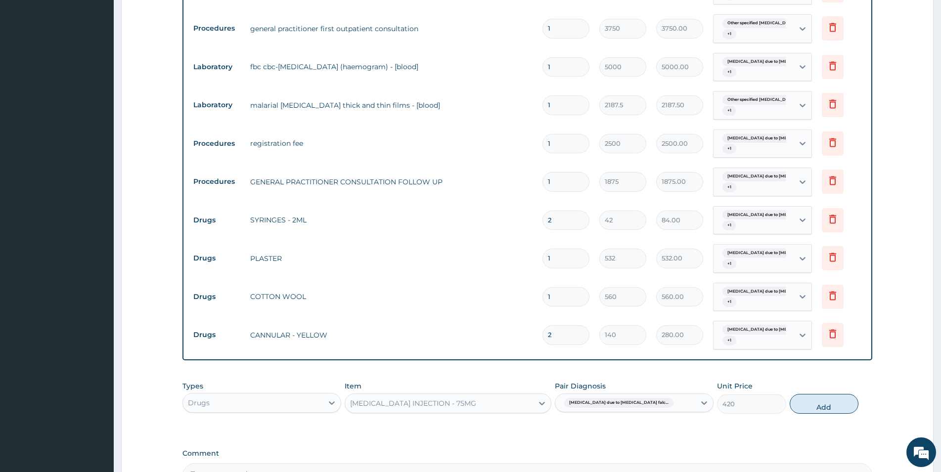
click at [653, 401] on div "Malaria due to Plasmodium falc..." at bounding box center [625, 402] width 140 height 17
click at [656, 400] on div "Malaria due to Plasmodium falc..." at bounding box center [625, 402] width 140 height 17
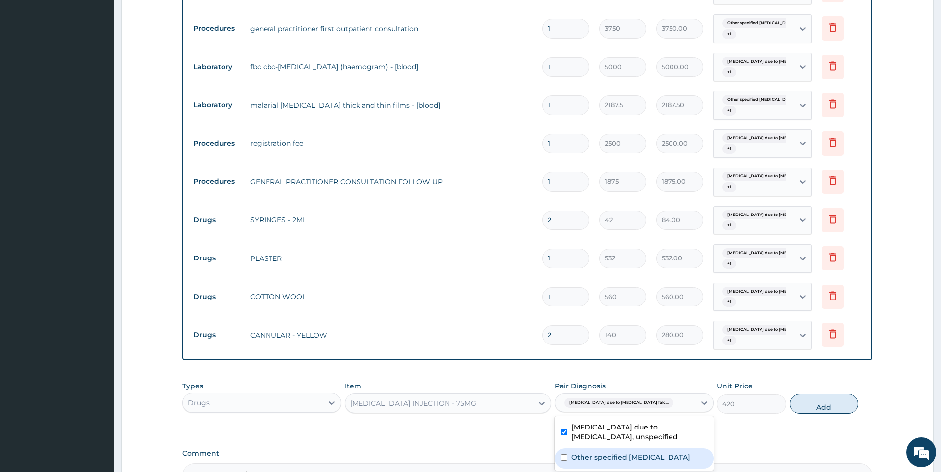
click at [640, 460] on div "Other specified typhoid fever" at bounding box center [634, 458] width 159 height 20
checkbox input "true"
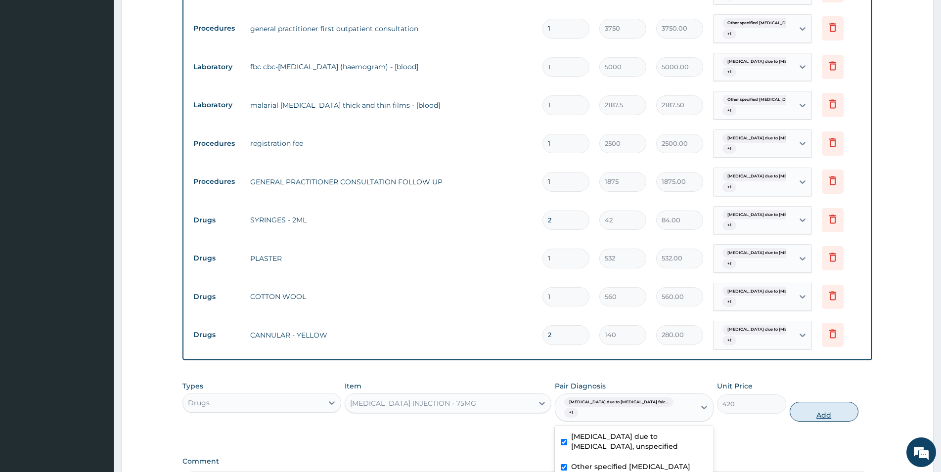
click at [845, 402] on button "Add" at bounding box center [823, 412] width 69 height 20
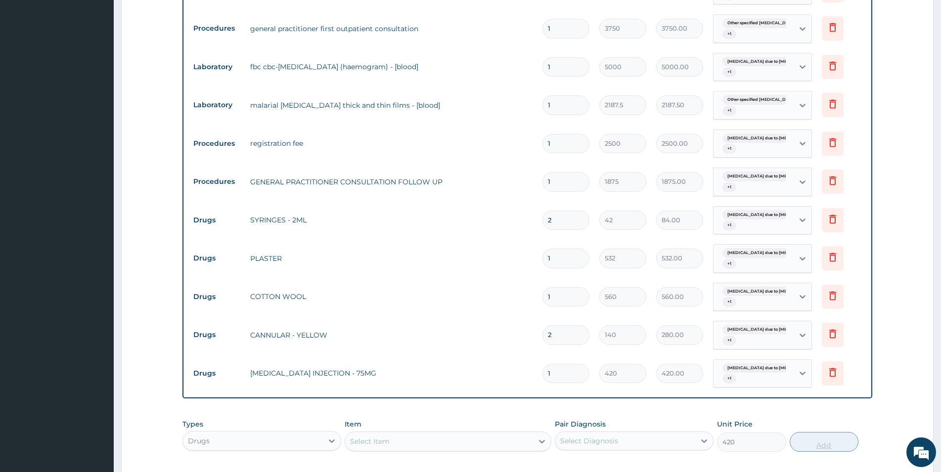
type input "0"
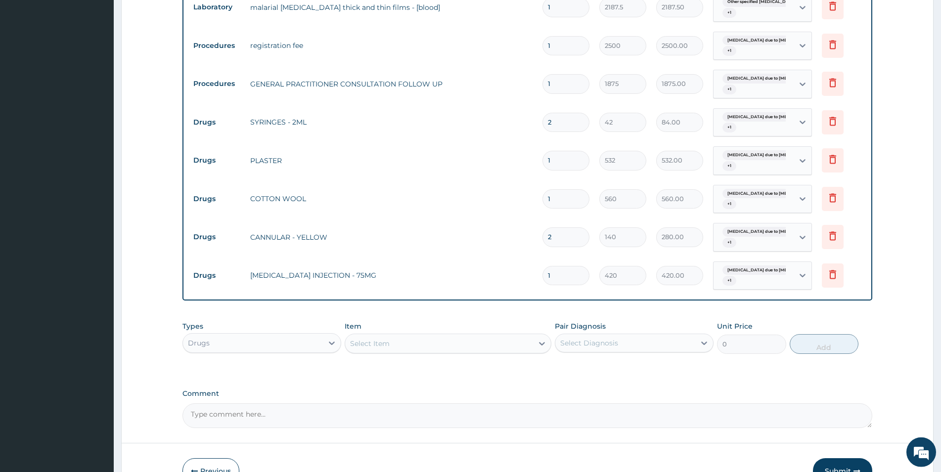
scroll to position [795, 0]
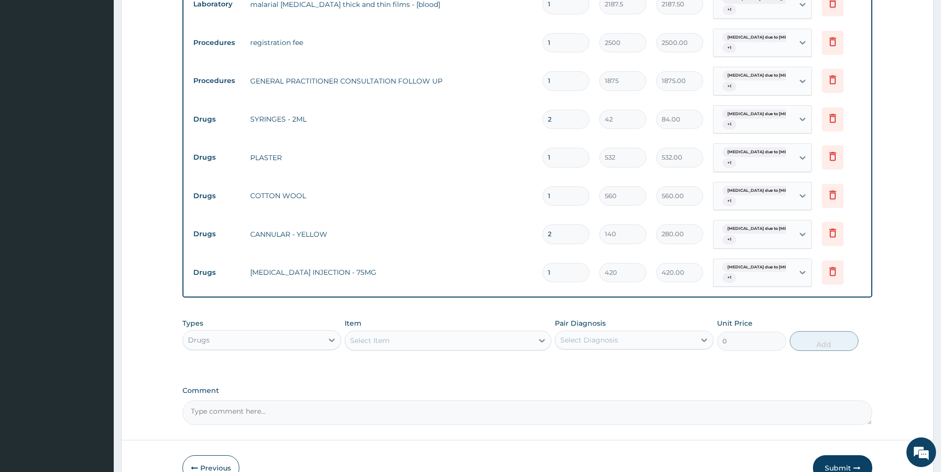
click at [592, 331] on div "Pair Diagnosis Select Diagnosis" at bounding box center [634, 334] width 159 height 33
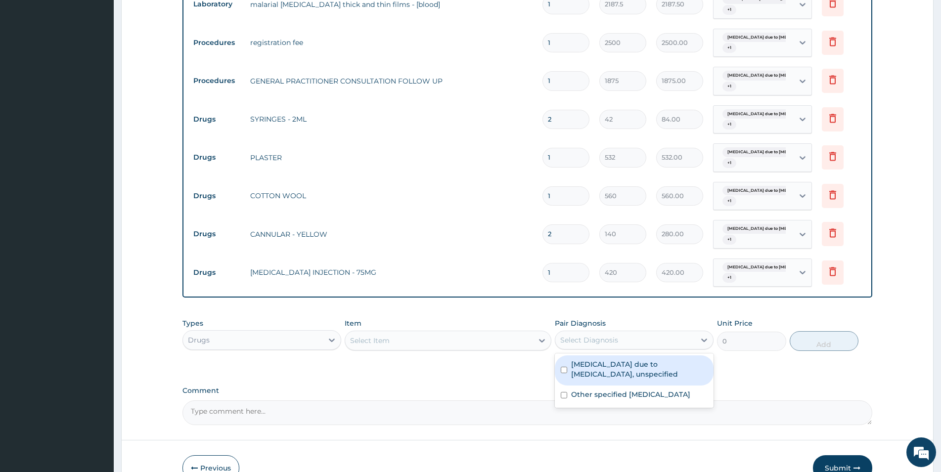
click at [591, 342] on div "Select Diagnosis" at bounding box center [589, 340] width 58 height 10
click at [584, 366] on label "Malaria due to Plasmodium falciparum, unspecified" at bounding box center [639, 369] width 136 height 20
checkbox input "true"
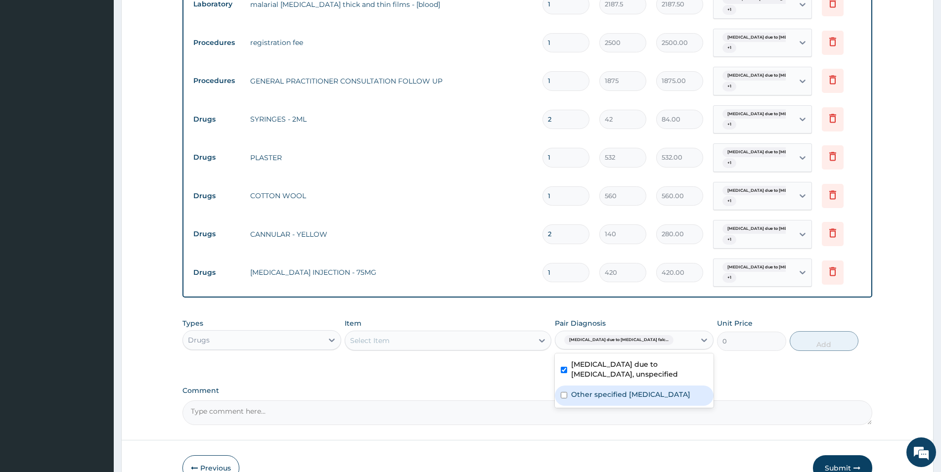
click at [632, 398] on label "Other specified typhoid fever" at bounding box center [630, 394] width 119 height 10
checkbox input "true"
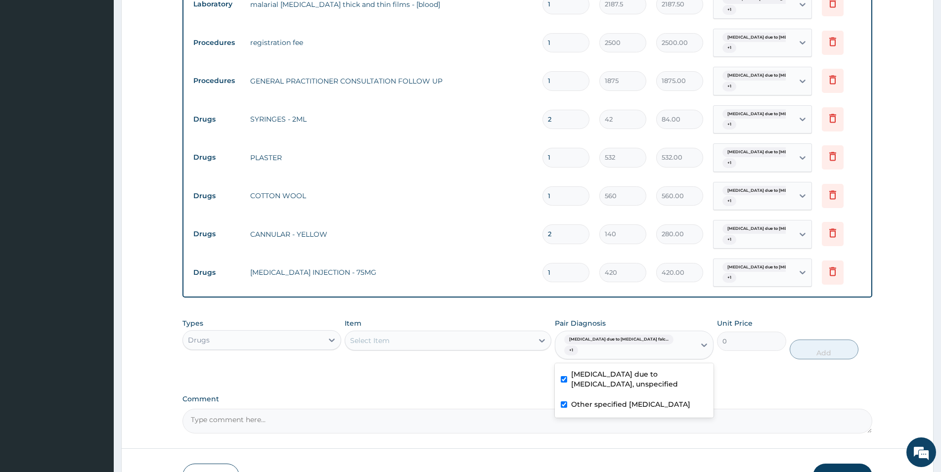
click at [457, 337] on div "Select Item" at bounding box center [439, 341] width 188 height 16
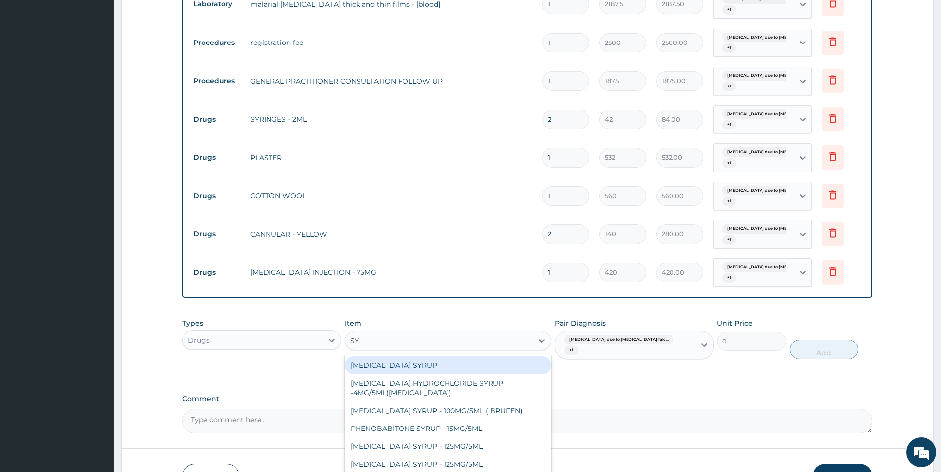
type input "S"
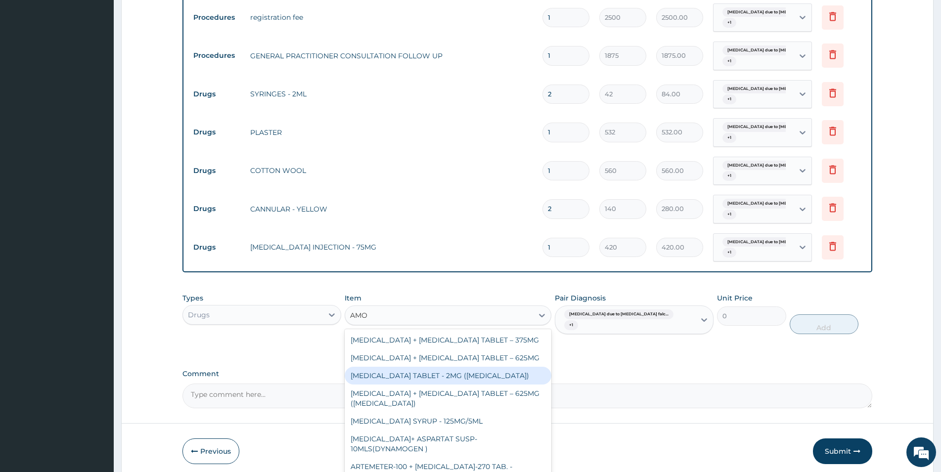
scroll to position [846, 0]
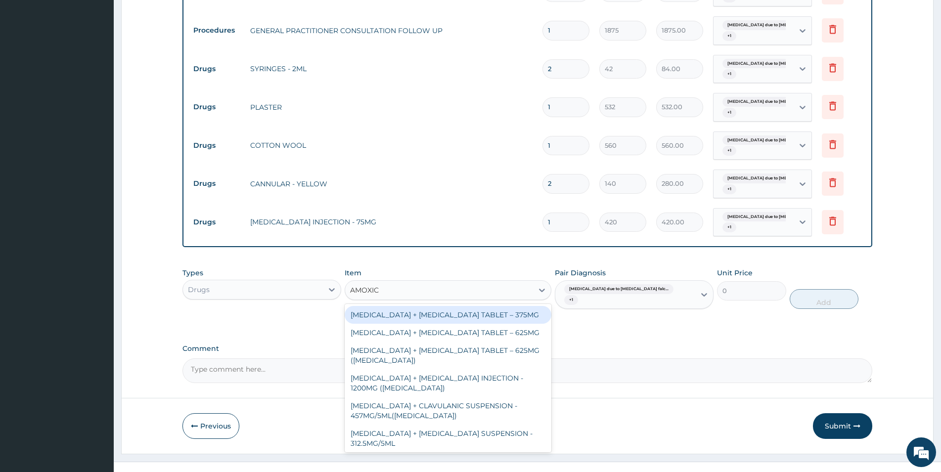
type input "AMOXICI"
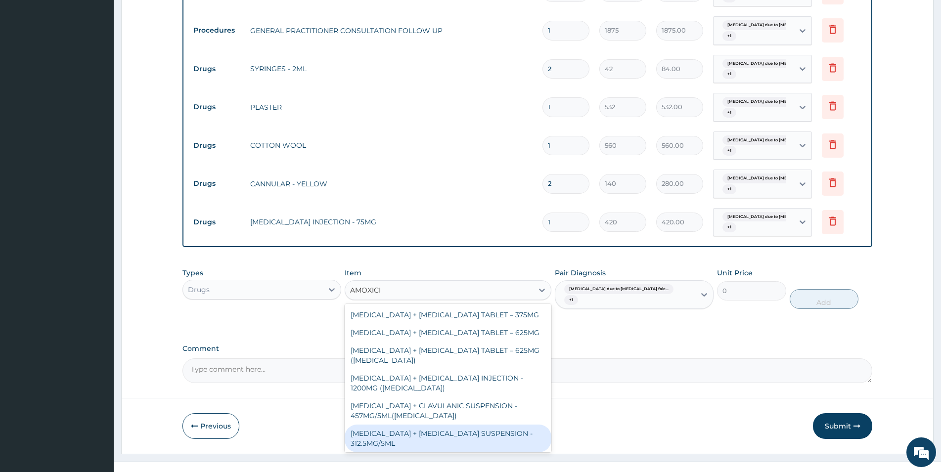
click at [480, 432] on div "AMOXICILLIN + CLAVULANIC ACID SUSPENSION - 312.5MG/5ML" at bounding box center [448, 439] width 207 height 28
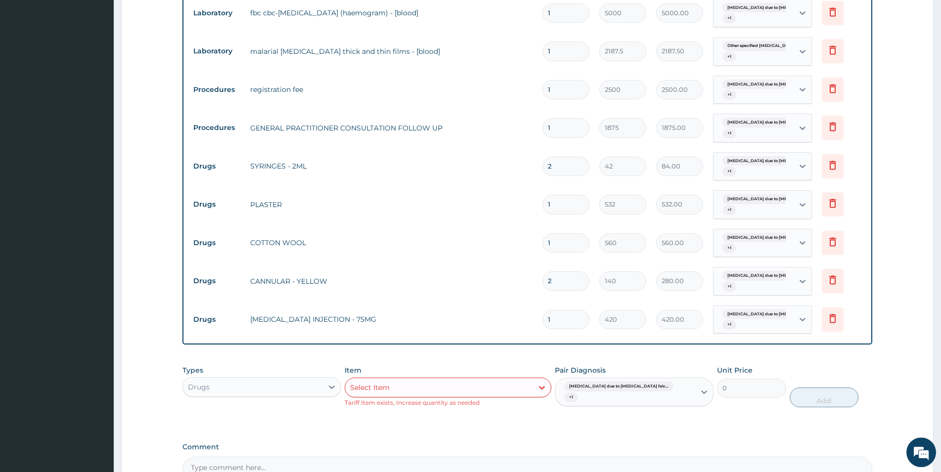
scroll to position [745, 0]
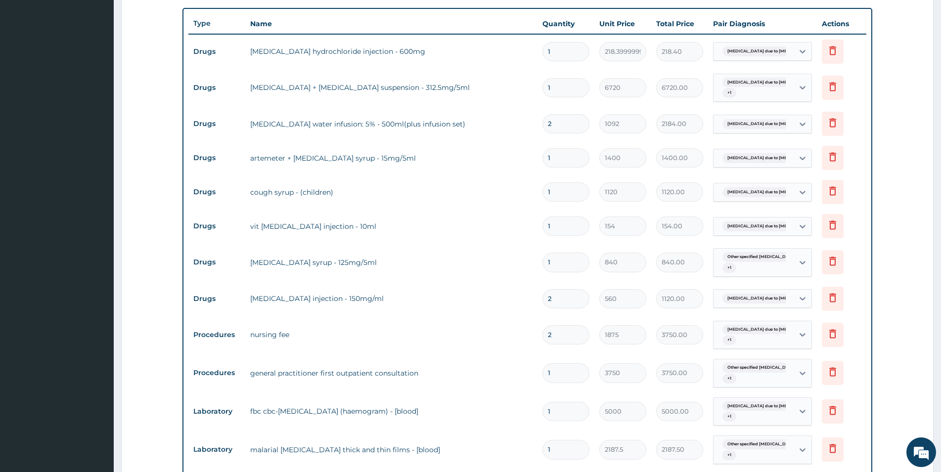
scroll to position [325, 0]
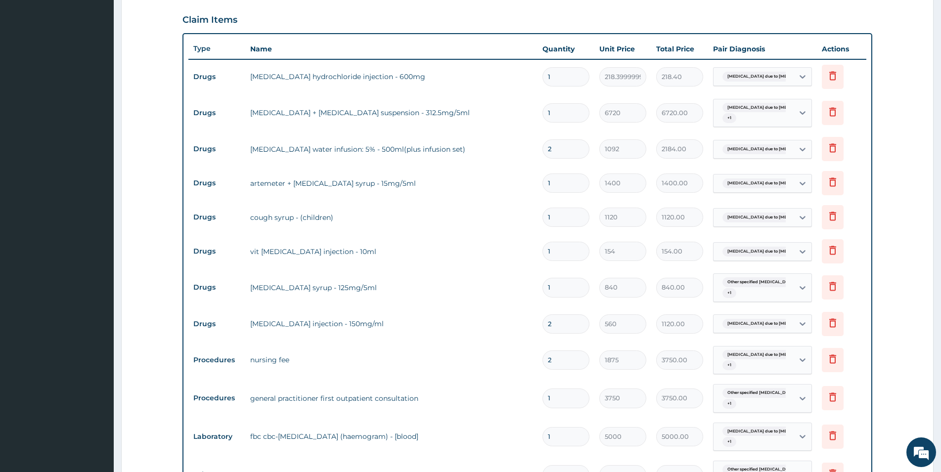
click at [940, 461] on section "Step 2 of 2 PA Code / Prescription Code PA/E35ADD Encounter Date 11-10-2025 Imp…" at bounding box center [527, 351] width 827 height 1263
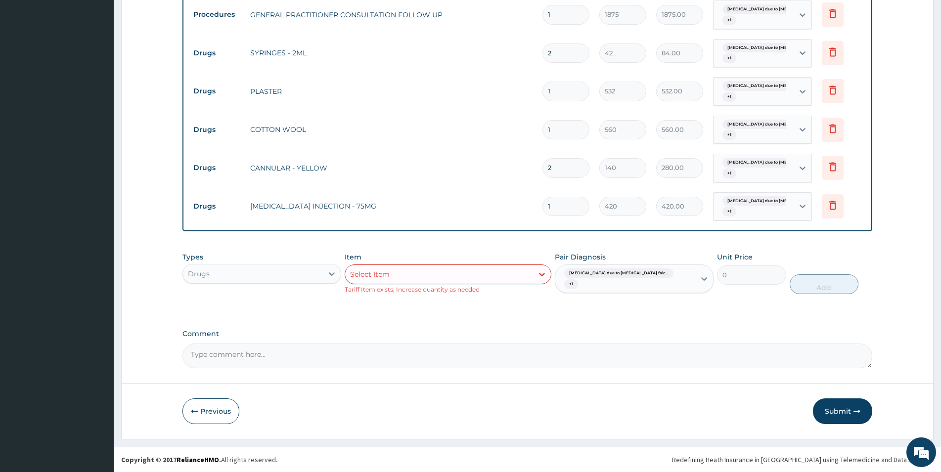
scroll to position [860, 0]
click at [848, 407] on button "Submit" at bounding box center [842, 413] width 59 height 26
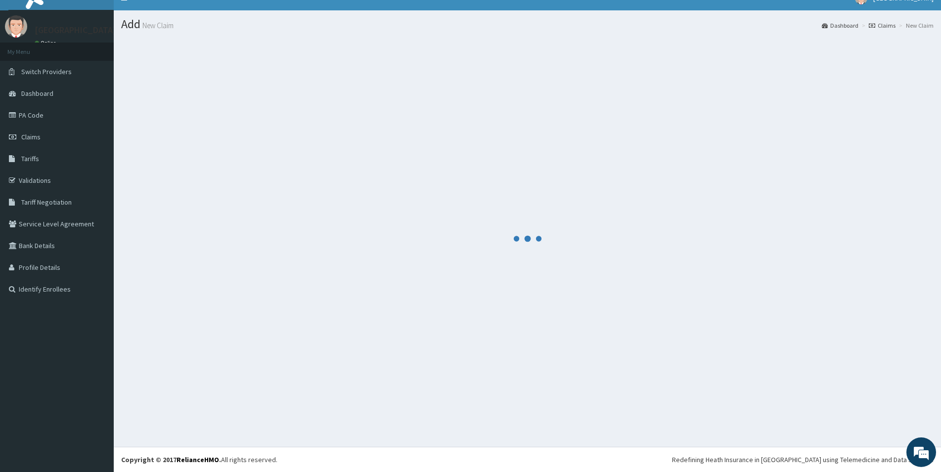
scroll to position [14, 0]
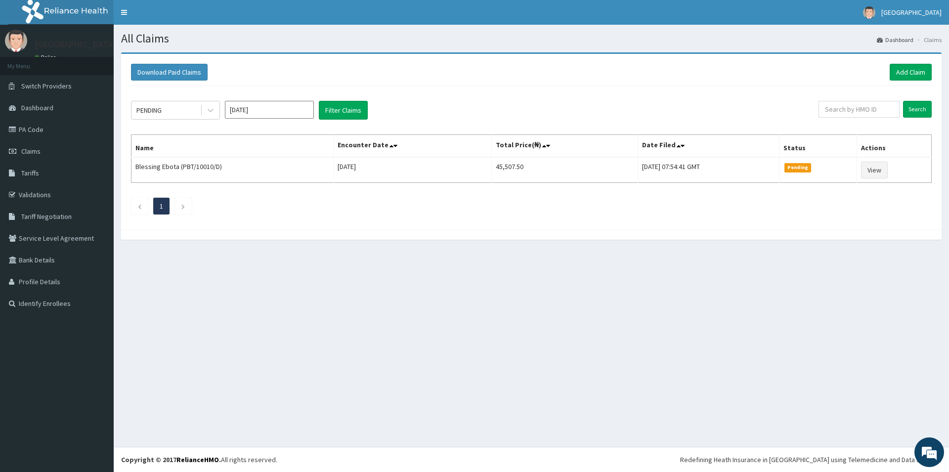
click at [948, 457] on footer "Redefining Heath Insurance in [GEOGRAPHIC_DATA] using Telemedicine and Data Sci…" at bounding box center [531, 459] width 835 height 25
click at [910, 74] on link "Add Claim" at bounding box center [911, 72] width 42 height 17
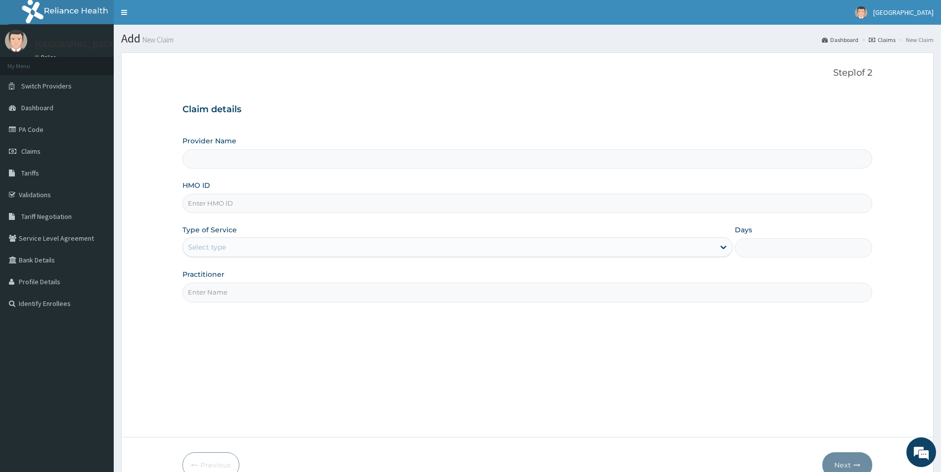
type input "[GEOGRAPHIC_DATA]"
click at [225, 205] on input "HMO ID" at bounding box center [526, 203] width 689 height 19
type input "PBT/10010/B"
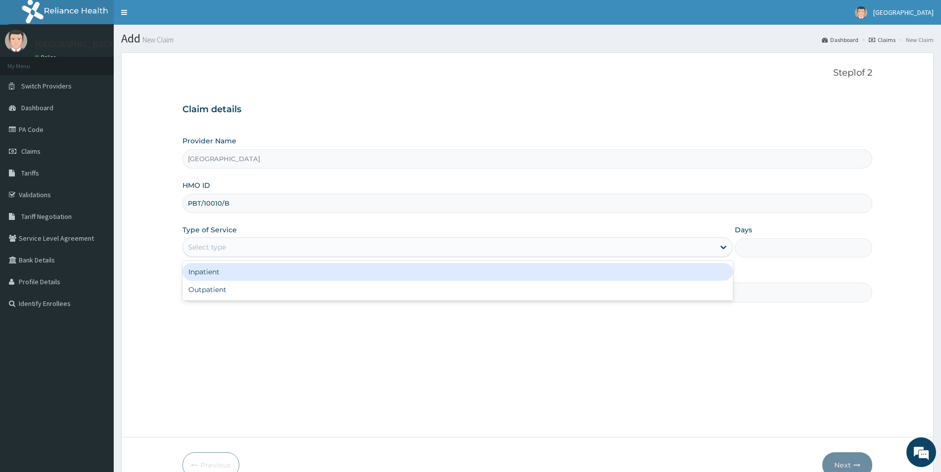
click at [217, 246] on div "Select type" at bounding box center [207, 247] width 38 height 10
click at [227, 273] on div "Inpatient" at bounding box center [457, 272] width 550 height 18
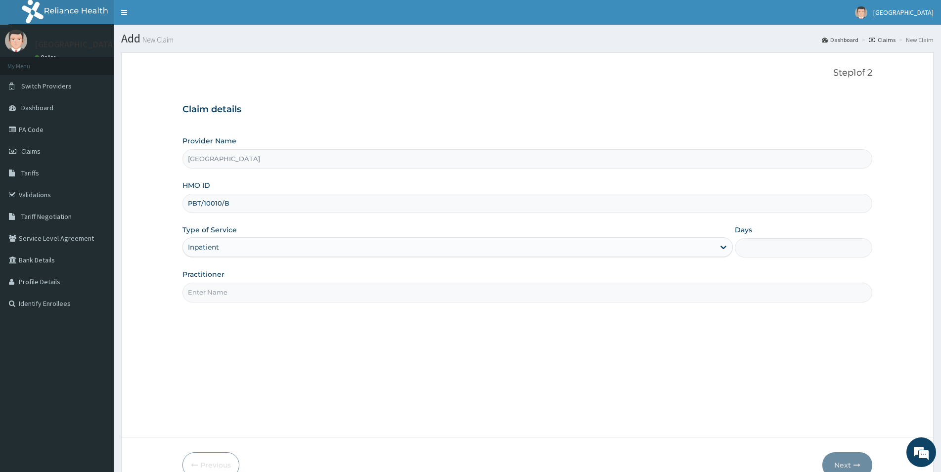
click at [744, 246] on input "Days" at bounding box center [802, 247] width 137 height 19
type input "2"
click at [217, 289] on input "Practitioner" at bounding box center [526, 292] width 689 height 19
type input "[PERSON_NAME]"
click at [853, 465] on icon "button" at bounding box center [856, 465] width 7 height 7
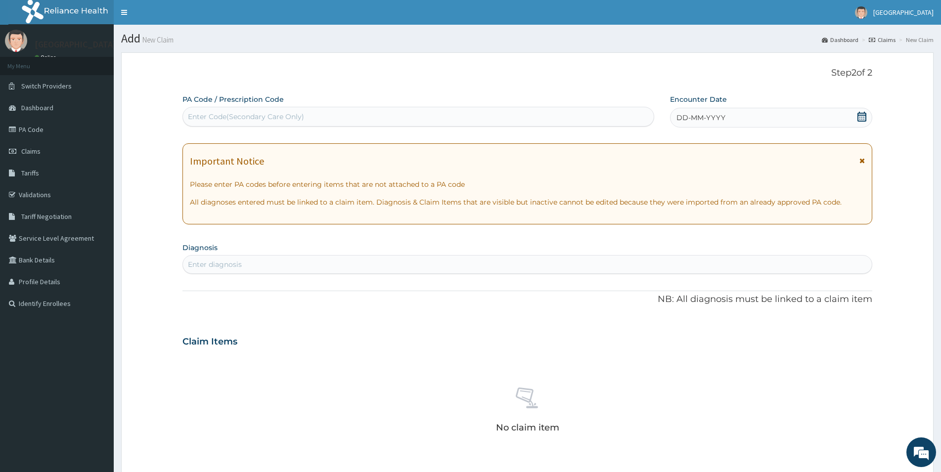
click at [209, 119] on div "Enter Code(Secondary Care Only)" at bounding box center [246, 117] width 116 height 10
type input "PA/E35ADD"
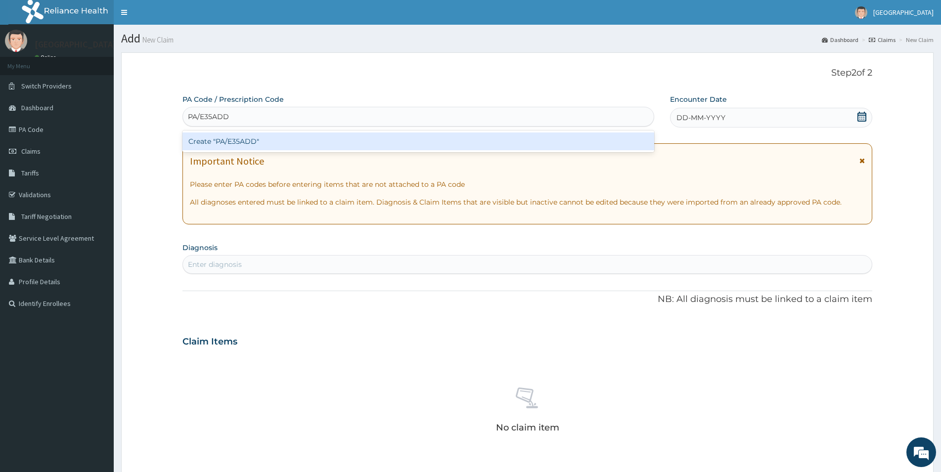
click at [212, 147] on div "Create "PA/E35ADD"" at bounding box center [418, 141] width 472 height 18
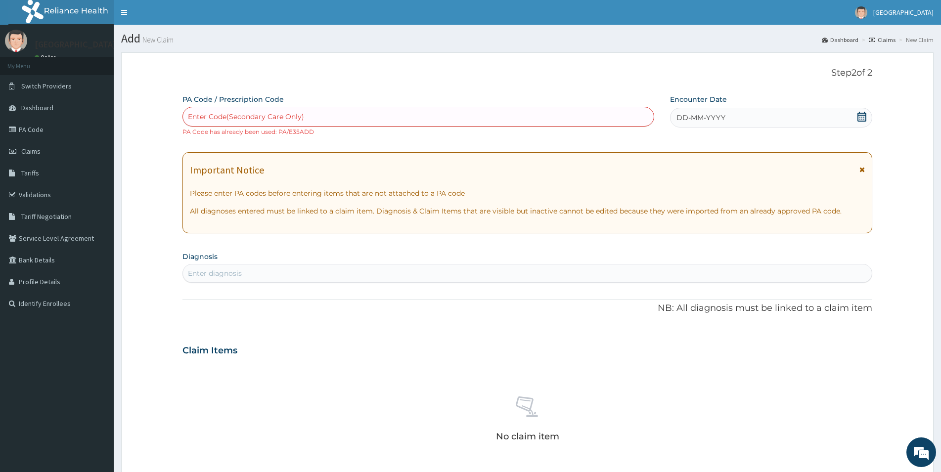
click at [224, 111] on div "Enter Code(Secondary Care Only)" at bounding box center [418, 117] width 471 height 16
click at [310, 118] on div "Enter Code(Secondary Care Only)" at bounding box center [418, 117] width 471 height 16
drag, startPoint x: 234, startPoint y: 118, endPoint x: 256, endPoint y: 114, distance: 22.0
click at [253, 115] on div "Enter Code(Secondary Care Only)" at bounding box center [246, 117] width 116 height 10
drag, startPoint x: 256, startPoint y: 114, endPoint x: 235, endPoint y: 115, distance: 21.3
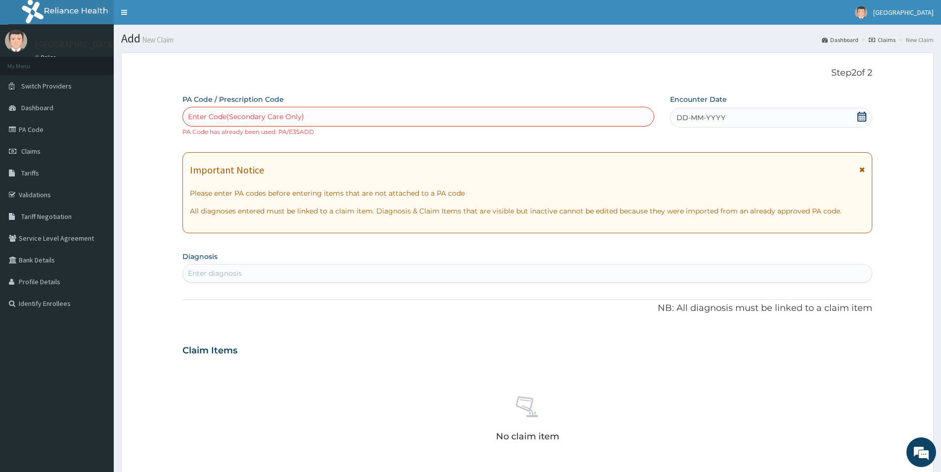
click at [237, 117] on div "Enter Code(Secondary Care Only)" at bounding box center [246, 117] width 116 height 10
click at [235, 115] on div "Enter Code(Secondary Care Only)" at bounding box center [246, 117] width 116 height 10
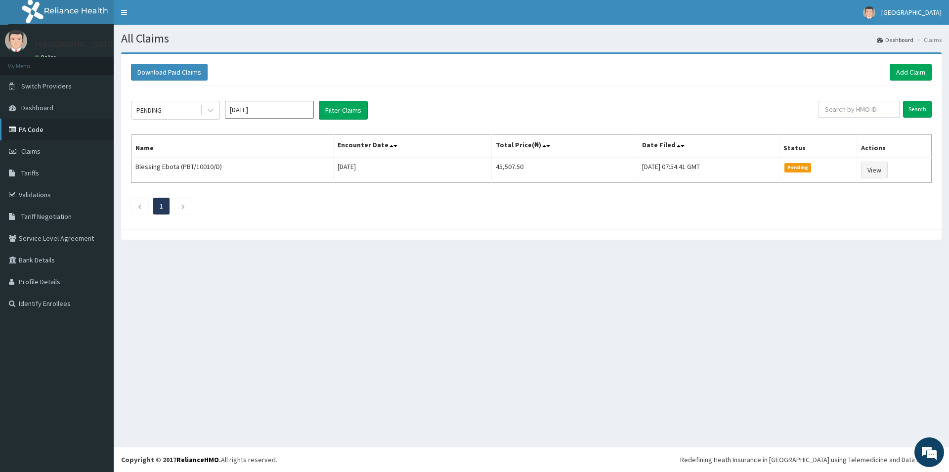
click at [78, 122] on link "PA Code" at bounding box center [57, 130] width 114 height 22
click at [137, 205] on icon "Previous page" at bounding box center [139, 207] width 4 height 6
click at [82, 136] on link "PA Code" at bounding box center [57, 130] width 114 height 22
click at [82, 130] on link "PA Code" at bounding box center [57, 130] width 114 height 22
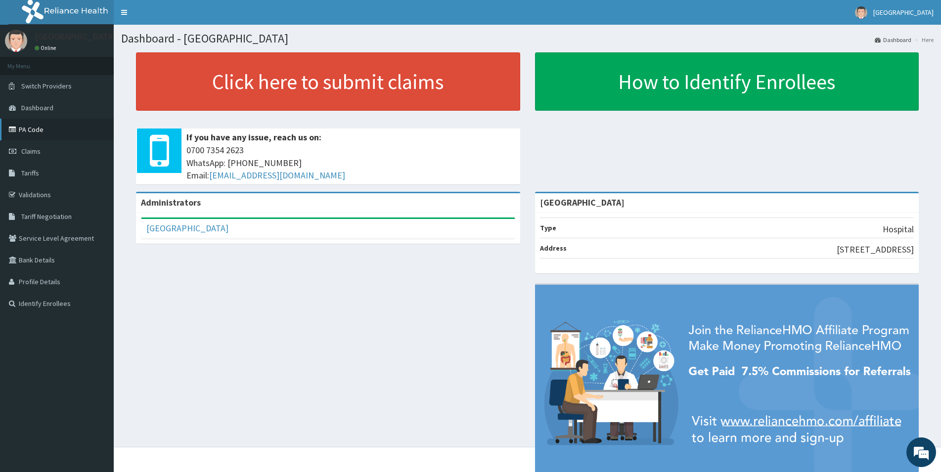
click at [26, 131] on link "PA Code" at bounding box center [57, 130] width 114 height 22
